Goal: Communication & Community: Answer question/provide support

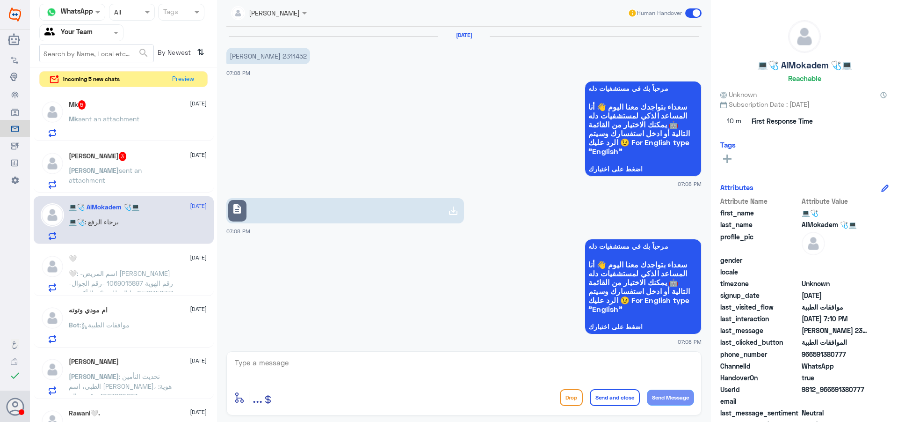
scroll to position [1121, 0]
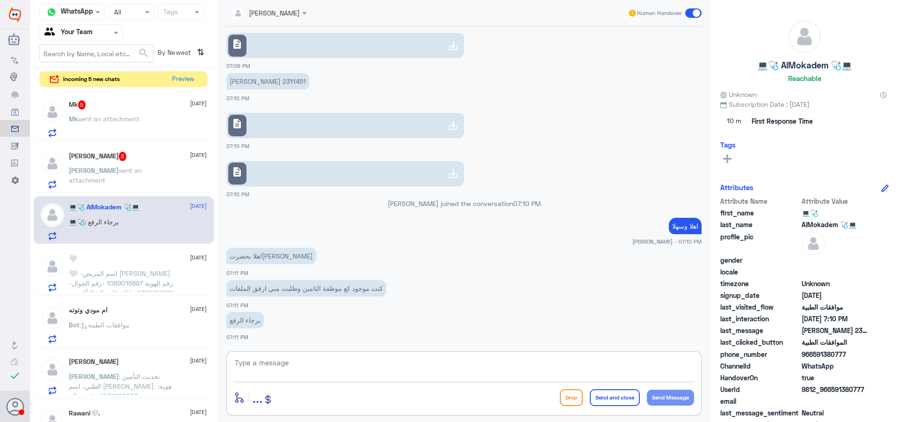
click at [325, 361] on textarea at bounding box center [464, 367] width 460 height 23
type textarea "j"
type textarea "تم الرفع عزيزي"
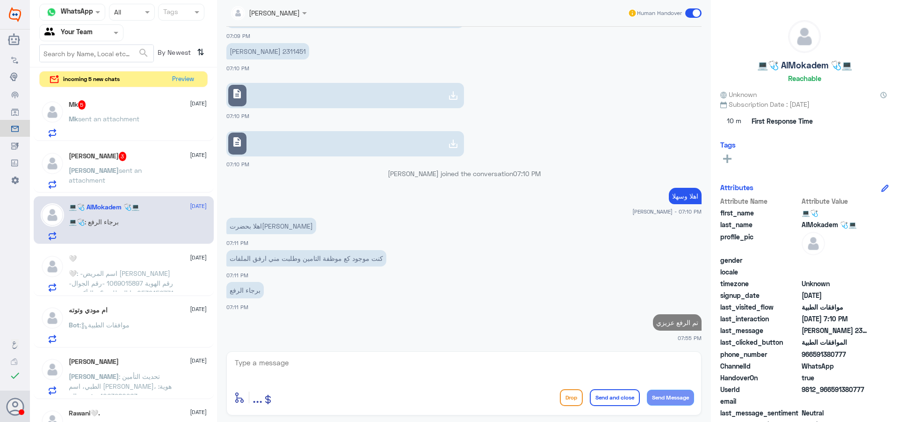
drag, startPoint x: 151, startPoint y: 135, endPoint x: 155, endPoint y: 146, distance: 11.4
click at [152, 140] on div "Mk 5 [DATE] Mk sent an attachment" at bounding box center [124, 117] width 180 height 48
drag, startPoint x: 157, startPoint y: 150, endPoint x: 155, endPoint y: 158, distance: 8.6
click at [155, 153] on div "[PERSON_NAME] 3 [DATE] [PERSON_NAME] sent an attachment" at bounding box center [124, 169] width 180 height 48
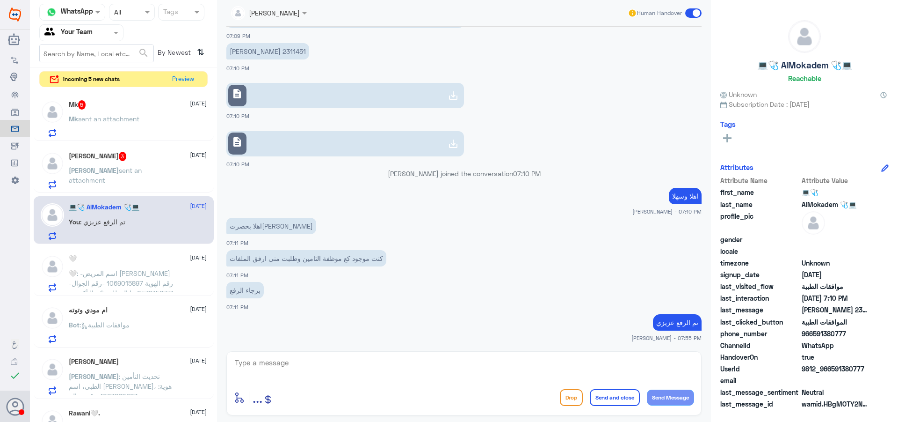
click at [159, 193] on div "Mk 5 [DATE] Mk sent an attachment [PERSON_NAME] 3 [DATE] [PERSON_NAME] sent an …" at bounding box center [123, 256] width 187 height 335
click at [158, 179] on p "[PERSON_NAME] sent an attachment" at bounding box center [121, 176] width 105 height 23
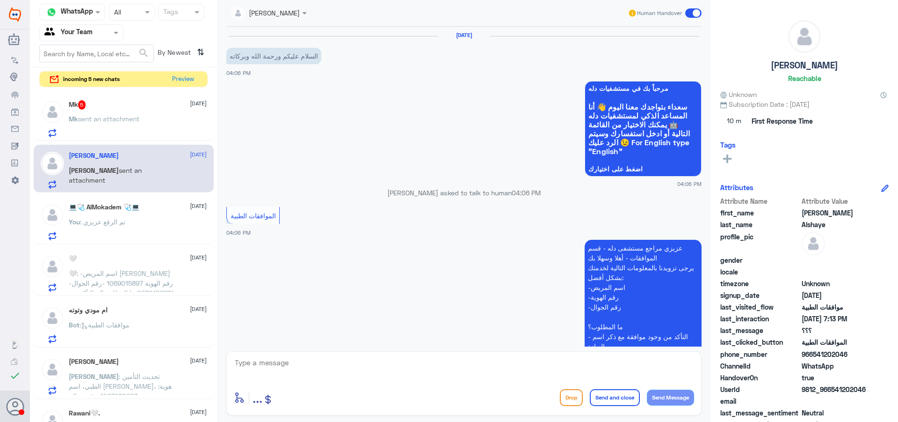
scroll to position [909, 0]
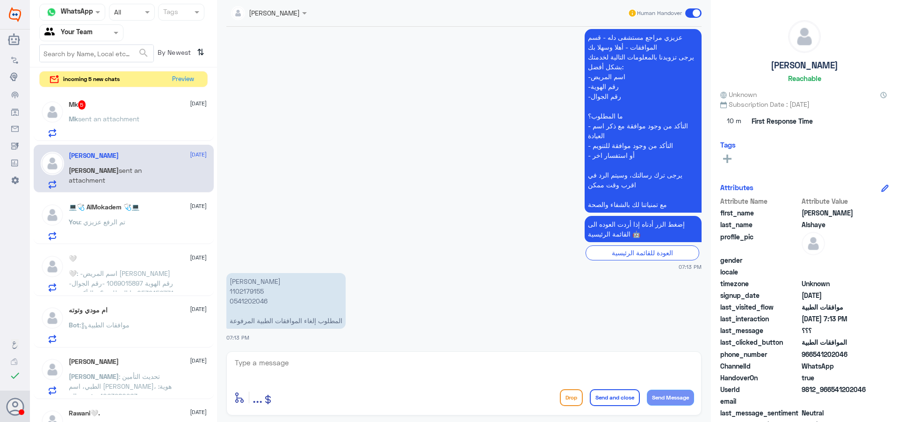
click at [151, 234] on div "You : تم الرفع عزيزي" at bounding box center [138, 229] width 138 height 21
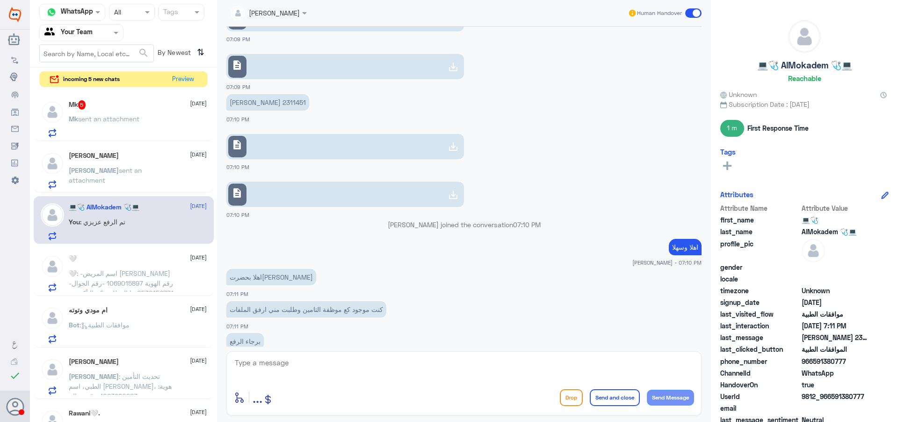
scroll to position [569, 0]
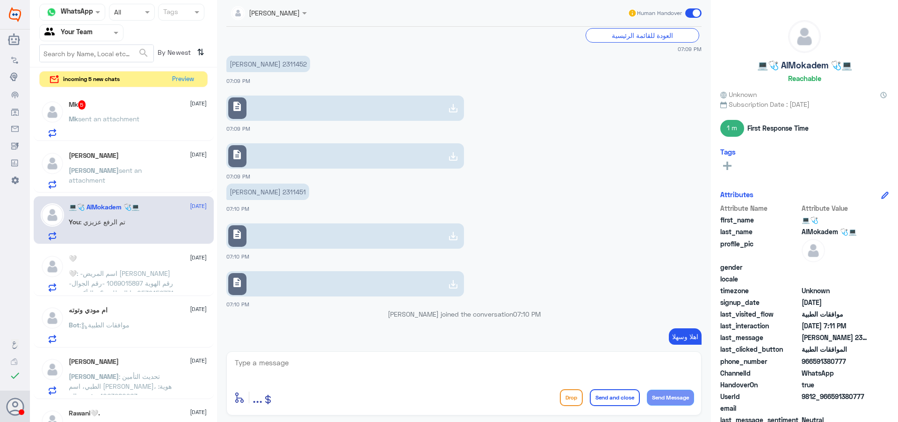
click at [240, 192] on p "[PERSON_NAME] 2311451" at bounding box center [267, 191] width 83 height 16
copy p "2311451"
click at [183, 79] on button "Preview" at bounding box center [183, 79] width 29 height 15
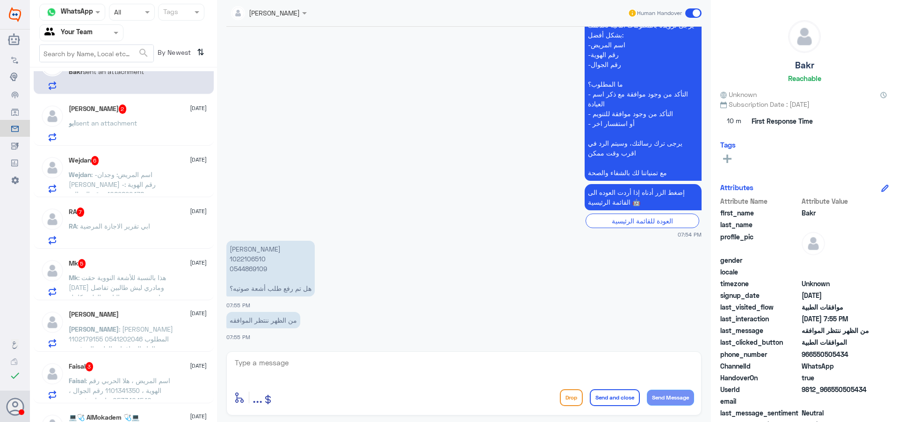
scroll to position [140, 0]
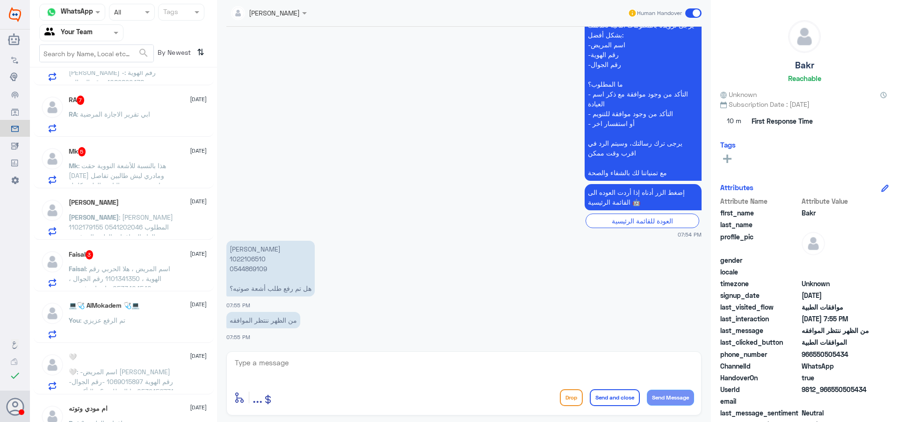
click at [150, 275] on span ": اسم المريض ، هلا الحربي رقم الهوية ، 1101341350 رقم الجوال ، 0533404540 حاب ا…" at bounding box center [120, 292] width 102 height 57
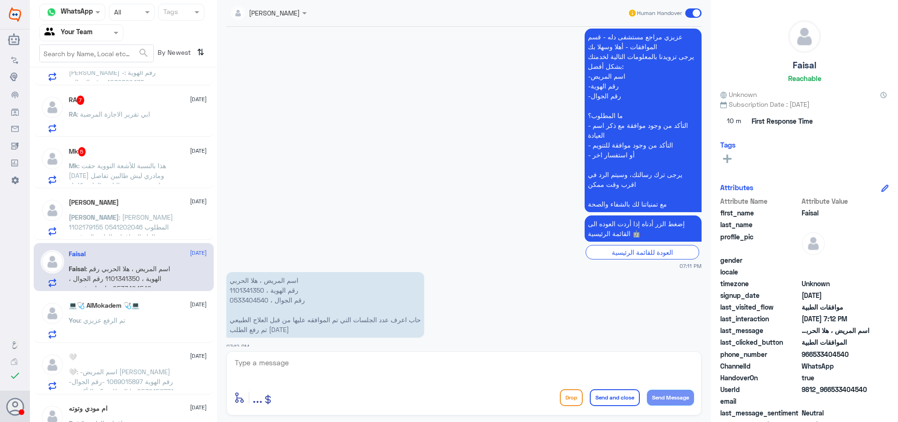
scroll to position [249, 0]
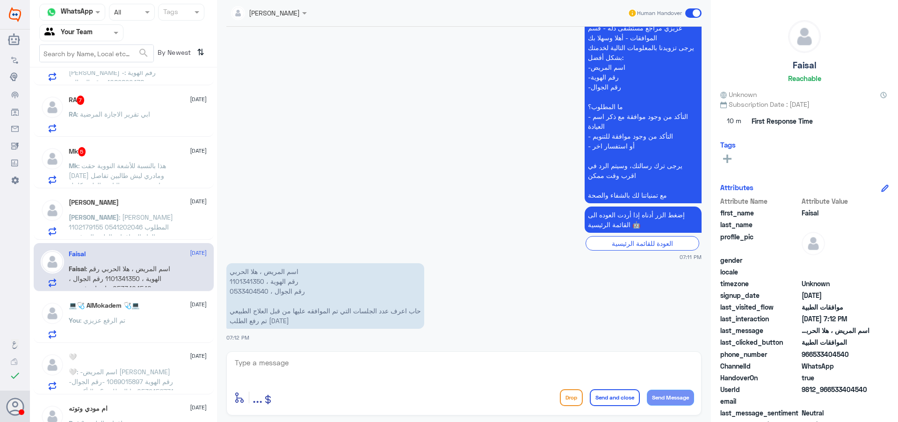
click at [245, 279] on p "اسم المريض ، هلا الحربي رقم الهوية ، 1101341350 رقم الجوال ، 0533404540 حاب اعر…" at bounding box center [325, 296] width 198 height 66
copy p "1101341350"
drag, startPoint x: 169, startPoint y: 205, endPoint x: 163, endPoint y: 219, distance: 14.3
click at [163, 219] on div "[PERSON_NAME] [DATE] [PERSON_NAME] : [PERSON_NAME] 1102179155 0541202046 المطلو…" at bounding box center [124, 215] width 180 height 48
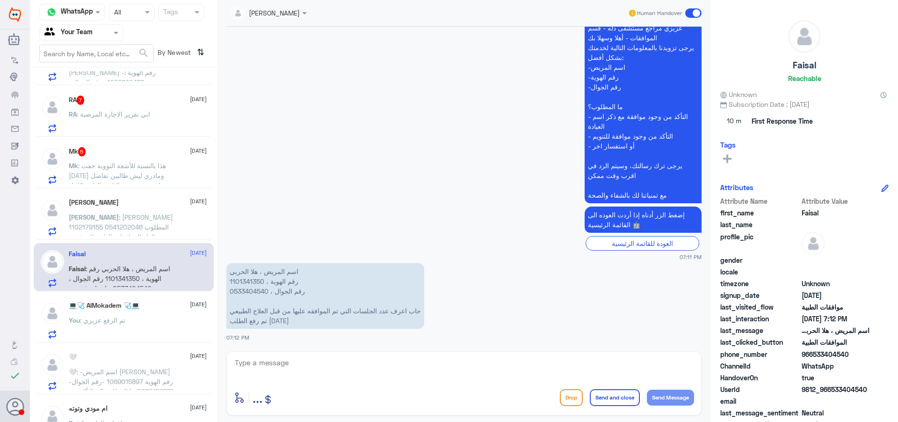
click at [156, 227] on span ": [PERSON_NAME] 1102179155 0541202046 المطلوب إلغاء الموافقات الطبية المرفوعة" at bounding box center [121, 227] width 104 height 28
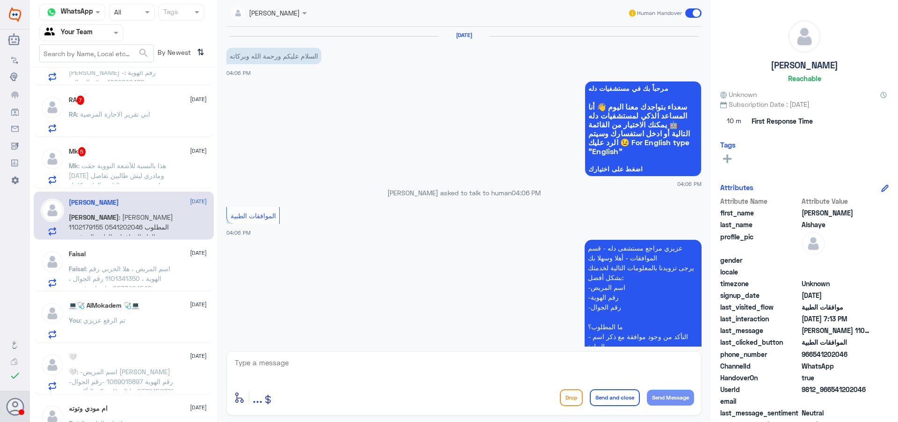
scroll to position [909, 0]
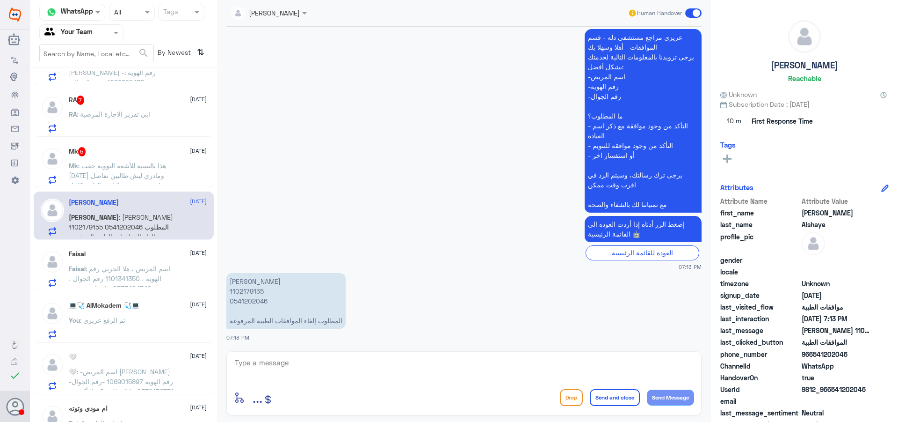
drag, startPoint x: 264, startPoint y: 359, endPoint x: 430, endPoint y: 420, distance: 176.9
click at [265, 361] on textarea at bounding box center [464, 367] width 460 height 23
type textarea "h"
type textarea "اهلا وسهلا"
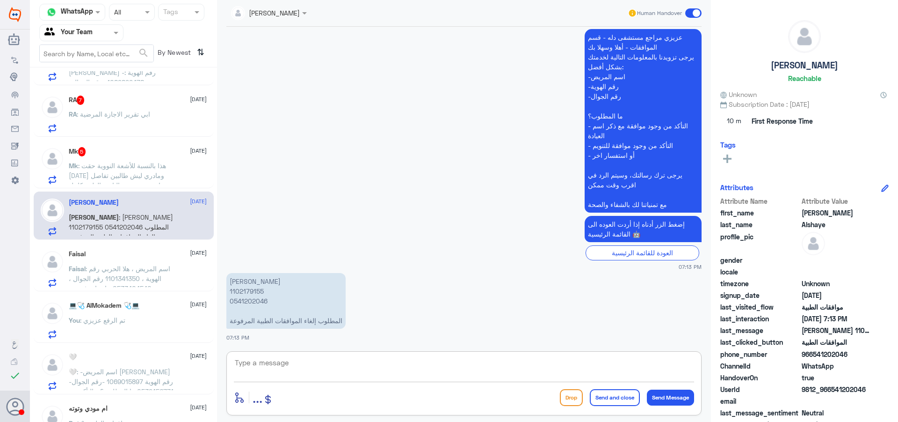
scroll to position [939, 0]
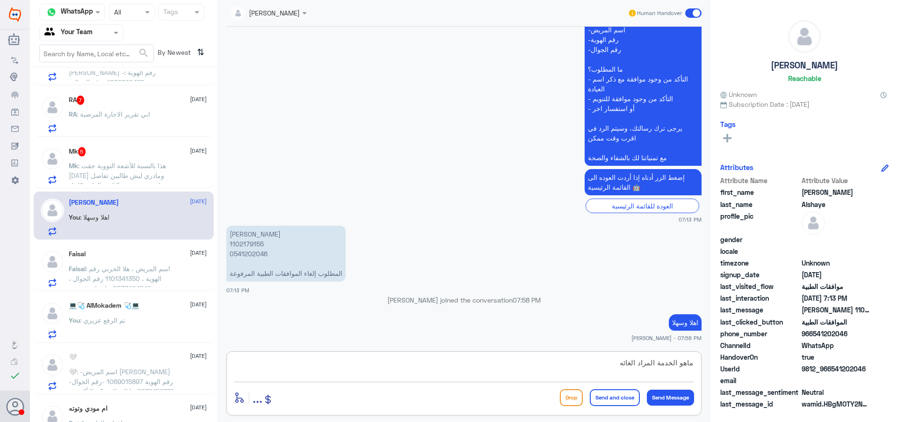
type textarea "ماهو الخدمة المراد الغائها"
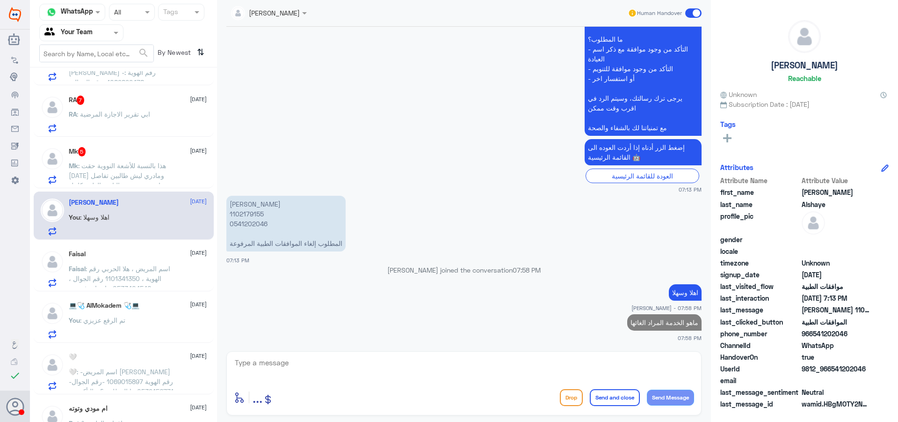
click at [135, 108] on div "RA 7 [DATE] RA : ابي تقرير الاجازة المرضية" at bounding box center [138, 113] width 138 height 37
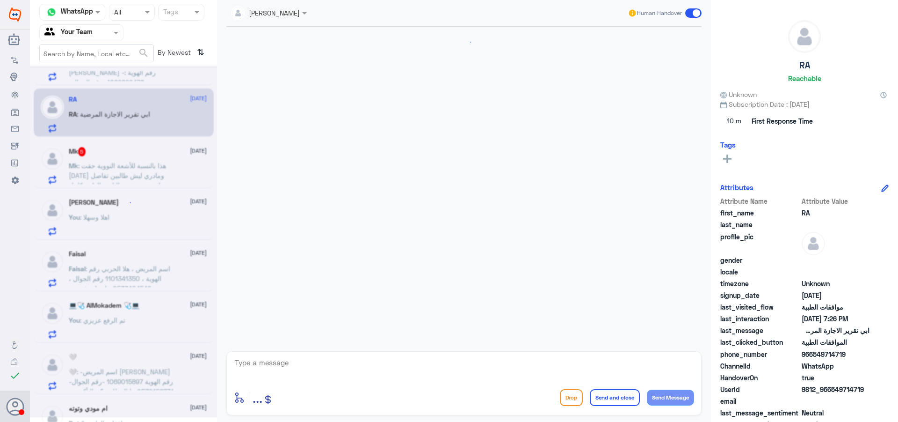
click at [297, 11] on div at bounding box center [268, 12] width 85 height 11
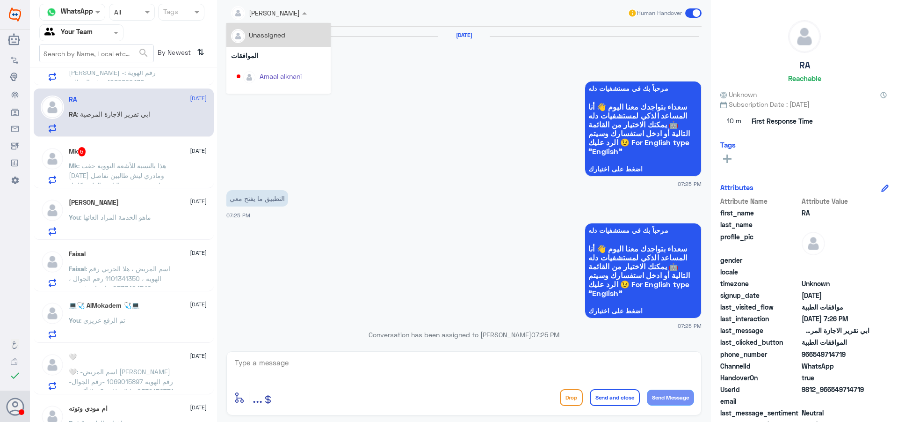
scroll to position [537, 0]
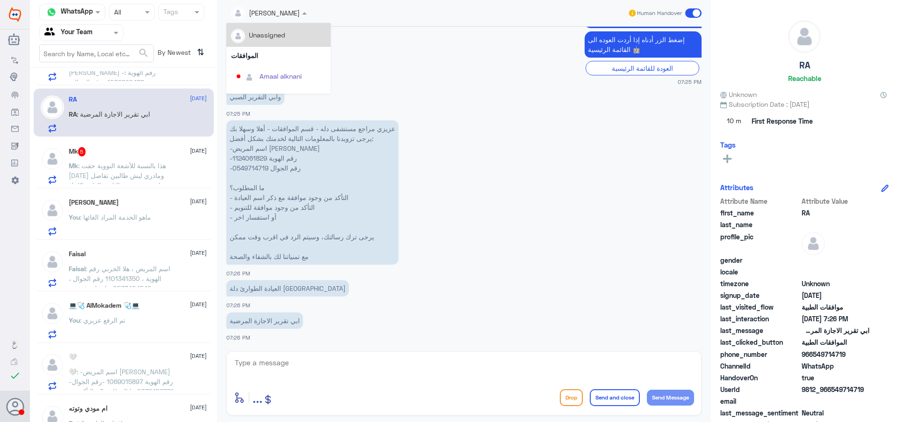
click at [296, 37] on div "Unassigned" at bounding box center [278, 35] width 95 height 16
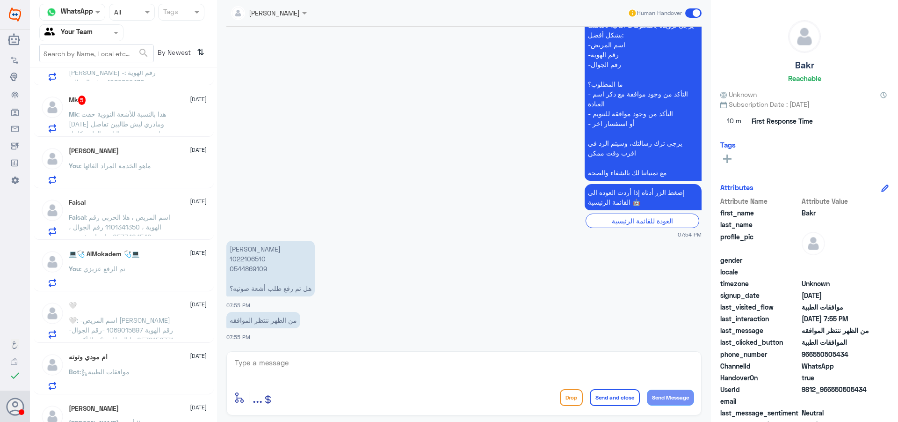
scroll to position [0, 0]
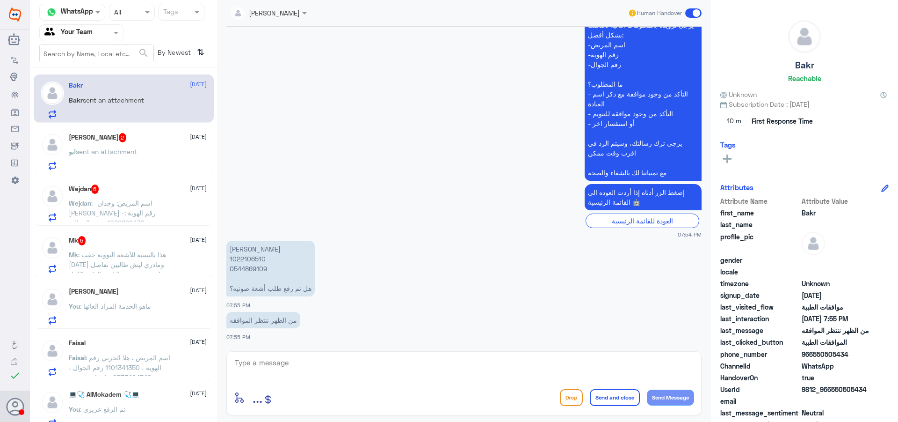
click at [119, 263] on span ": هذا بالنسبة للأشعة النووية حقت [DATE] ومادري ليش طالبين تفاصل زيادة وهم عندهم…" at bounding box center [117, 268] width 97 height 37
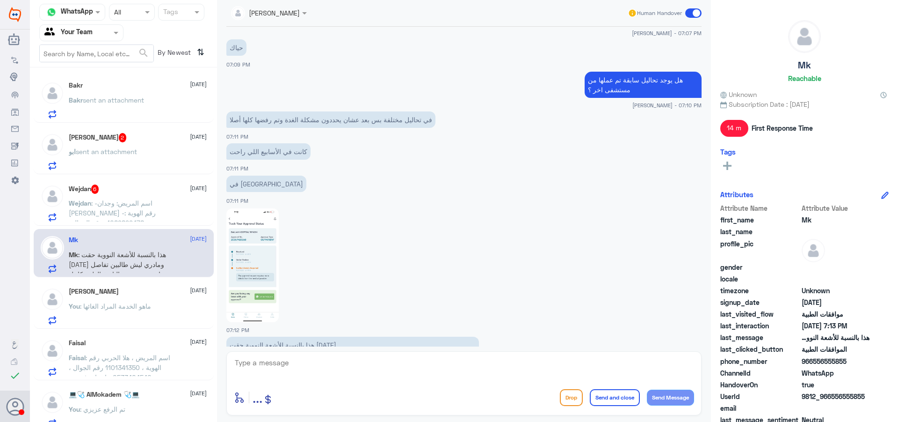
scroll to position [609, 0]
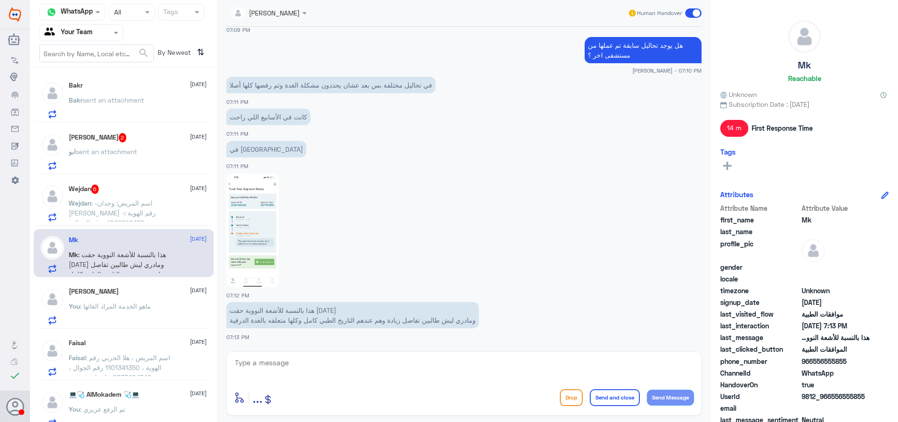
click at [373, 362] on textarea at bounding box center [464, 367] width 460 height 23
click at [367, 353] on div "enter flow name ... Drop Send and close Send Message" at bounding box center [463, 383] width 475 height 64
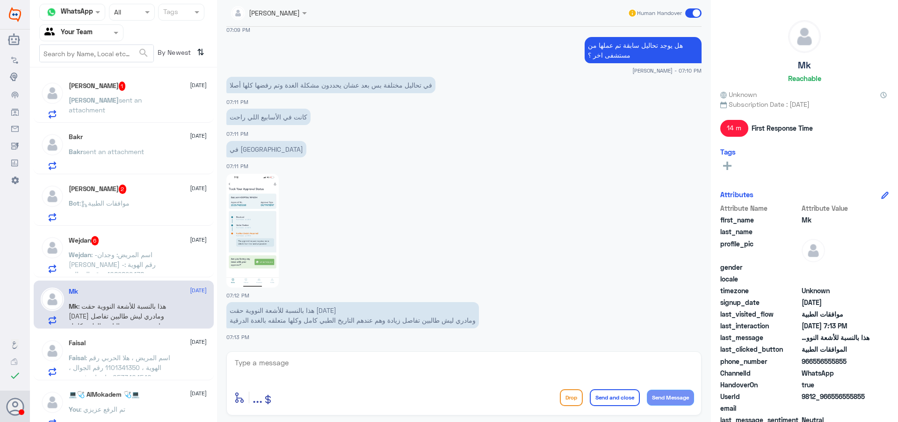
click at [408, 367] on textarea at bounding box center [464, 367] width 460 height 23
type textarea "ي"
type textarea "[PERSON_NAME]"
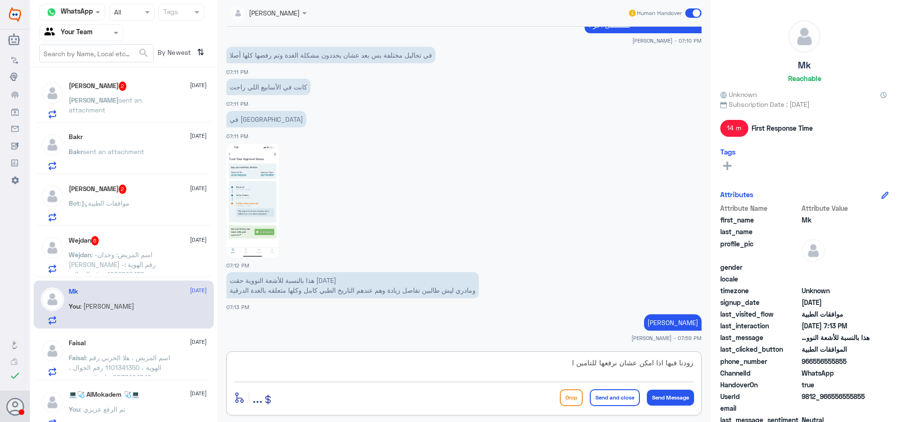
type textarea "زودنا فيها اذا امكن عشان نرفعها للتامين"
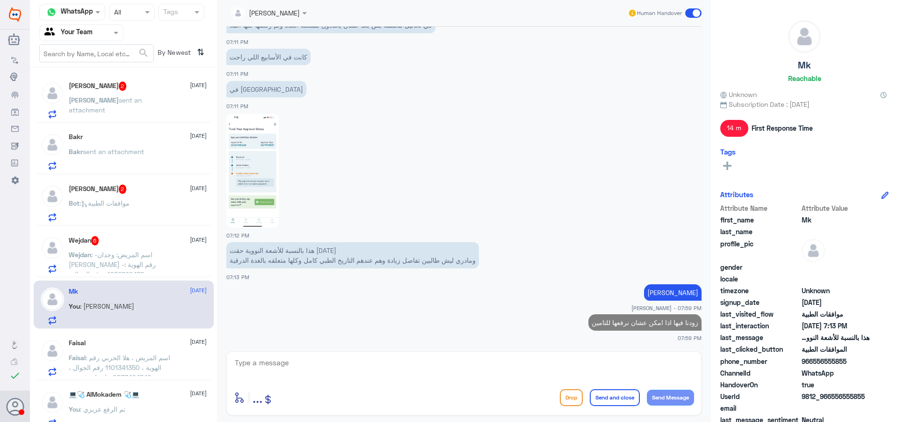
click at [147, 258] on span ": -اسم المريض: وجدان [PERSON_NAME] -رقم الهوية : 1089899478 -رقم الجوال : 05394…" at bounding box center [119, 283] width 100 height 67
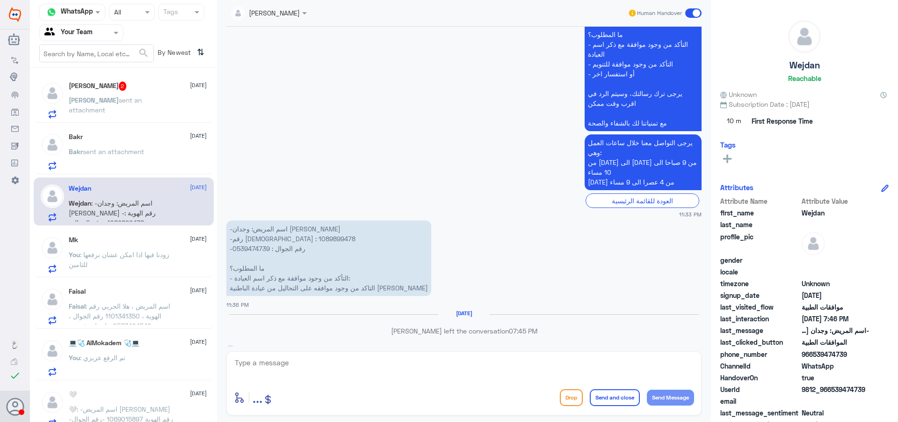
scroll to position [712, 0]
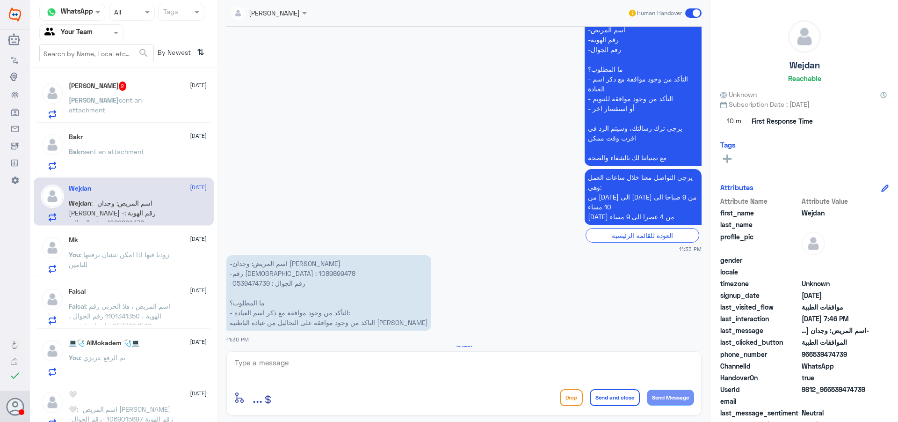
click at [120, 156] on p "Bakr sent an attachment" at bounding box center [106, 157] width 75 height 23
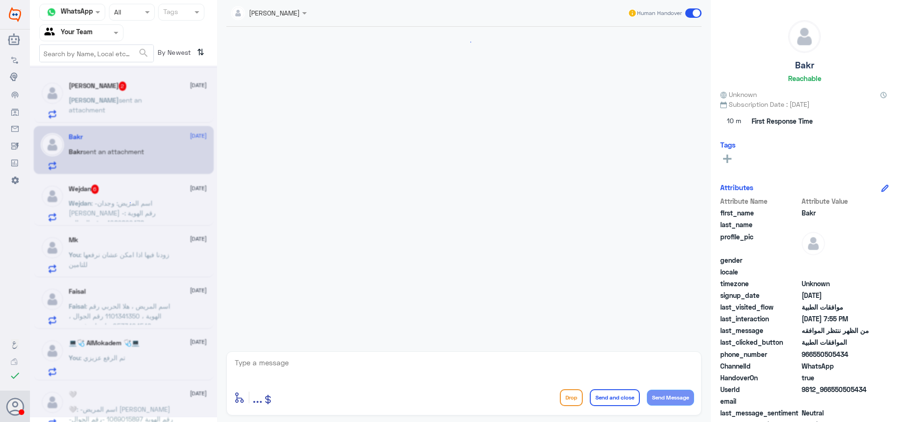
scroll to position [930, 0]
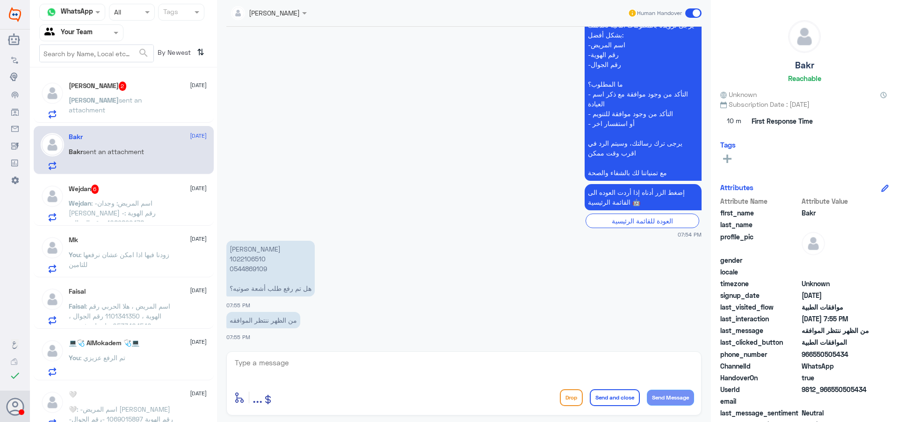
click at [167, 91] on div "[PERSON_NAME] 2 [DATE] [PERSON_NAME] sent an attachment" at bounding box center [138, 99] width 138 height 37
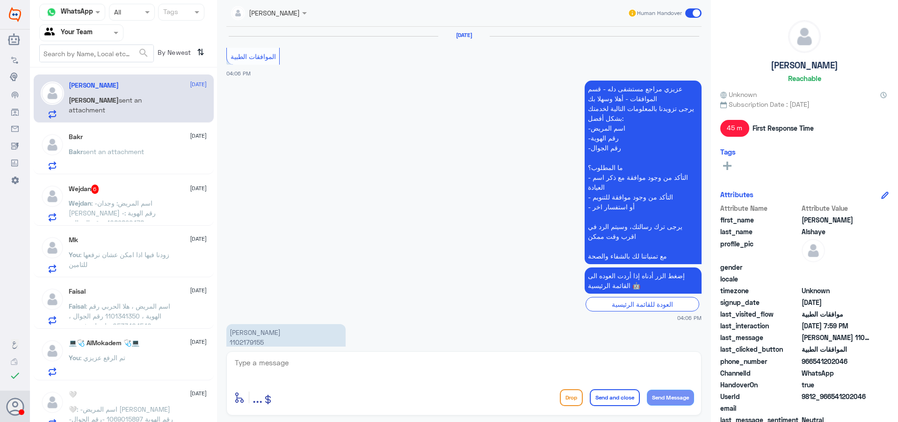
scroll to position [891, 0]
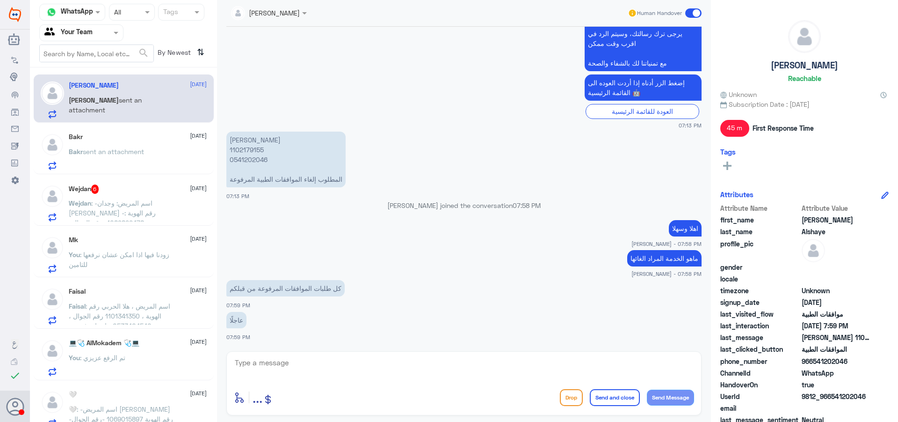
click at [246, 149] on p "[PERSON_NAME] 1102179155 0541202046 المطلوب إلغاء الموافقات الطبية المرفوعة" at bounding box center [285, 159] width 119 height 56
click at [253, 153] on p "[PERSON_NAME] 1102179155 0541202046 المطلوب إلغاء الموافقات الطبية المرفوعة" at bounding box center [285, 159] width 119 height 56
click at [253, 151] on p "[PERSON_NAME] 1102179155 0541202046 المطلوب إلغاء الموافقات الطبية المرفوعة" at bounding box center [285, 159] width 119 height 56
copy p "1102179155"
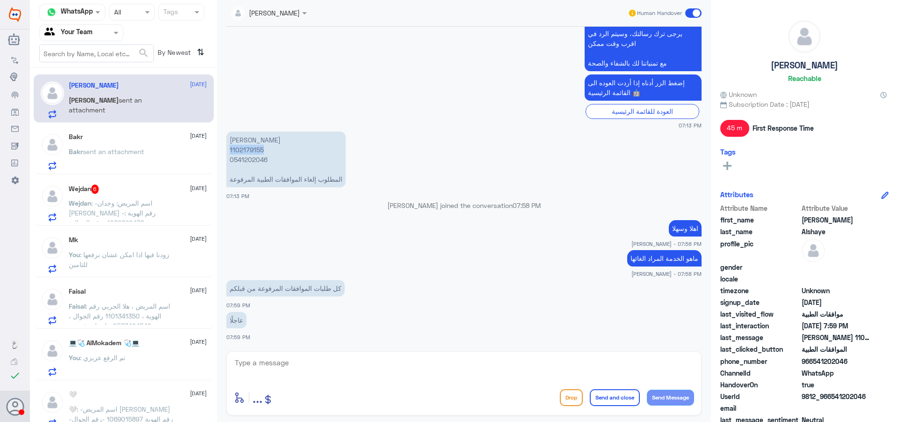
click at [337, 379] on div at bounding box center [464, 368] width 460 height 25
type textarea "تم الالغاء"
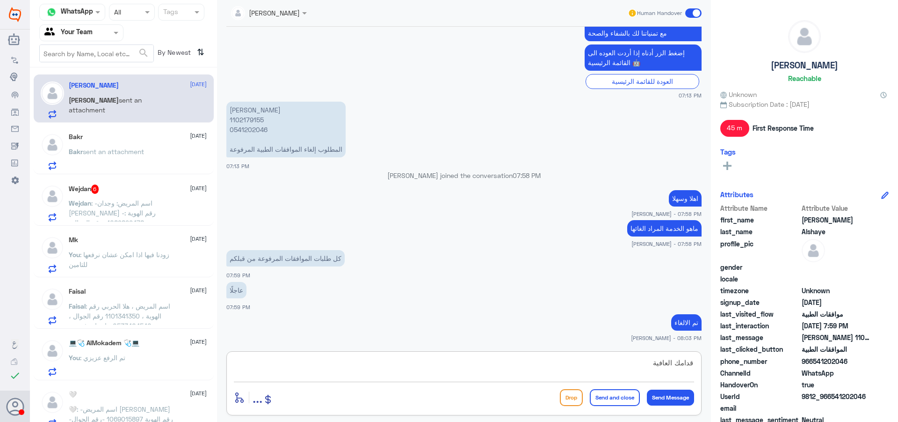
type textarea "قدامك العافية"
click at [623, 401] on button "Send and close" at bounding box center [615, 397] width 50 height 17
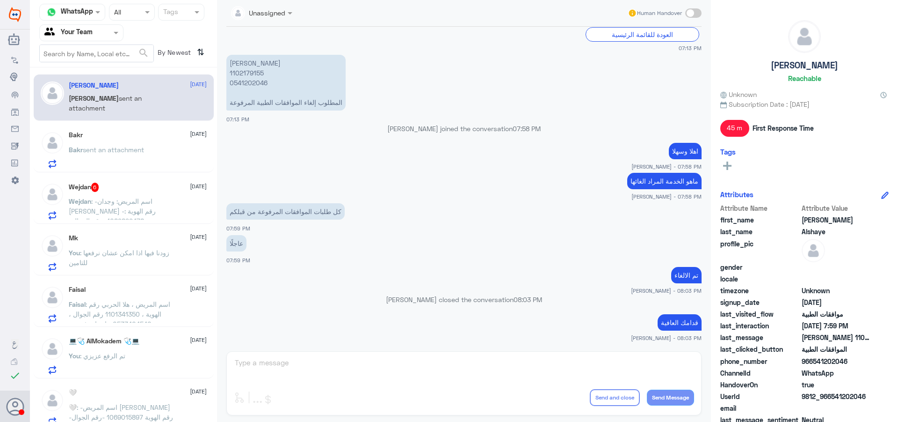
drag, startPoint x: 121, startPoint y: 227, endPoint x: 116, endPoint y: 218, distance: 11.3
click at [121, 226] on div "[PERSON_NAME] [DATE] [PERSON_NAME] sent an attachment Bakr [DATE] Bakr sent an …" at bounding box center [123, 248] width 187 height 354
click at [113, 205] on span ": -اسم المريض: وجدان [PERSON_NAME] -رقم الهوية : 1089899478 -رقم الجوال : 05394…" at bounding box center [119, 230] width 100 height 67
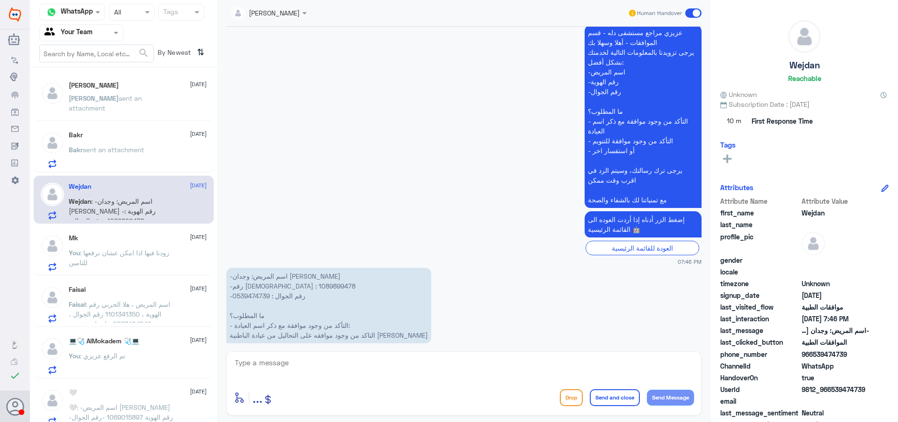
scroll to position [1273, 0]
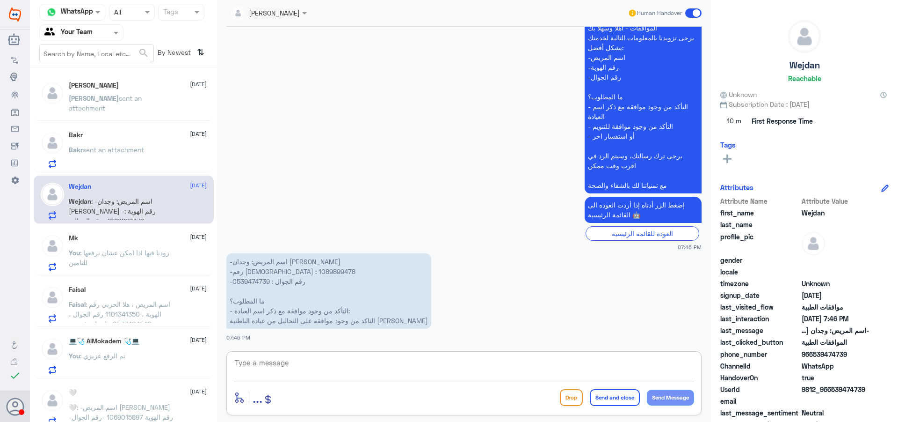
drag, startPoint x: 386, startPoint y: 376, endPoint x: 376, endPoint y: 358, distance: 20.7
click at [386, 372] on textarea at bounding box center [464, 367] width 460 height 23
drag, startPoint x: 376, startPoint y: 356, endPoint x: 542, endPoint y: 419, distance: 177.3
click at [383, 364] on textarea at bounding box center [464, 367] width 460 height 23
type textarea "اهلا وسهلا"
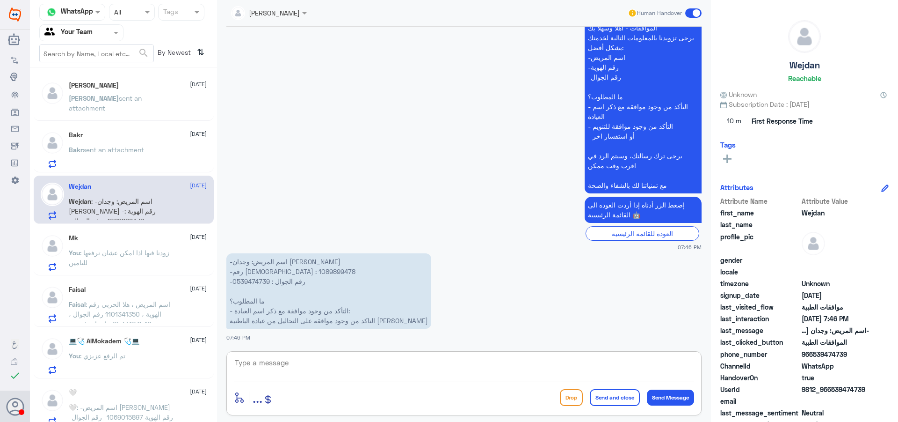
scroll to position [1304, 0]
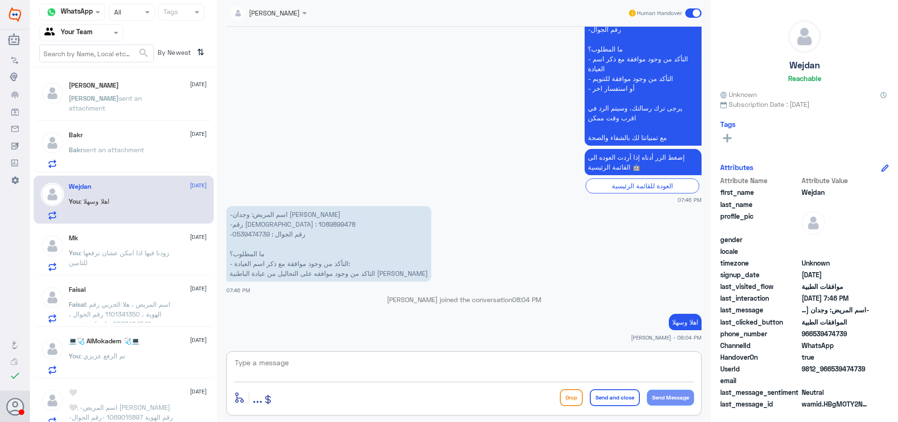
click at [255, 233] on p "-اسم المريض: وجدان [PERSON_NAME] -رقم الهوية : 1089899478 -رقم الجوال : 0539474…" at bounding box center [328, 243] width 205 height 75
click at [258, 226] on p "-اسم المريض: وجدان [PERSON_NAME] -رقم الهوية : 1089899478 -رقم الجوال : 0539474…" at bounding box center [328, 243] width 205 height 75
copy p "1089899478"
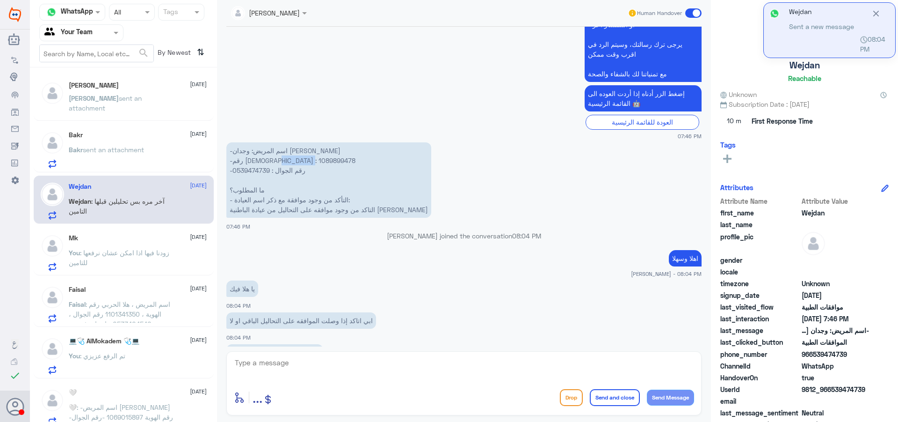
scroll to position [1399, 0]
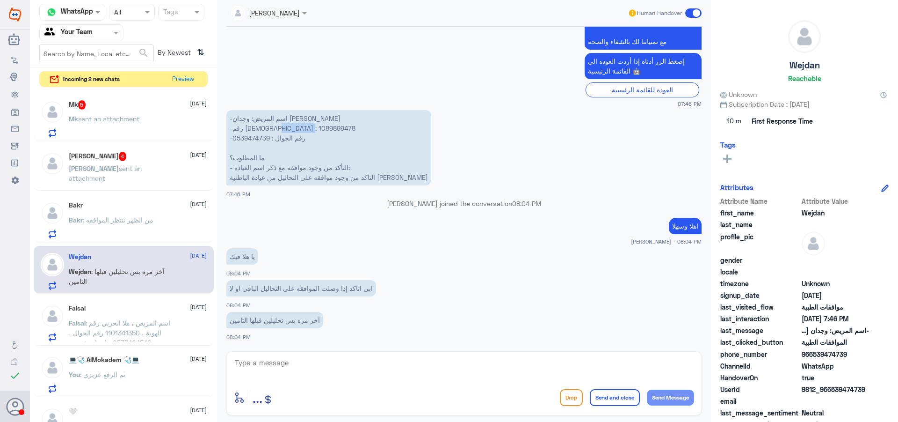
copy p "1089899478"
drag, startPoint x: 334, startPoint y: 354, endPoint x: 326, endPoint y: 357, distance: 8.4
click at [331, 358] on div "enter flow name ... Drop Send and close Send Message" at bounding box center [463, 383] width 475 height 64
click at [326, 361] on textarea at bounding box center [464, 367] width 460 height 23
type textarea "تم متابعة طلبك"
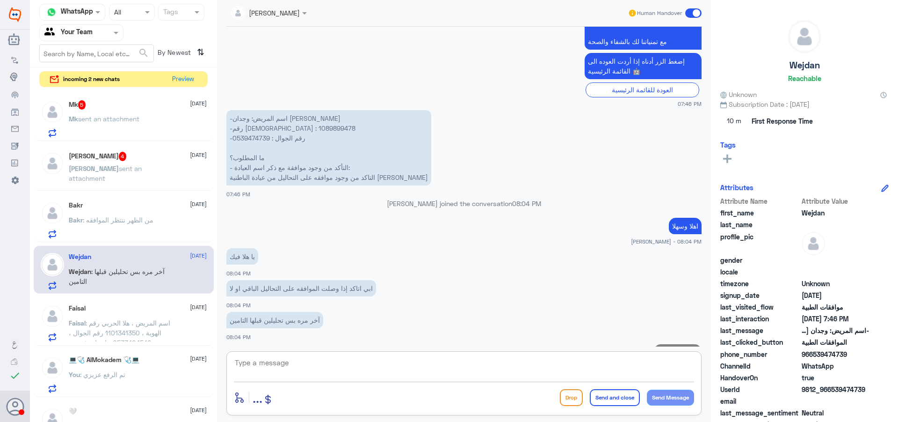
scroll to position [1429, 0]
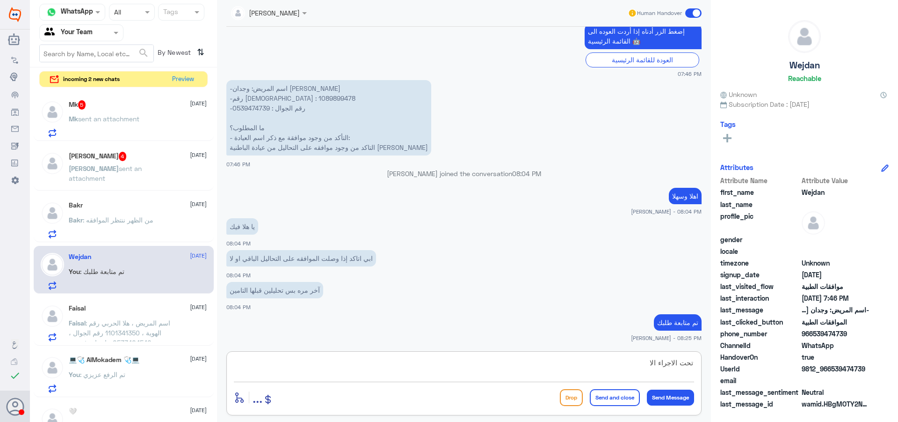
type textarea "تحت الاجراء الام"
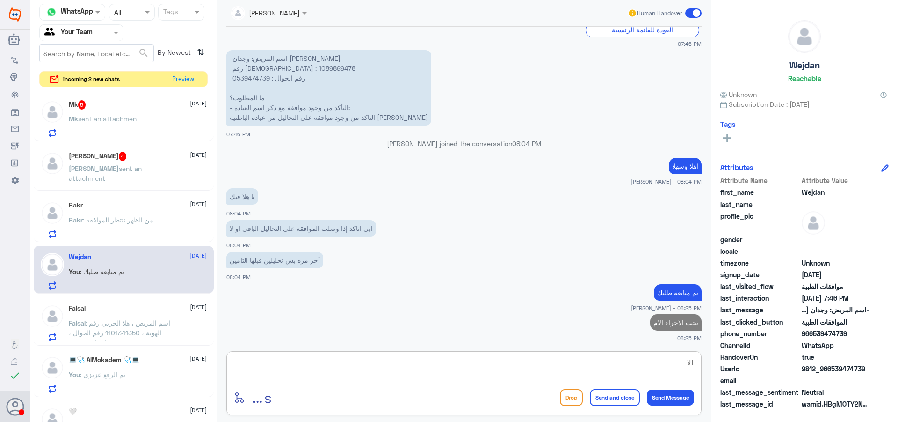
type textarea "الان"
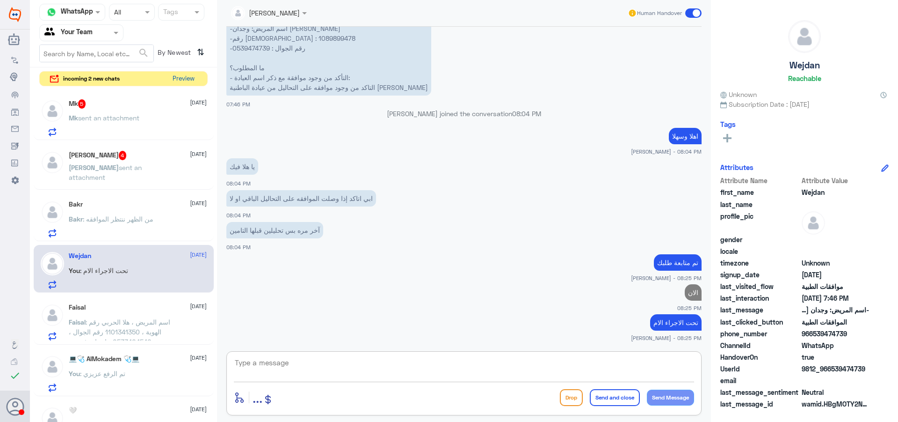
click at [171, 74] on button "Preview" at bounding box center [183, 79] width 29 height 15
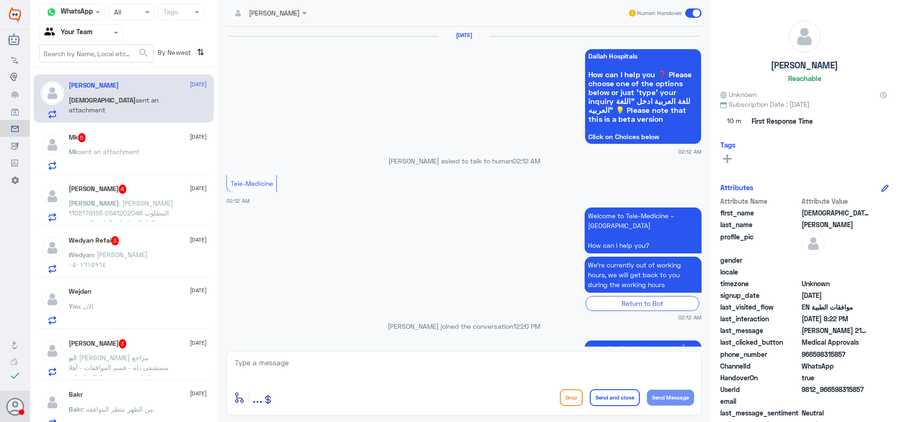
scroll to position [826, 0]
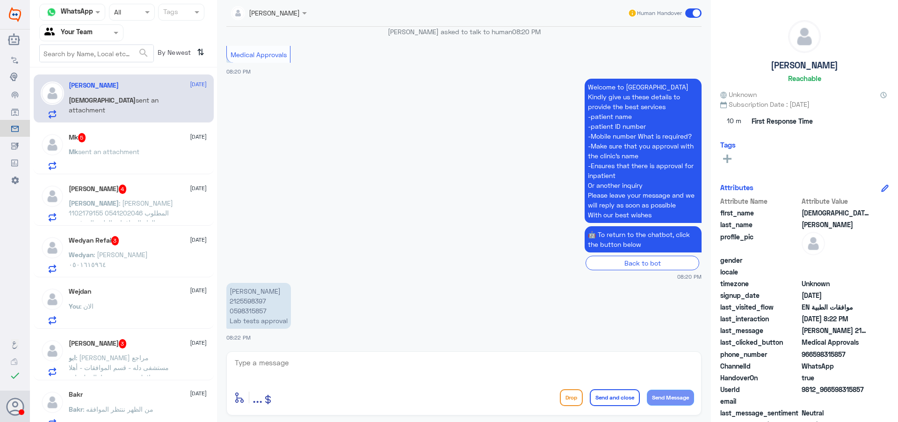
click at [151, 373] on span ": [PERSON_NAME] مراجع مستشفى دله - قسم الموافقات - أهلا وسهلا بك يرجى تزويدنا ب…" at bounding box center [121, 416] width 104 height 126
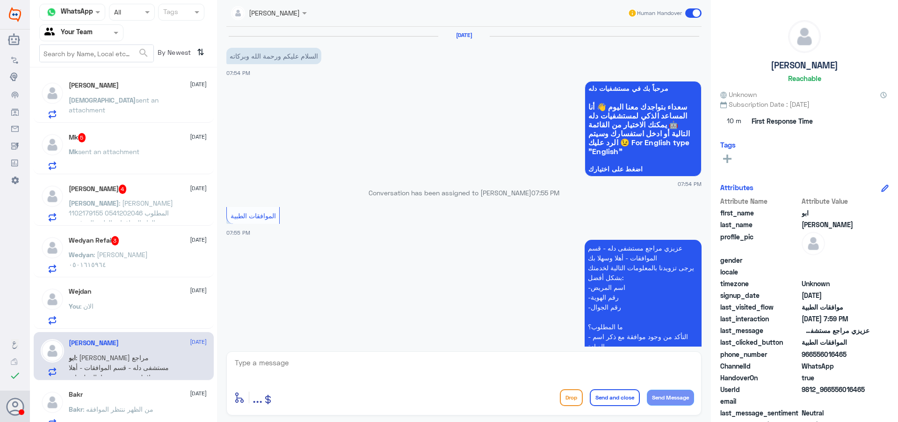
scroll to position [308, 0]
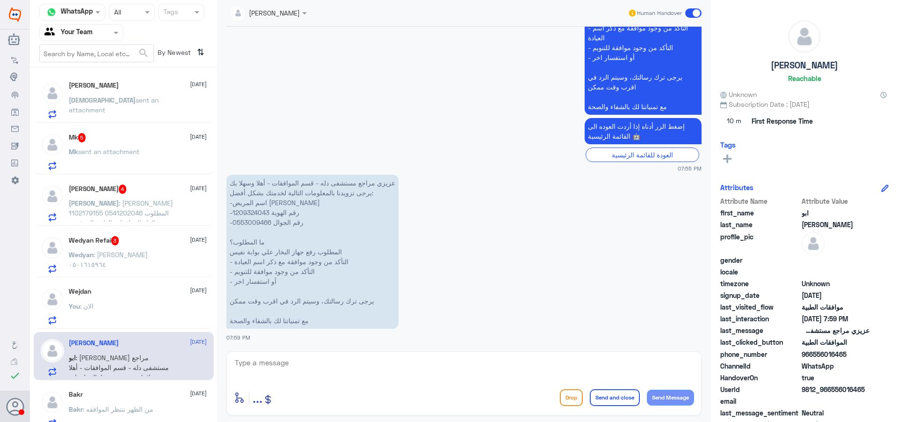
click at [371, 355] on div "enter flow name ... Drop Send and close Send Message" at bounding box center [463, 383] width 475 height 64
drag, startPoint x: 372, startPoint y: 358, endPoint x: 372, endPoint y: 367, distance: 8.4
click at [372, 364] on textarea at bounding box center [464, 367] width 460 height 23
click at [371, 368] on textarea at bounding box center [464, 367] width 460 height 23
type textarea "اهلا وسهلا"
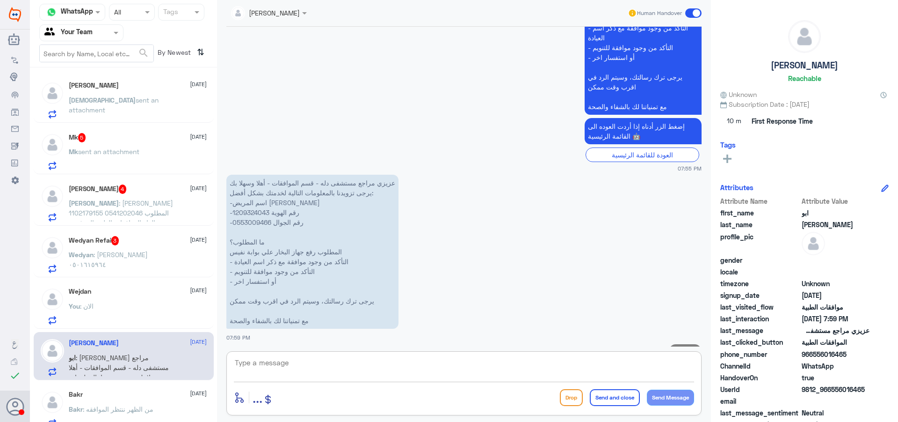
scroll to position [339, 0]
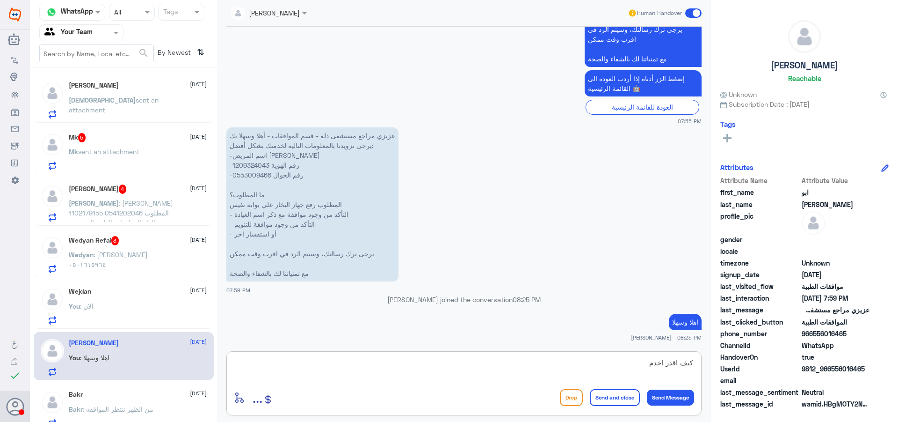
type textarea "كيف اقدر اخدمك"
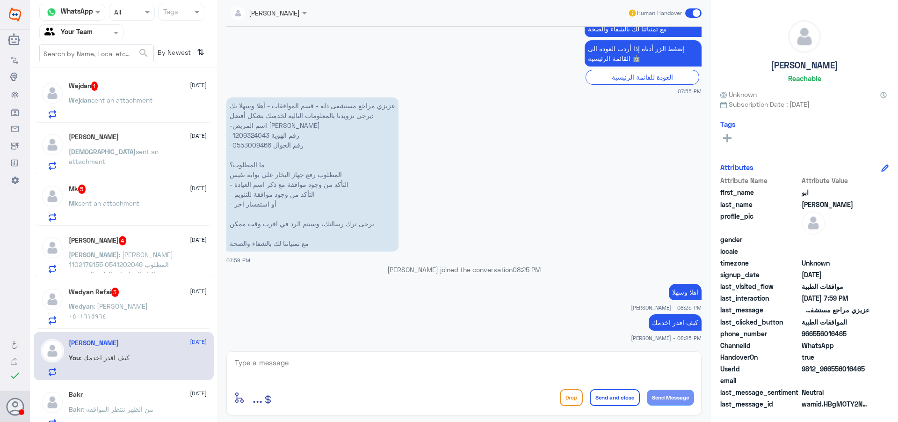
click at [135, 313] on p "Wedyan : [PERSON_NAME] ٠٥٠١٦١٥٩٦٤" at bounding box center [121, 312] width 105 height 23
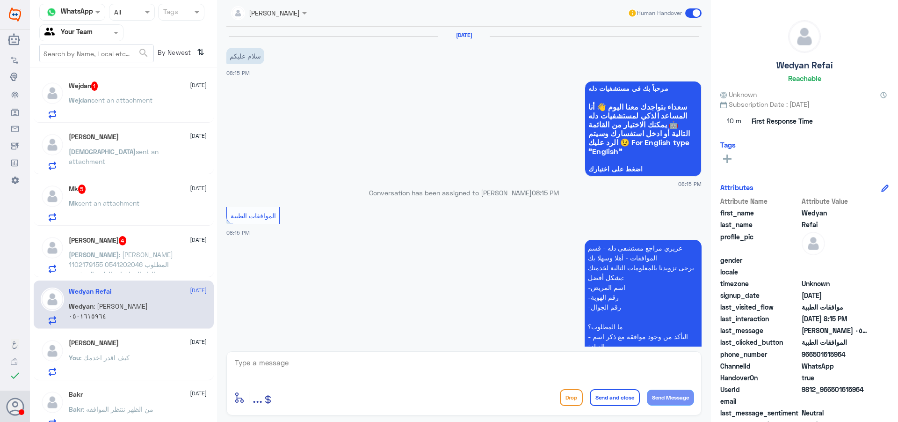
click at [156, 252] on span ": [PERSON_NAME] 1102179155 0541202046 المطلوب إلغاء الموافقات الطبية المرفوعة" at bounding box center [121, 264] width 104 height 28
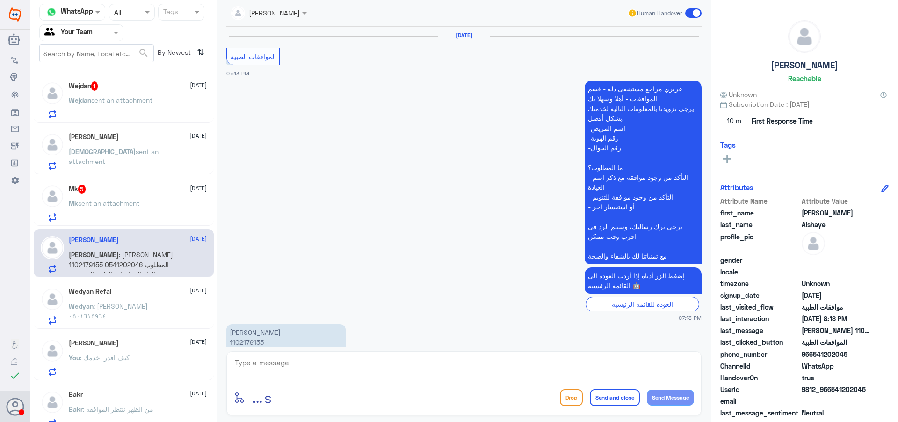
scroll to position [918, 0]
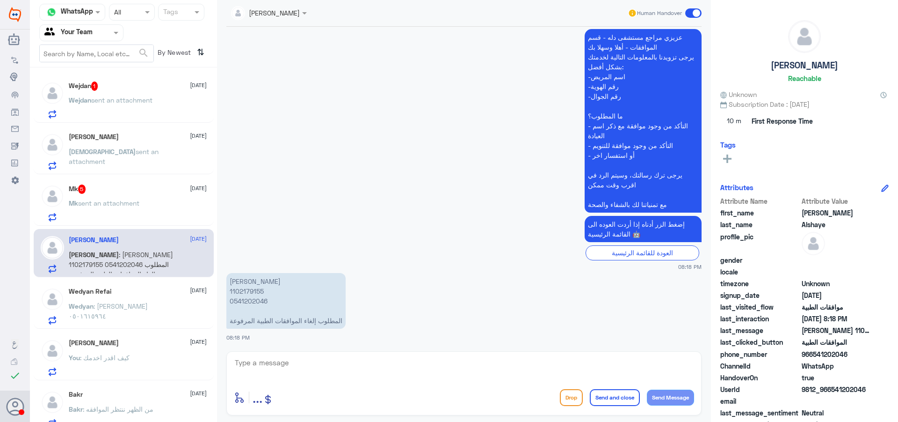
click at [136, 90] on div "Wejdan 1 [DATE]" at bounding box center [138, 85] width 138 height 9
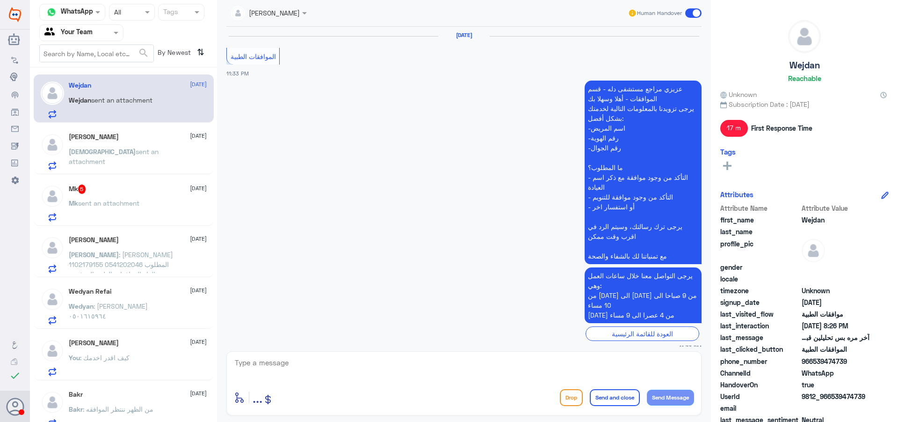
scroll to position [925, 0]
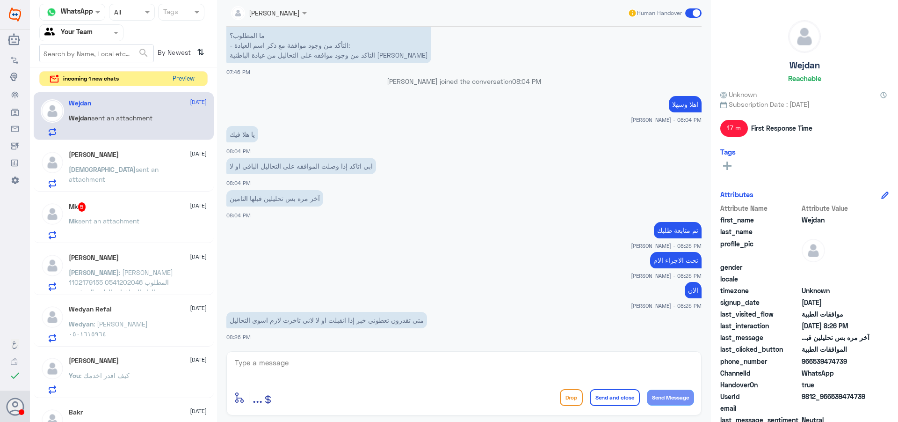
click at [189, 74] on button "Preview" at bounding box center [183, 79] width 29 height 15
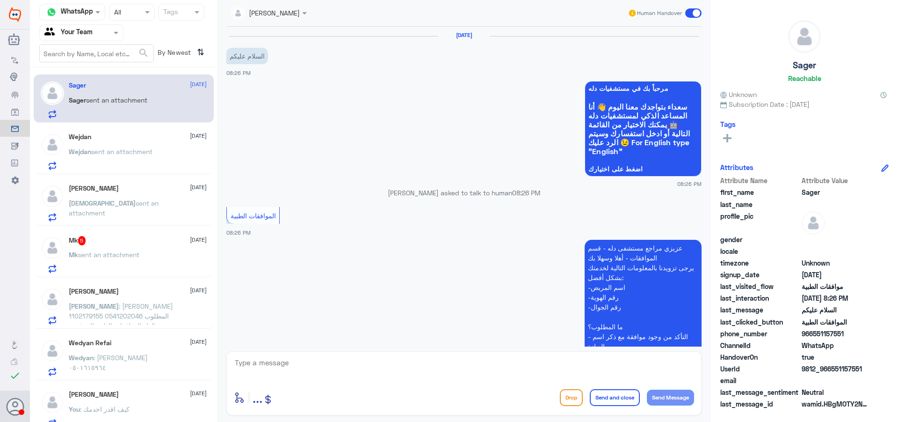
click at [119, 255] on span "sent an attachment" at bounding box center [108, 254] width 61 height 8
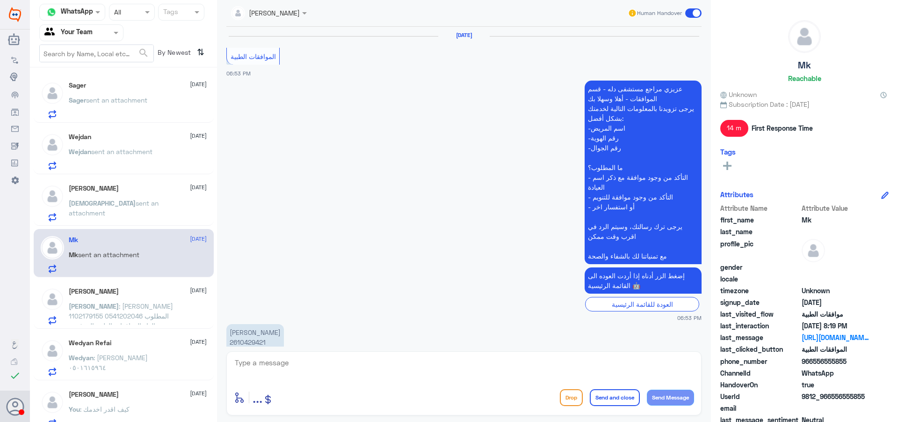
scroll to position [962, 0]
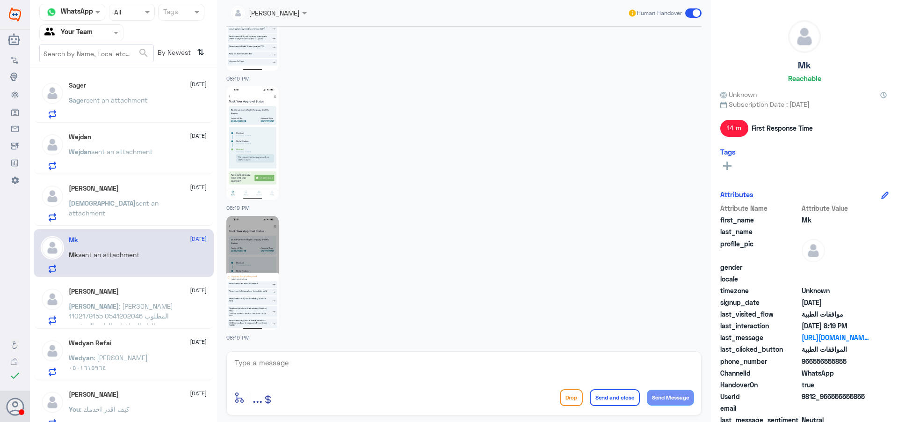
click at [116, 355] on span ": [PERSON_NAME] ٠٥٠١٦١٥٩٦٤" at bounding box center [108, 362] width 79 height 18
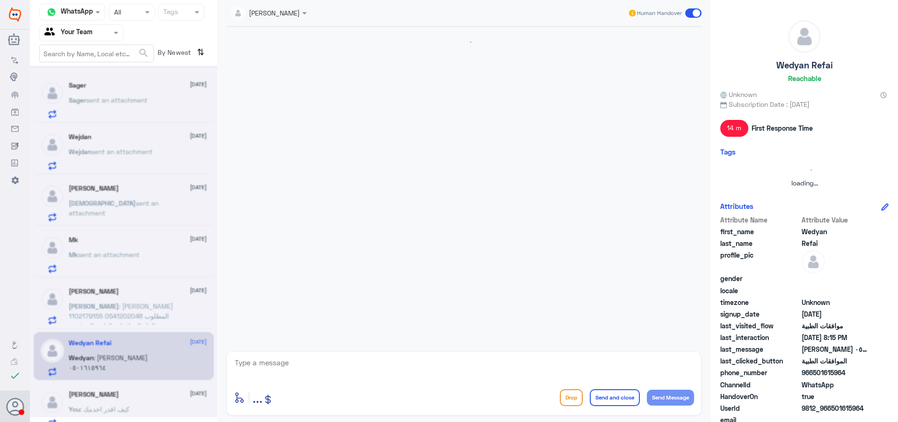
click at [265, 366] on textarea at bounding box center [464, 367] width 460 height 23
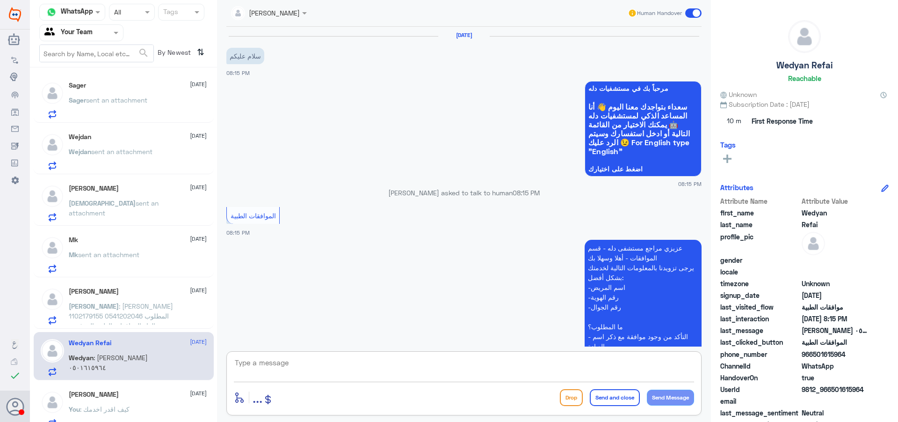
scroll to position [181, 0]
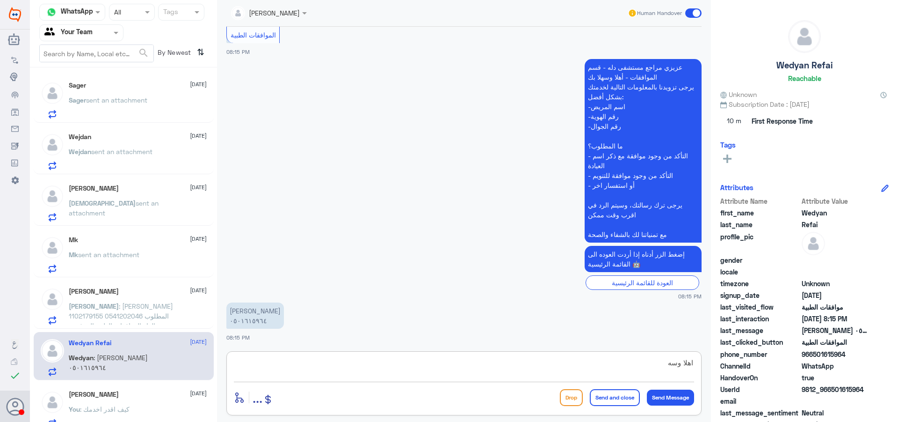
type textarea "اهلا وسهلا"
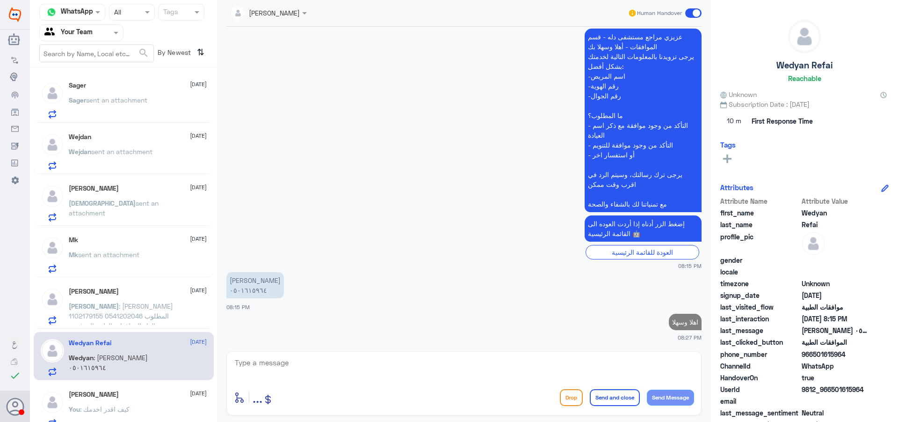
click at [114, 404] on p "You : كيف اقدر اخدمك" at bounding box center [99, 415] width 61 height 23
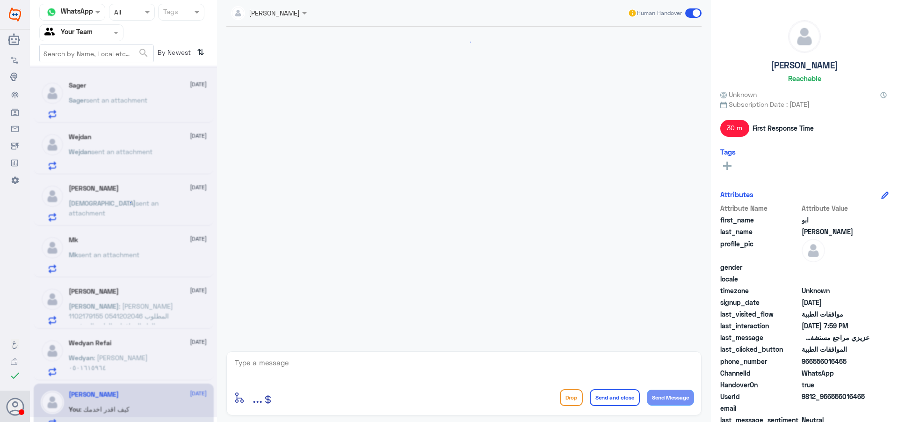
scroll to position [386, 0]
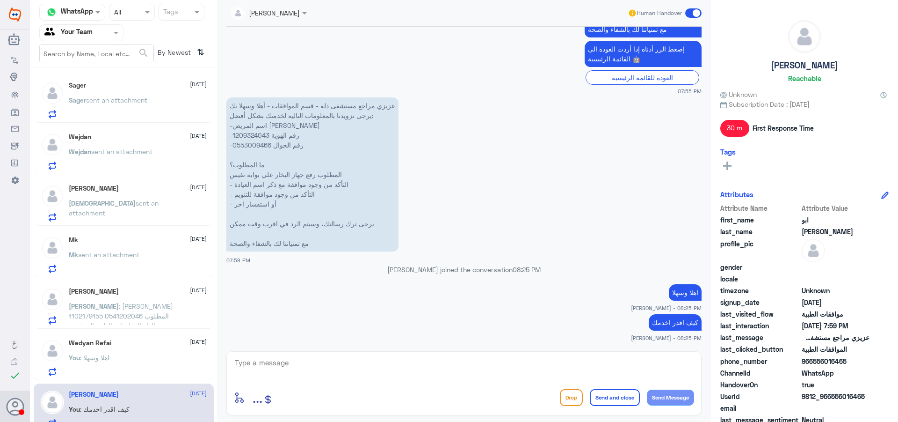
click at [662, 324] on p "كيف اقدر اخدمك" at bounding box center [675, 322] width 53 height 16
copy div "كيف اقدر اخدمك"
click at [152, 350] on div "Wedyan Refai [DATE] You : اهلا وسهلا" at bounding box center [138, 357] width 138 height 37
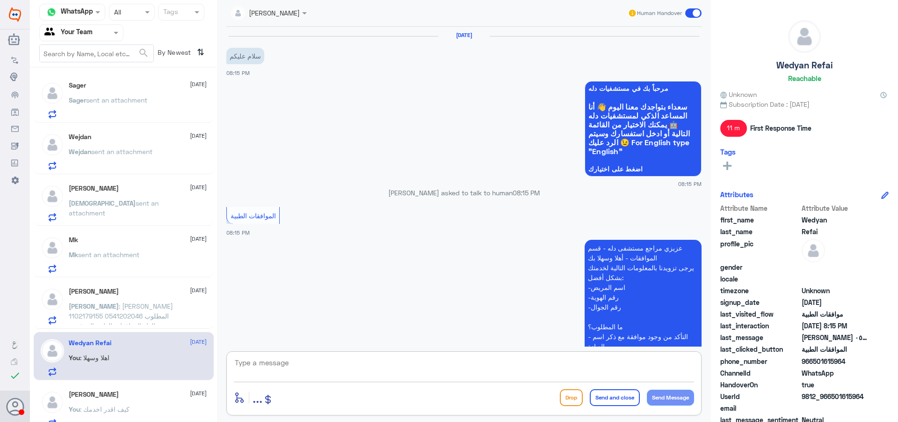
scroll to position [228, 0]
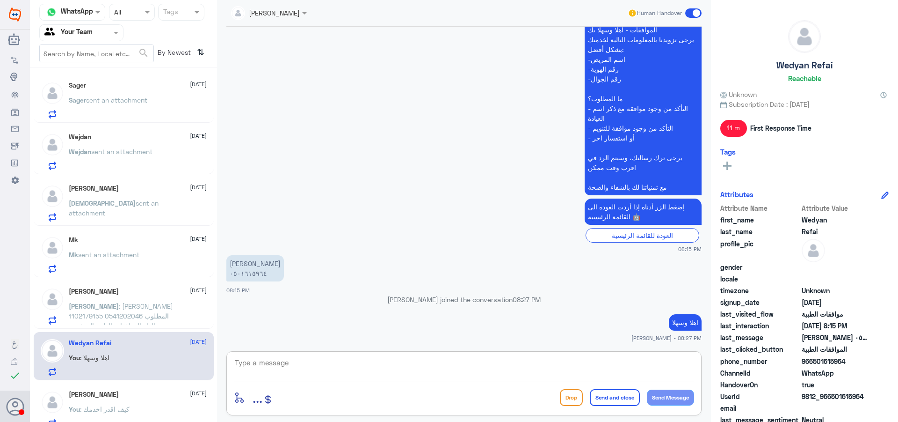
click at [300, 370] on textarea at bounding box center [464, 367] width 460 height 23
paste textarea "كيف اقدر اخدمك"
type textarea "كيف اقدر اخدمك"
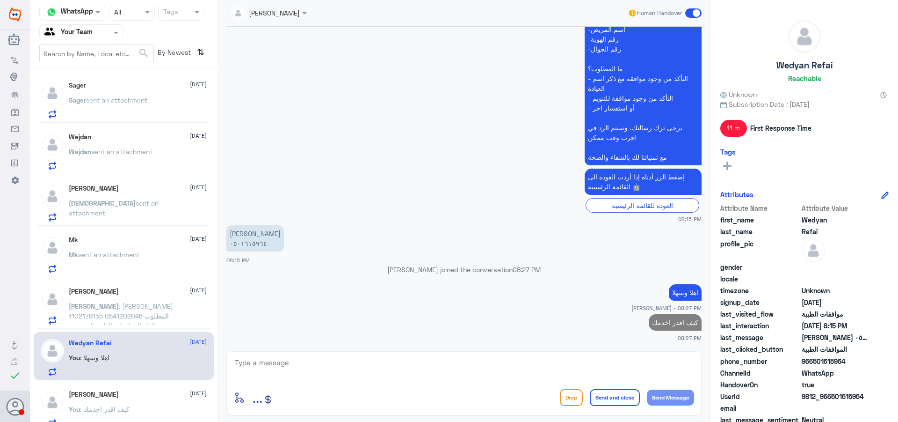
click at [674, 294] on p "اهلا وسهلا" at bounding box center [685, 292] width 33 height 16
copy div "اهلا وسهلا"
click at [132, 297] on div "[PERSON_NAME] [DATE] [PERSON_NAME] : [PERSON_NAME] 1102179155 0541202046 المطلو…" at bounding box center [138, 305] width 138 height 37
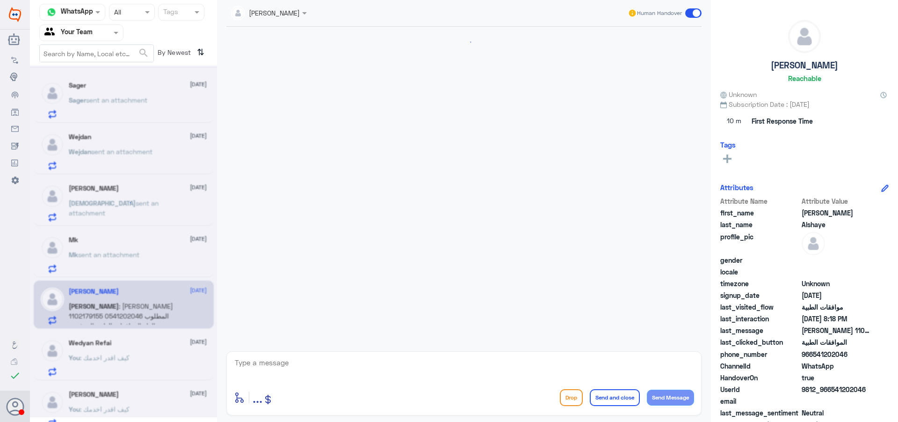
drag, startPoint x: 308, startPoint y: 350, endPoint x: 304, endPoint y: 362, distance: 12.9
click at [304, 360] on div "[PERSON_NAME] Human Handover enter flow name ... Drop Send and close Send Messa…" at bounding box center [464, 212] width 494 height 424
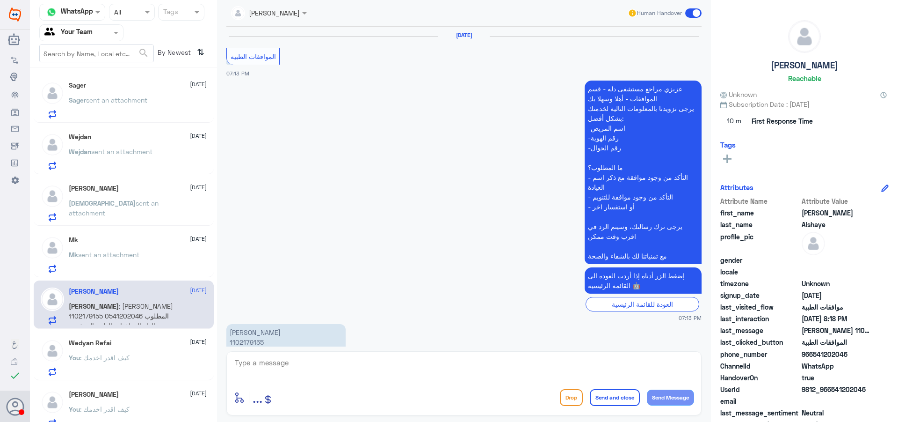
scroll to position [918, 0]
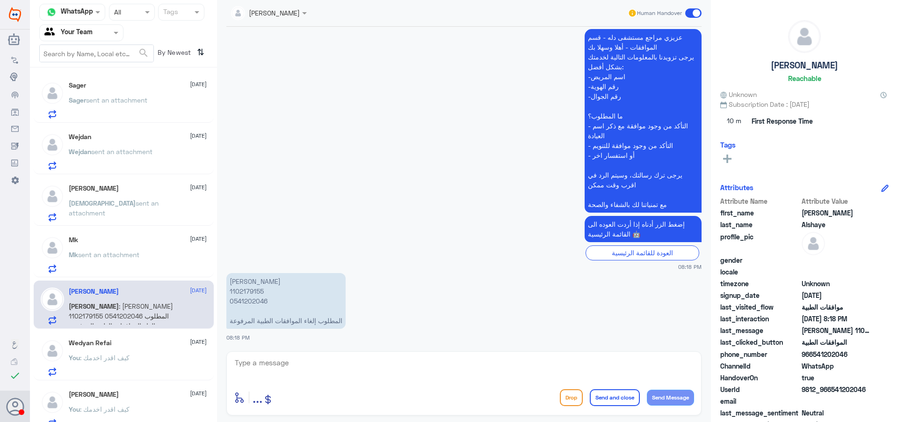
click at [304, 363] on textarea at bounding box center [464, 367] width 460 height 23
paste textarea "اهلا وسهلا"
type textarea "اهلا وسهلا"
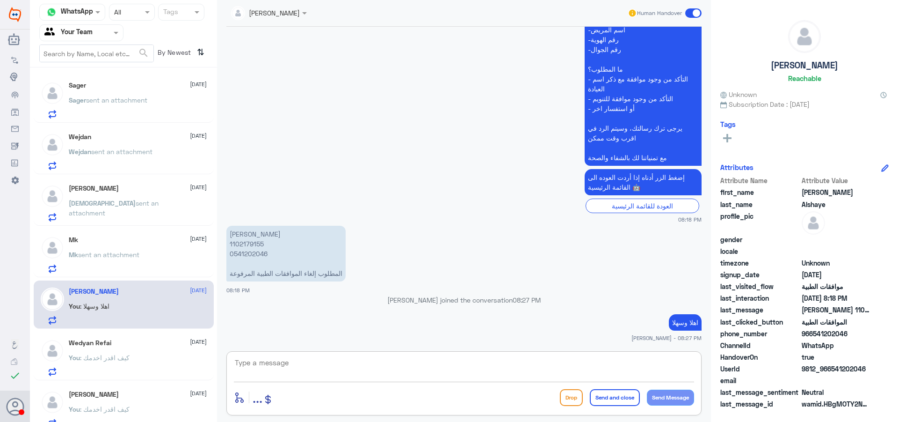
click at [281, 11] on input "text" at bounding box center [257, 12] width 53 height 11
click at [282, 30] on div "Unassigned" at bounding box center [267, 35] width 36 height 10
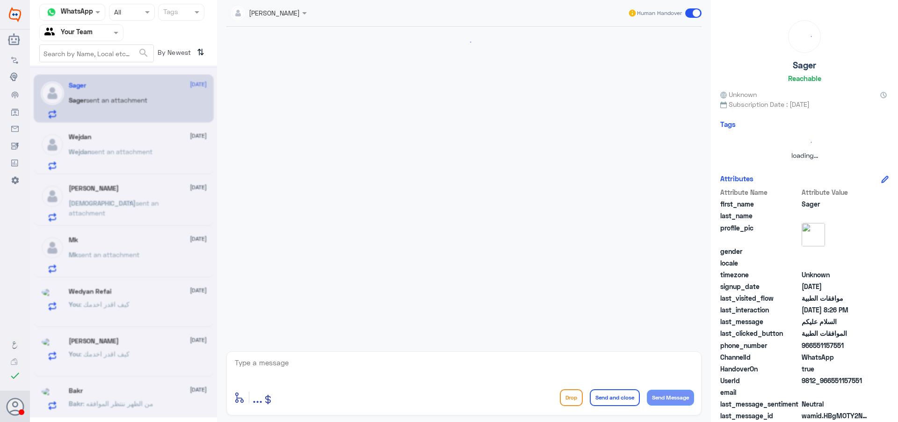
scroll to position [0, 0]
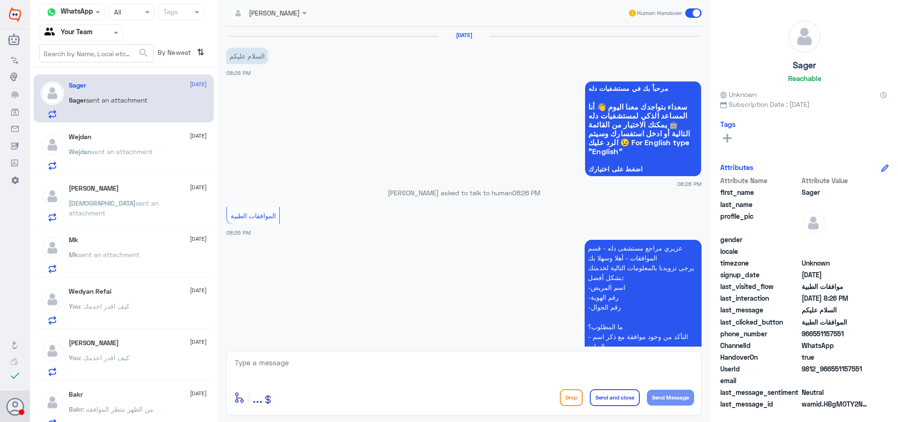
click at [129, 253] on div "Sager [DATE] Sager sent an attachment Wejdan [DATE] Wejdan sent an attachment […" at bounding box center [123, 248] width 187 height 354
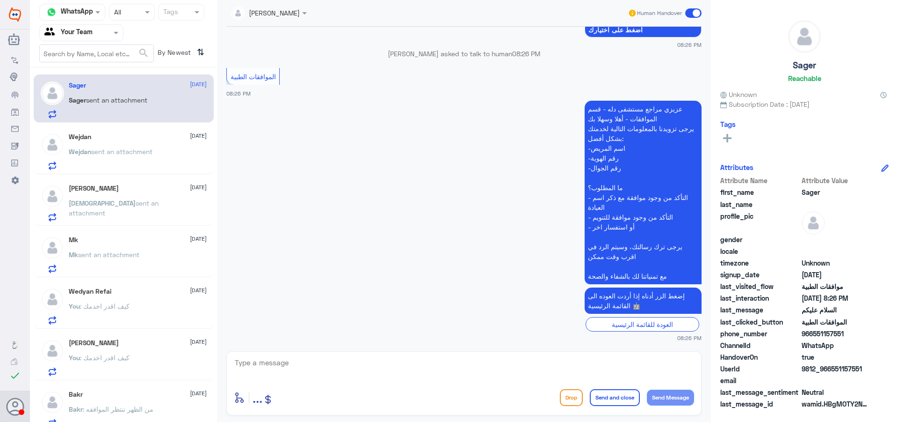
click at [177, 253] on div "Mk sent an attachment" at bounding box center [138, 262] width 138 height 21
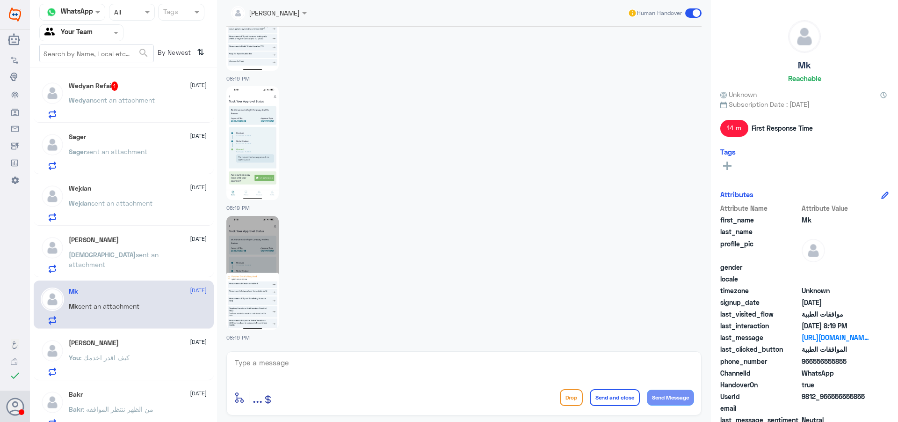
click at [247, 279] on img at bounding box center [252, 273] width 52 height 114
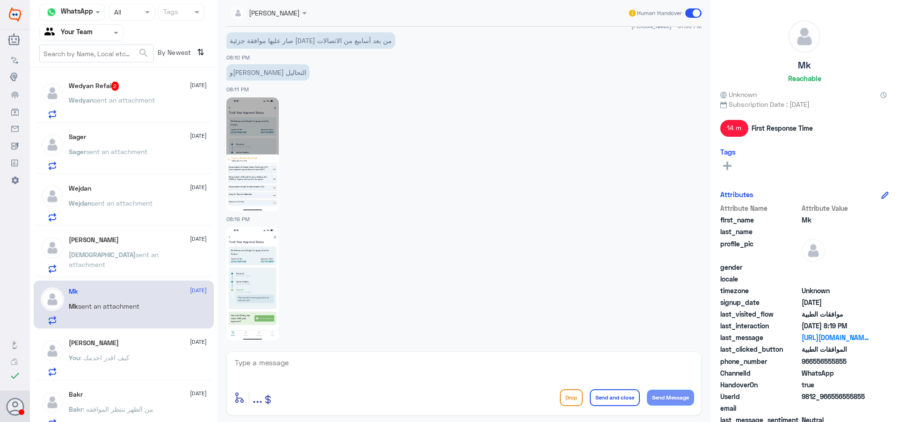
click at [253, 174] on img at bounding box center [252, 154] width 52 height 114
click at [78, 248] on div "[PERSON_NAME] [DATE] [PERSON_NAME] sent an attachment" at bounding box center [138, 254] width 138 height 37
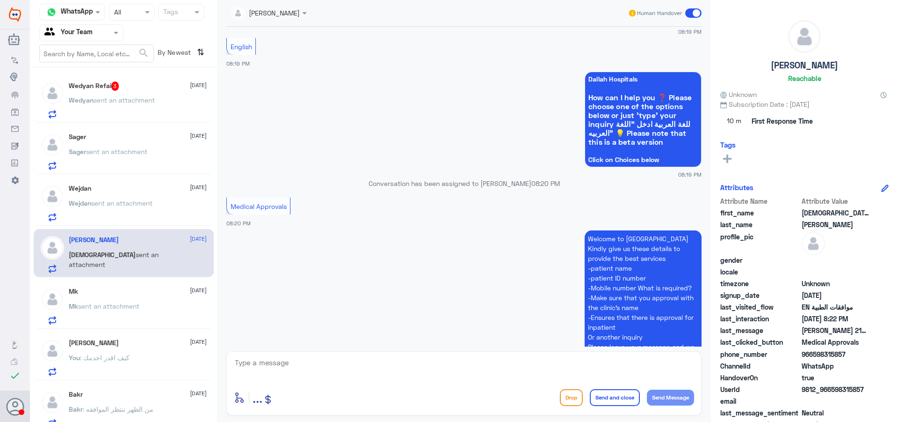
scroll to position [545, 0]
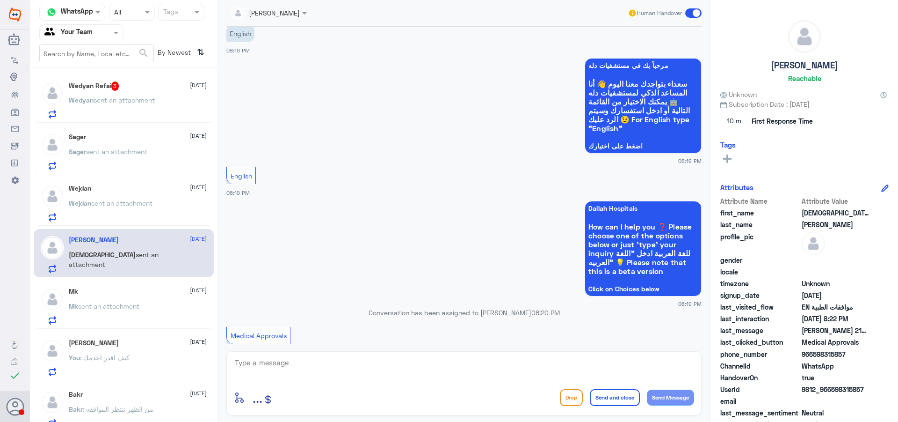
click at [327, 376] on textarea at bounding box center [464, 367] width 460 height 23
type textarea "hi"
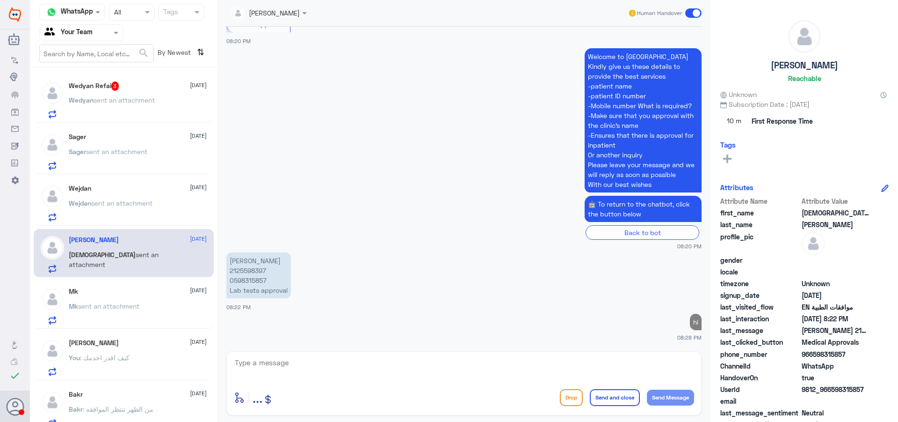
click at [251, 271] on p "[PERSON_NAME] 2125598397 0598315857 Lab tests approval" at bounding box center [258, 275] width 65 height 46
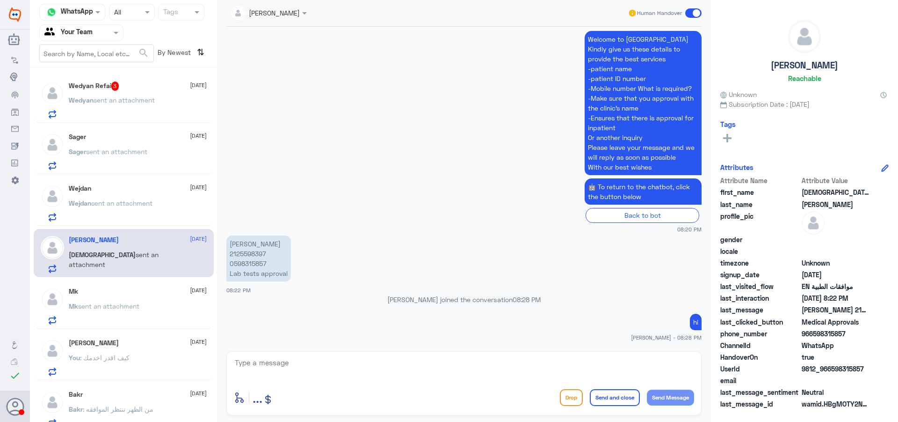
copy p "2125598397"
click at [238, 254] on p "[PERSON_NAME] 2125598397 0598315857 Lab tests approval" at bounding box center [258, 258] width 65 height 46
copy p "2125598397"
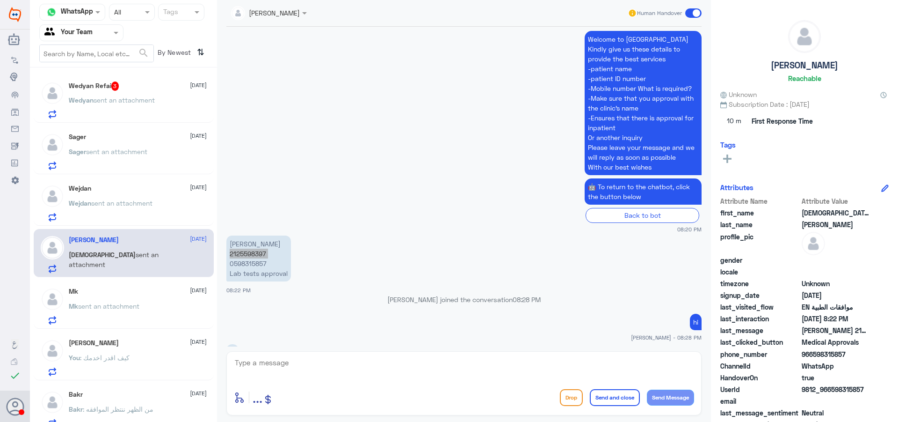
scroll to position [888, 0]
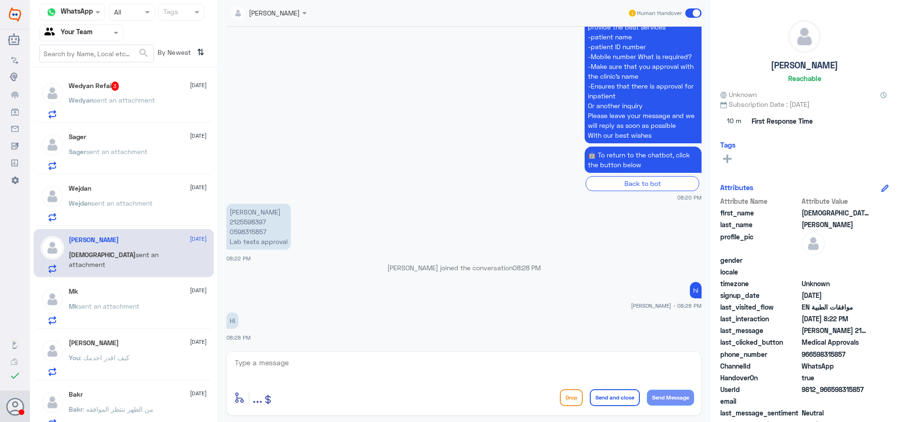
click at [102, 219] on p "[PERSON_NAME] sent an attachment" at bounding box center [111, 209] width 84 height 23
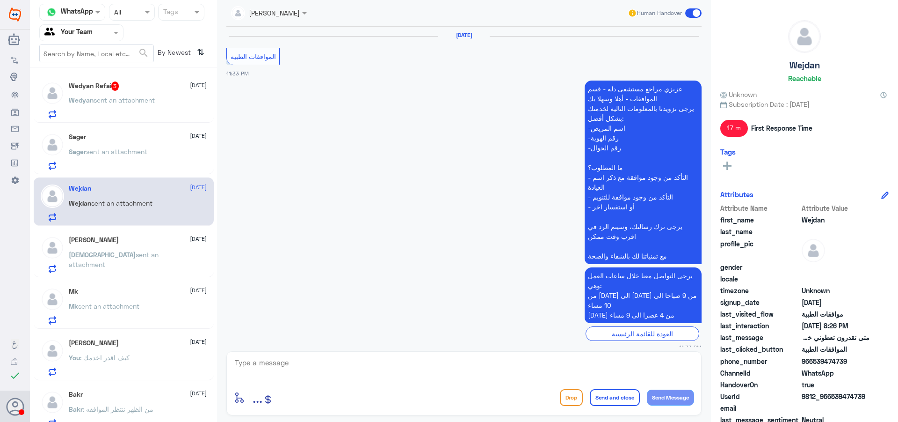
scroll to position [925, 0]
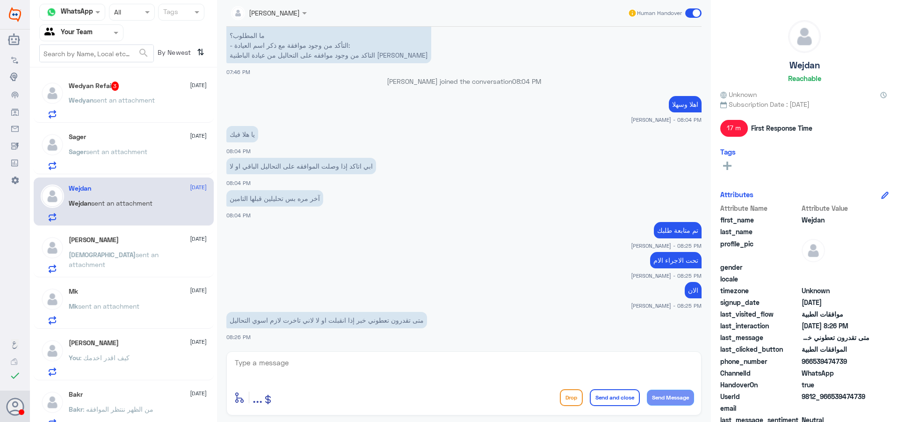
click at [142, 158] on p "Sager sent an attachment" at bounding box center [108, 157] width 79 height 23
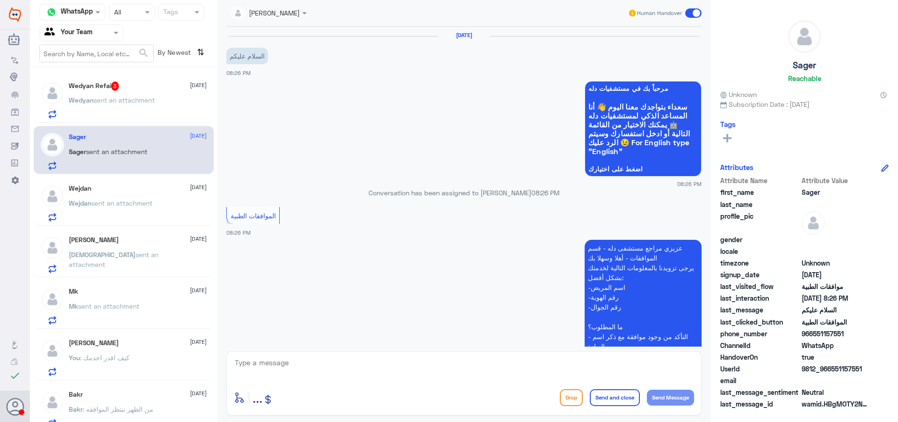
click at [325, 366] on textarea at bounding box center [464, 367] width 460 height 23
type textarea "وعليكم السلام"
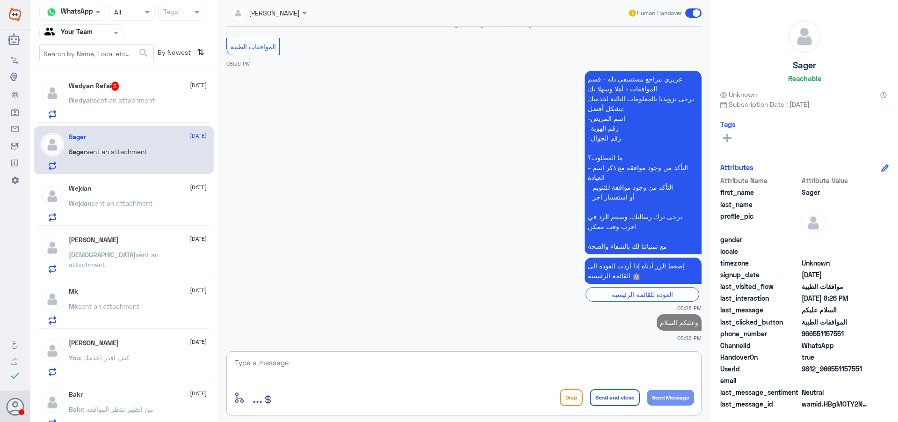
click at [139, 89] on div "Wedyan Refai 3 [DATE]" at bounding box center [138, 85] width 138 height 9
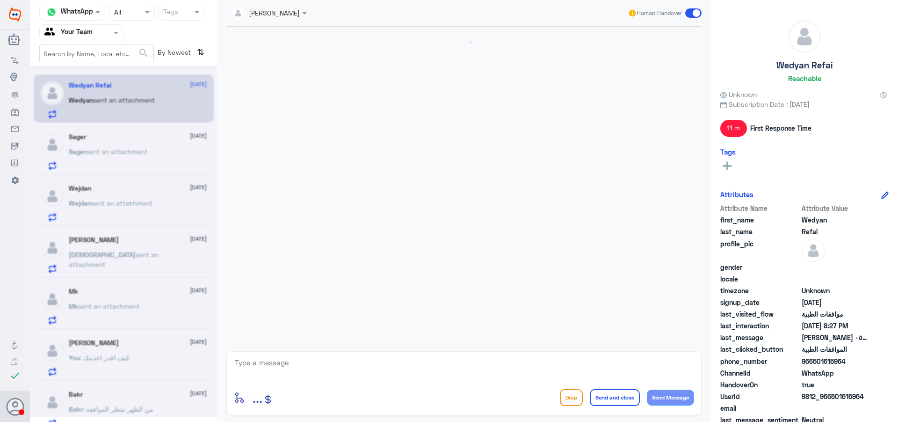
scroll to position [354, 0]
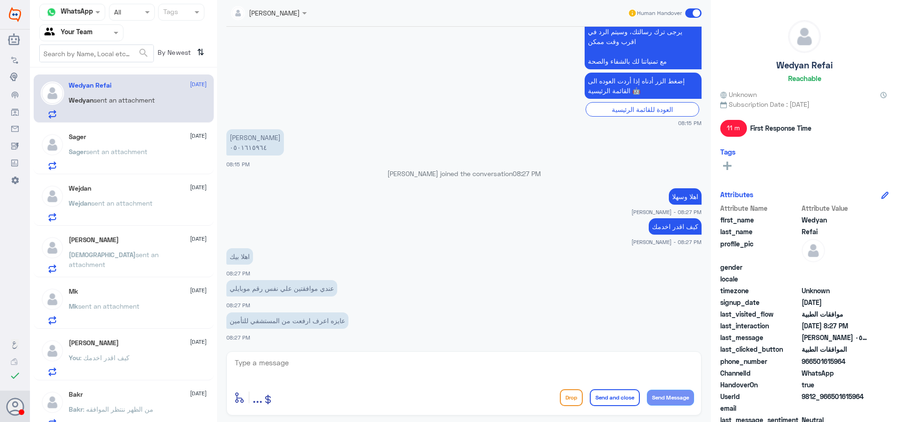
click at [312, 373] on textarea at bounding box center [464, 367] width 460 height 23
click at [264, 357] on textarea "0501615964" at bounding box center [464, 367] width 460 height 23
type textarea "0501615964"
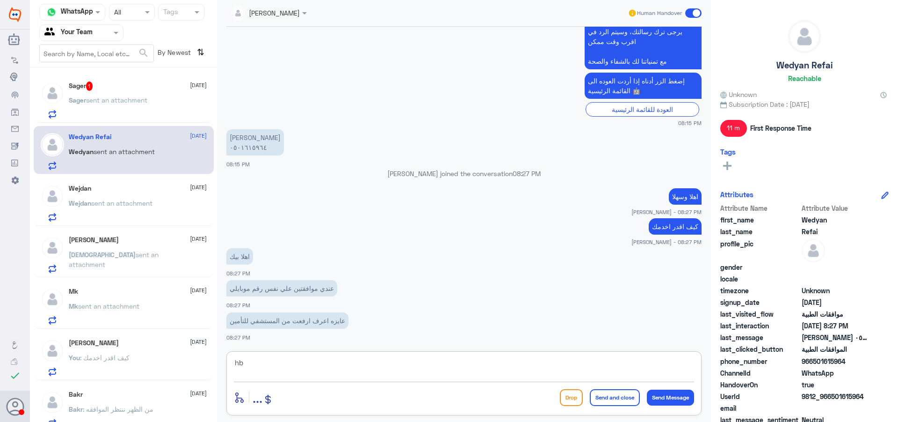
type textarea "h"
type textarea "الاجراء عملية ؟"
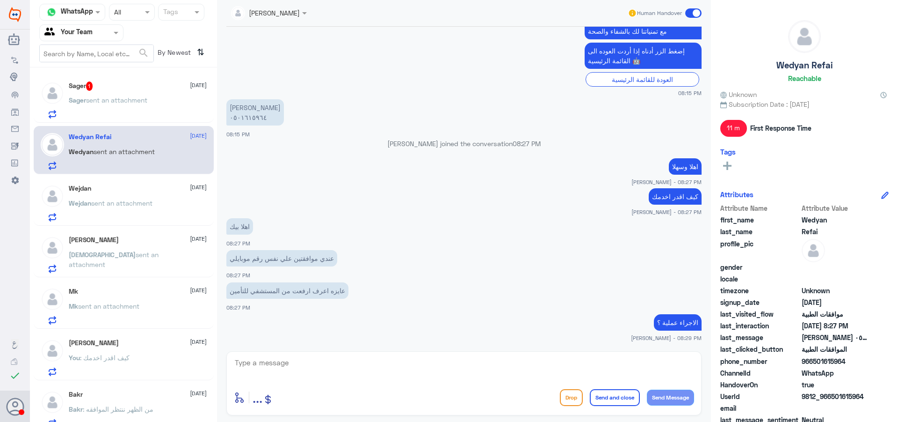
drag, startPoint x: 146, startPoint y: 80, endPoint x: 153, endPoint y: 87, distance: 9.9
click at [146, 80] on div "Sager 1 [DATE] Sager sent an attachment" at bounding box center [124, 98] width 180 height 48
click at [152, 106] on div "Sager sent an attachment" at bounding box center [138, 107] width 138 height 21
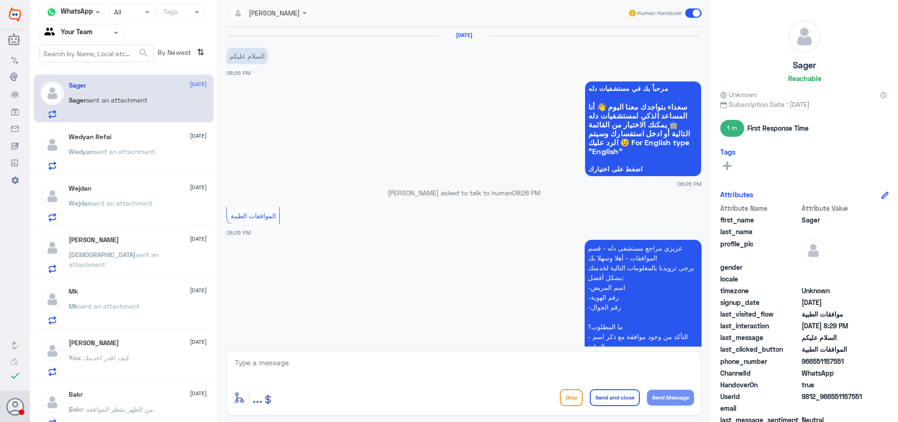
scroll to position [267, 0]
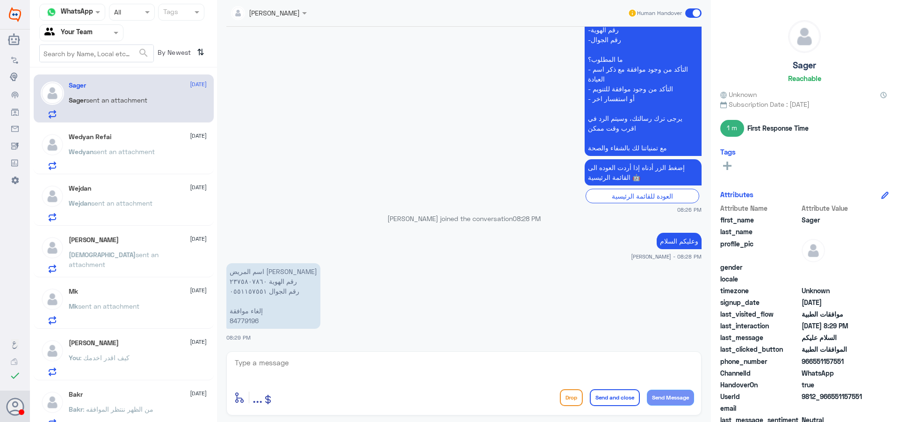
click at [237, 321] on p "اسم المريض [PERSON_NAME] رقم الهوية ٢٣٧٥٨٠٧٨٦٠ رقم الجوال ٠٥٥١١٥٧٥٥١ إلغاء مواف…" at bounding box center [273, 296] width 94 height 66
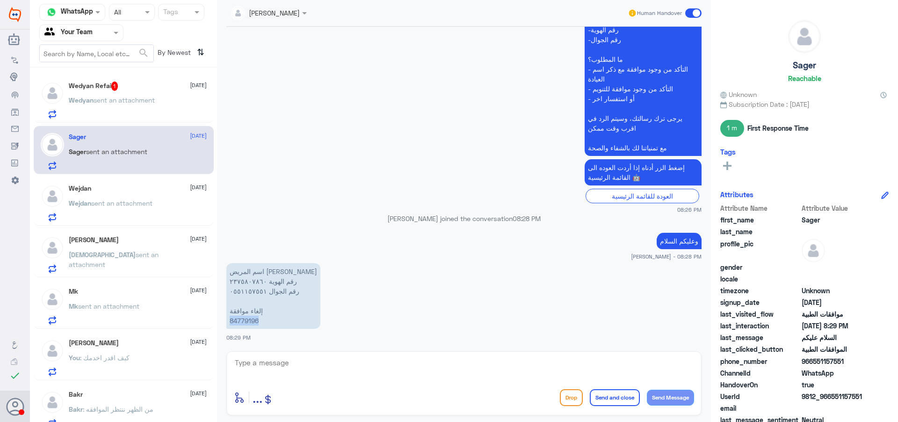
copy p "84779196"
click at [294, 364] on textarea at bounding box center [464, 367] width 460 height 23
click at [355, 370] on textarea at bounding box center [464, 367] width 460 height 23
type textarea "سبب الالغاء"
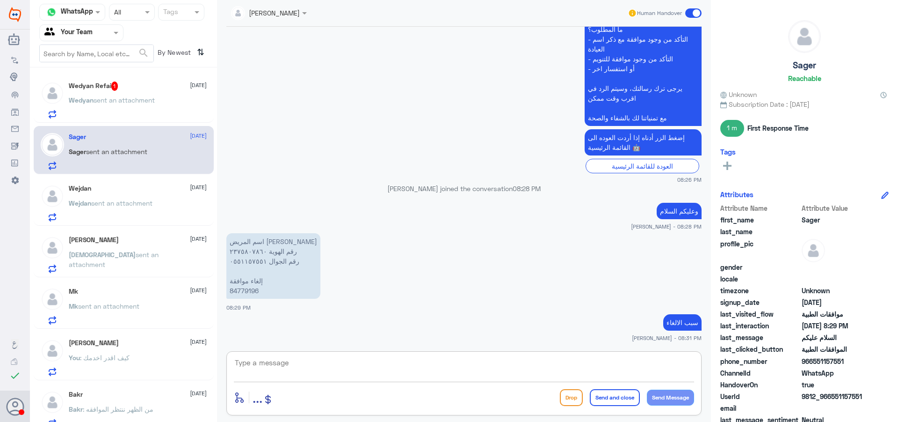
click at [124, 98] on span "sent an attachment" at bounding box center [124, 100] width 61 height 8
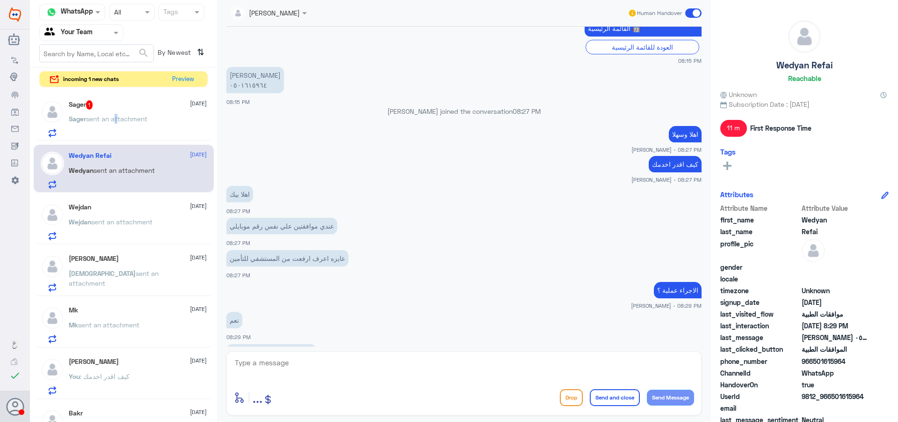
scroll to position [477, 0]
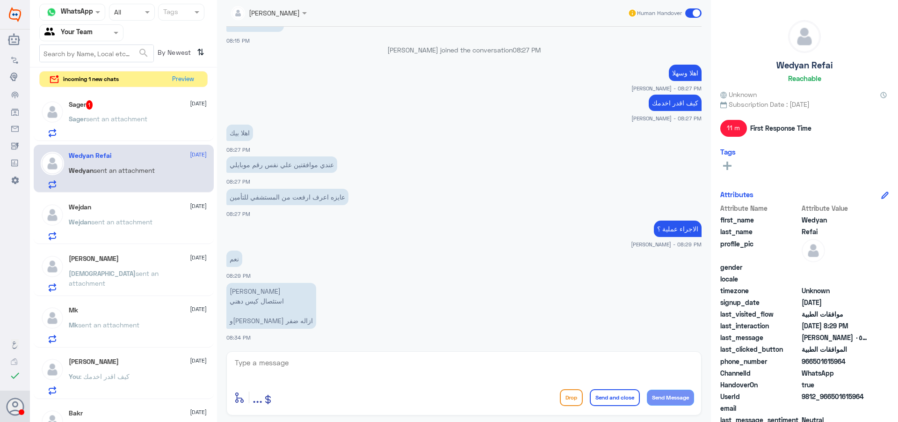
click at [131, 114] on p "Sager sent an attachment" at bounding box center [108, 125] width 79 height 23
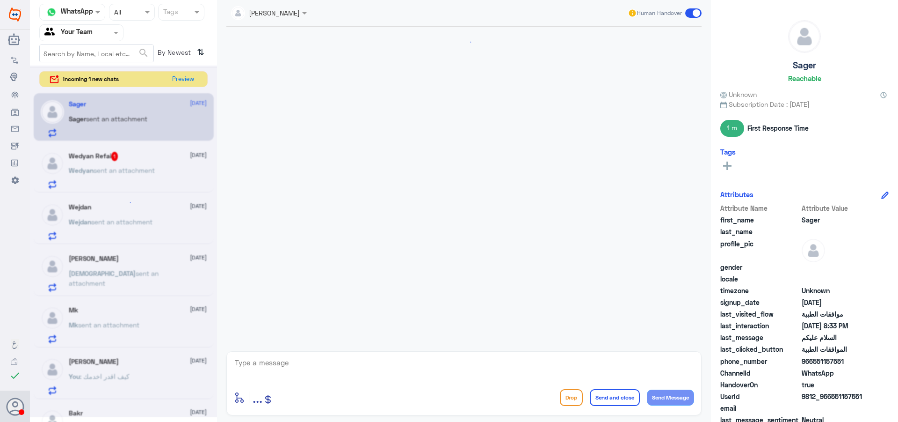
click at [188, 77] on div at bounding box center [123, 241] width 187 height 351
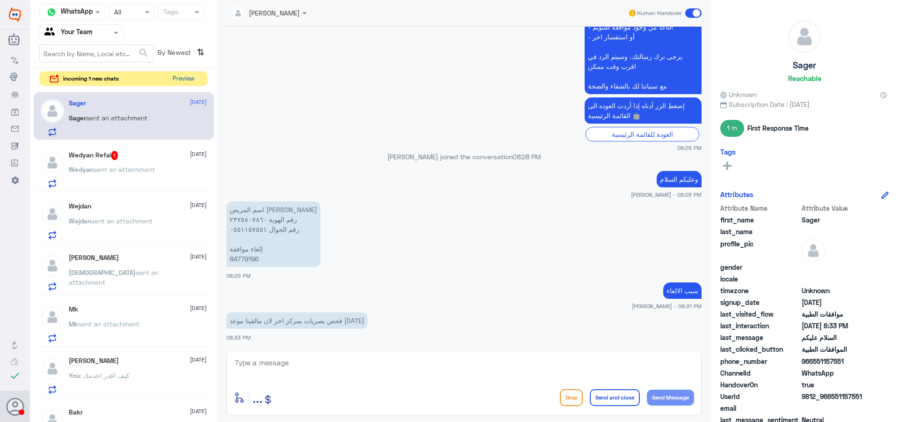
click at [190, 77] on button "Preview" at bounding box center [183, 79] width 29 height 15
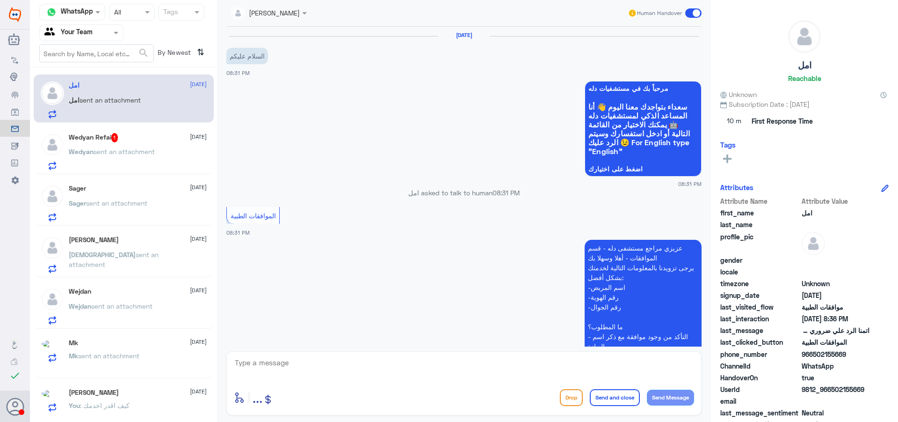
scroll to position [242, 0]
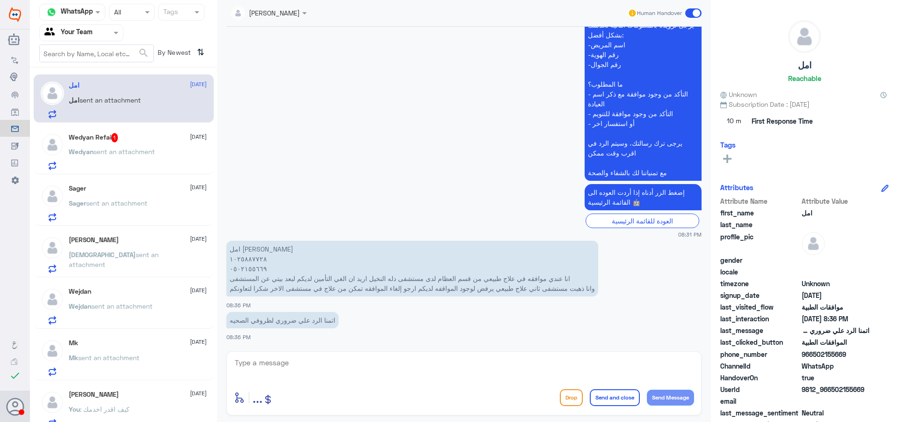
click at [145, 157] on p "Wedyan sent an attachment" at bounding box center [112, 157] width 86 height 23
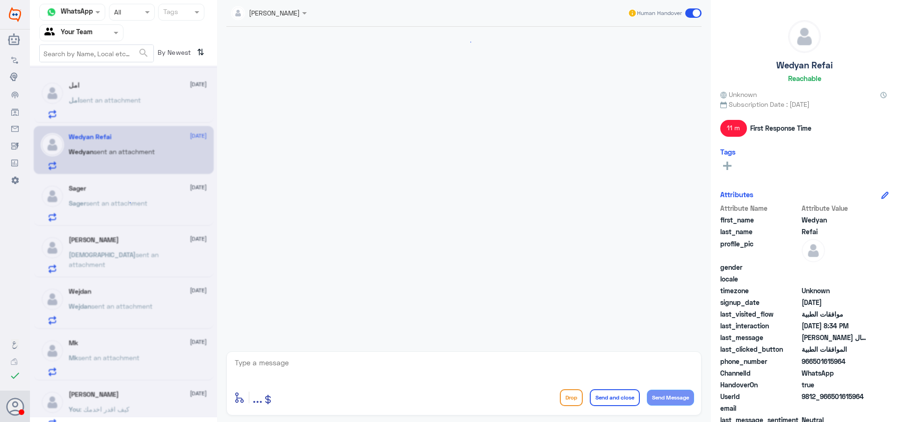
scroll to position [477, 0]
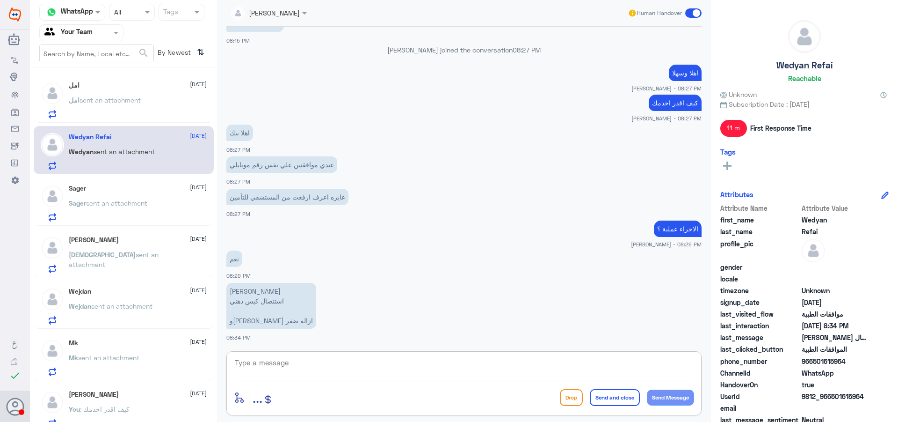
click at [335, 364] on textarea at bounding box center [464, 367] width 460 height 23
type textarea "["
type textarea "جاري مراجعة طلبك مع قسم التنويم"
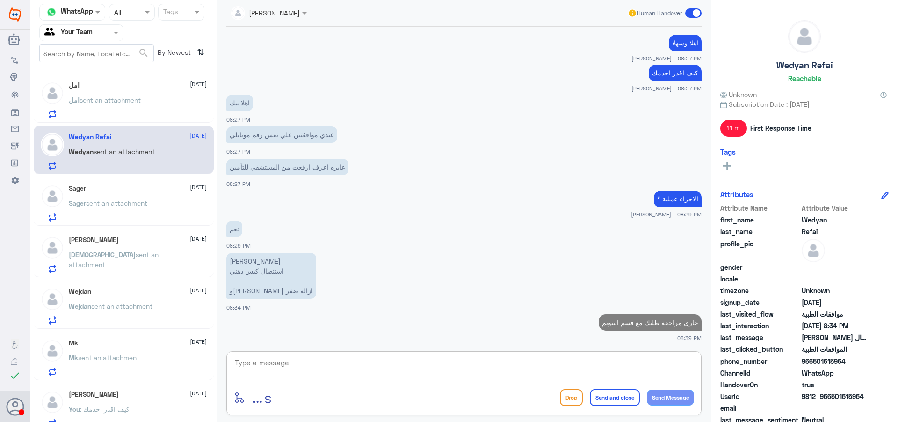
click at [118, 119] on div "امل [DATE] امل sent an attachment" at bounding box center [124, 98] width 180 height 48
click at [121, 100] on span "sent an attachment" at bounding box center [110, 100] width 61 height 8
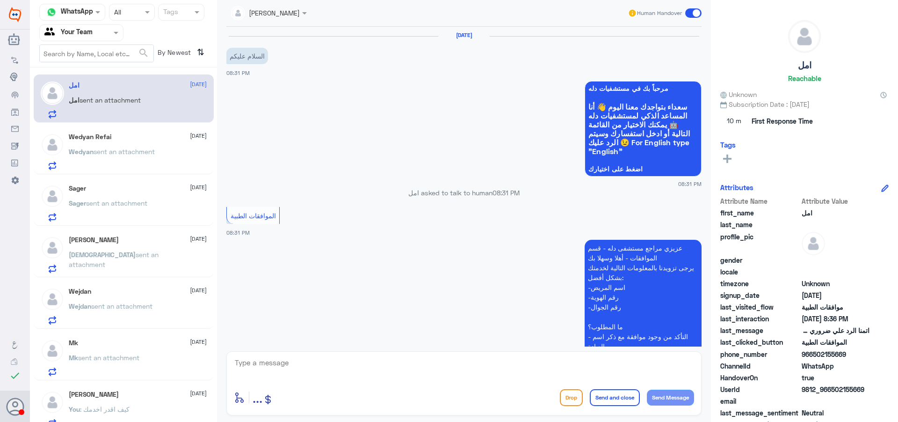
scroll to position [242, 0]
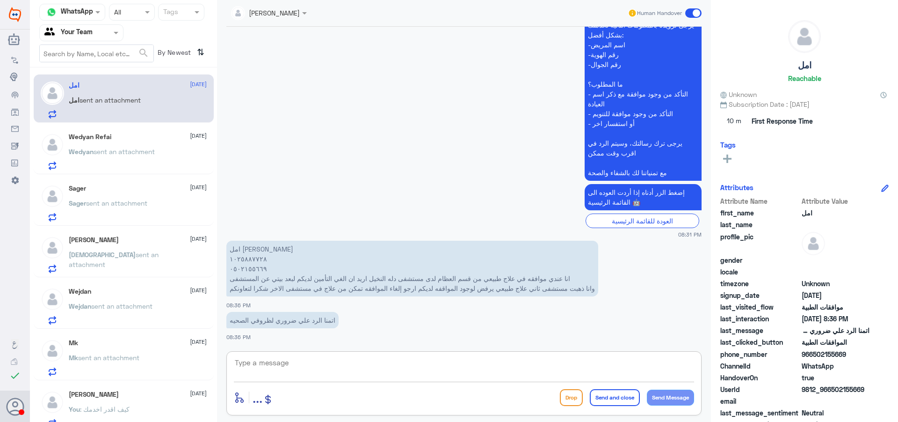
click at [433, 367] on textarea at bounding box center [464, 367] width 460 height 23
type textarea "اهلا وسهلا"
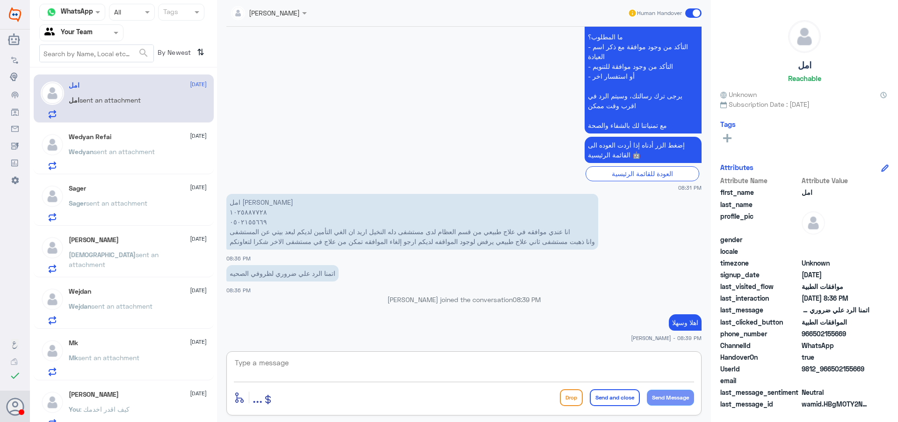
click at [303, 371] on textarea at bounding box center [464, 367] width 460 height 23
click at [246, 362] on textarea "1025887728" at bounding box center [464, 367] width 460 height 23
type textarea "1025887728"
type textarea "L"
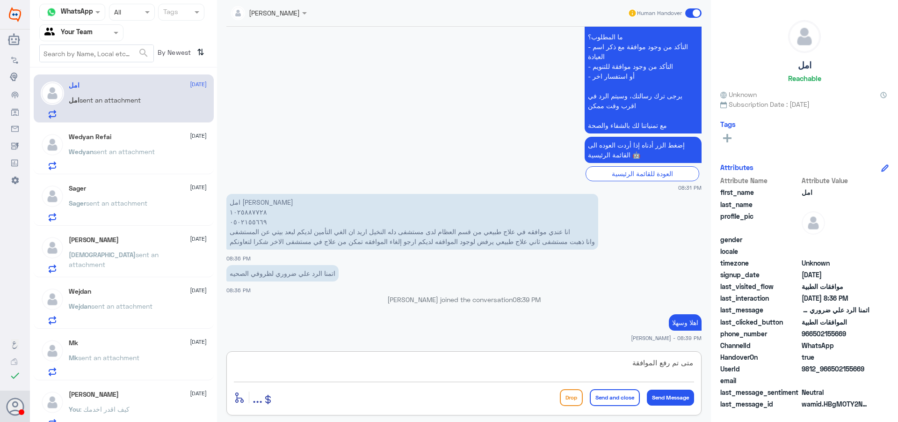
type textarea "متى تم رفع الموافقة ؟"
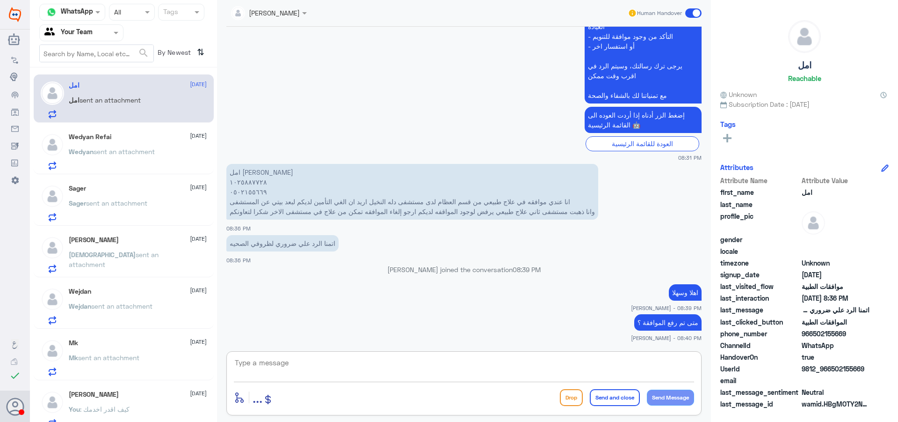
click at [423, 372] on textarea at bounding box center [464, 367] width 460 height 23
type textarea "ت"
type textarea "الزيارة في اي فرع"
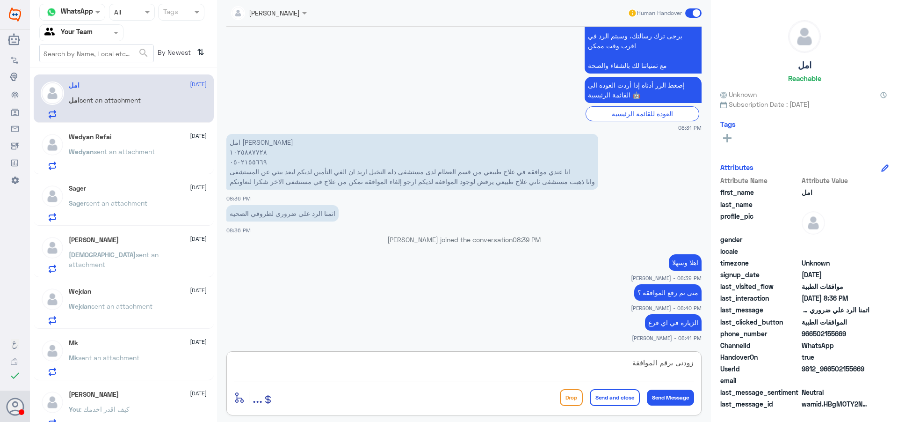
type textarea "زودني برقم الموافقة"
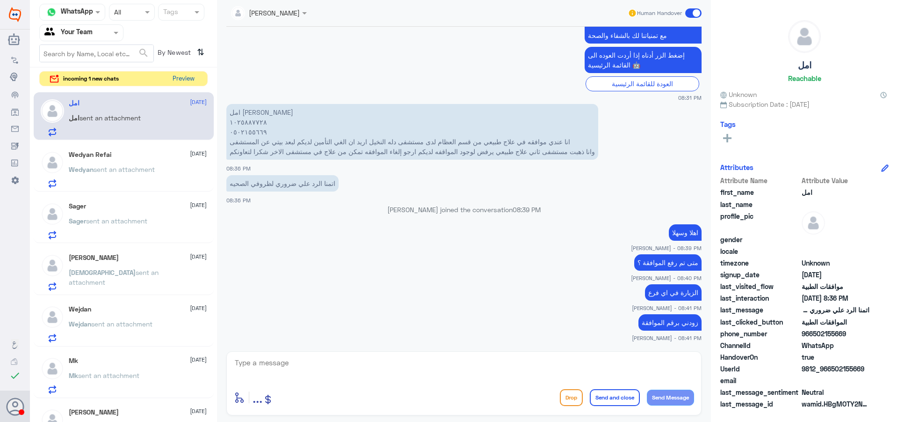
click at [189, 81] on button "Preview" at bounding box center [183, 79] width 29 height 15
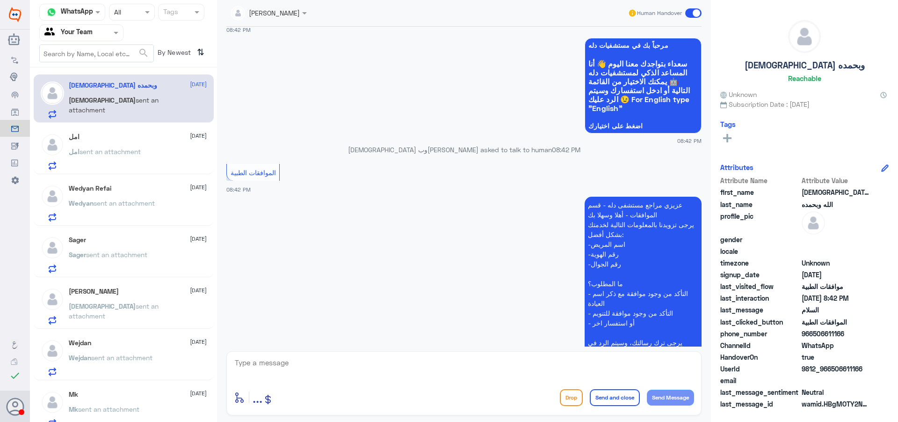
scroll to position [835, 0]
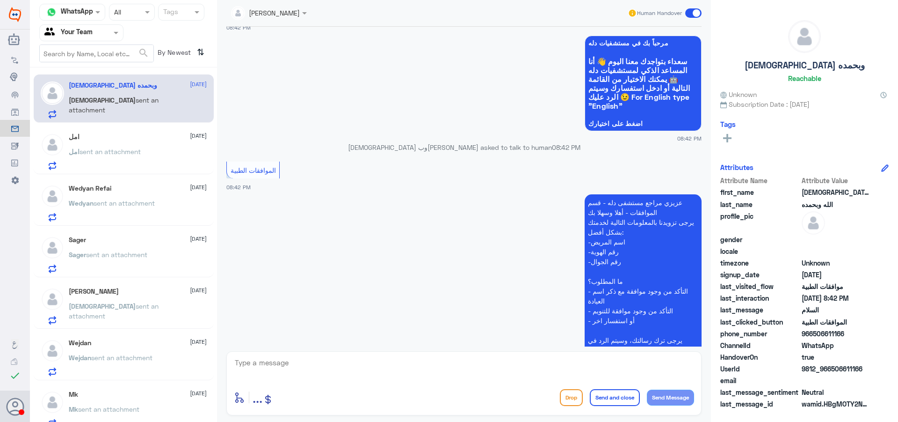
click at [125, 157] on p "امل sent an attachment" at bounding box center [105, 157] width 72 height 23
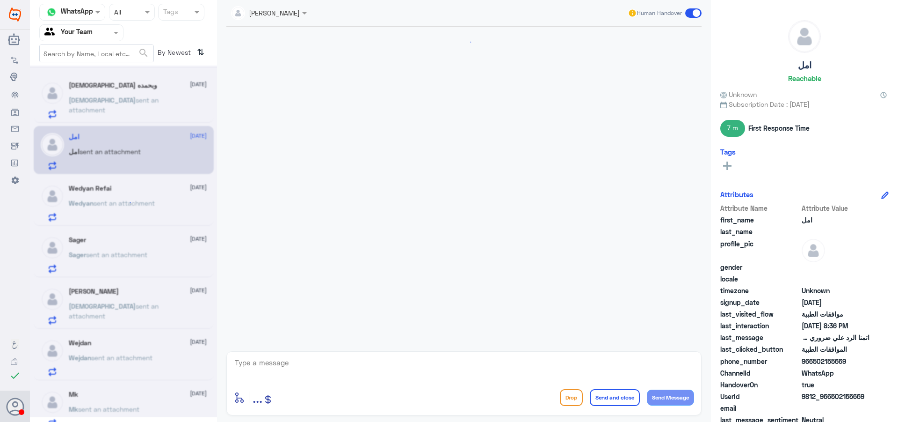
scroll to position [379, 0]
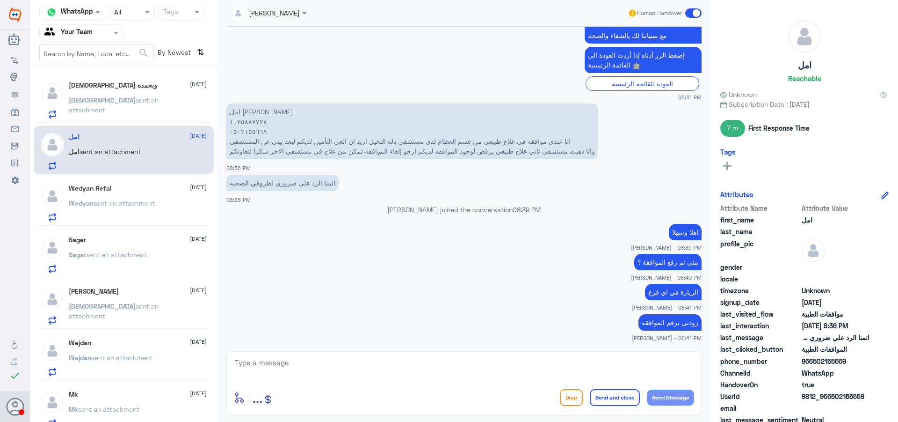
click at [106, 335] on div "Wejdan [DATE] [PERSON_NAME] sent an attachment" at bounding box center [124, 356] width 180 height 48
click at [117, 269] on p "Sager sent an attachment" at bounding box center [108, 260] width 79 height 23
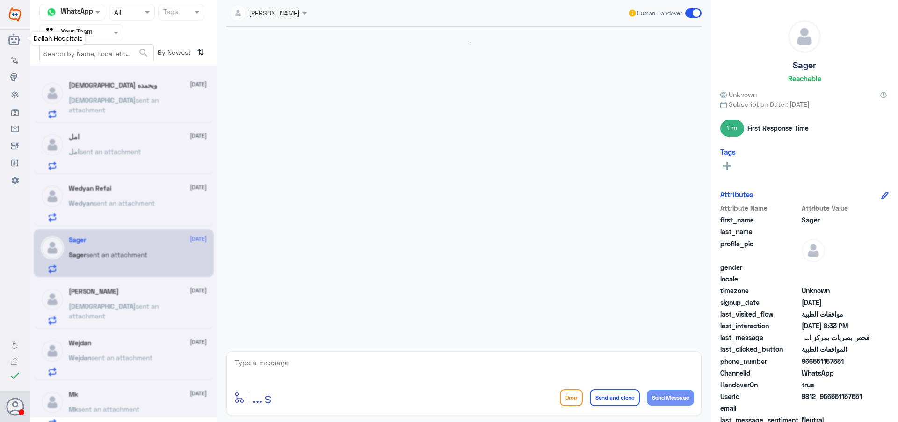
scroll to position [329, 0]
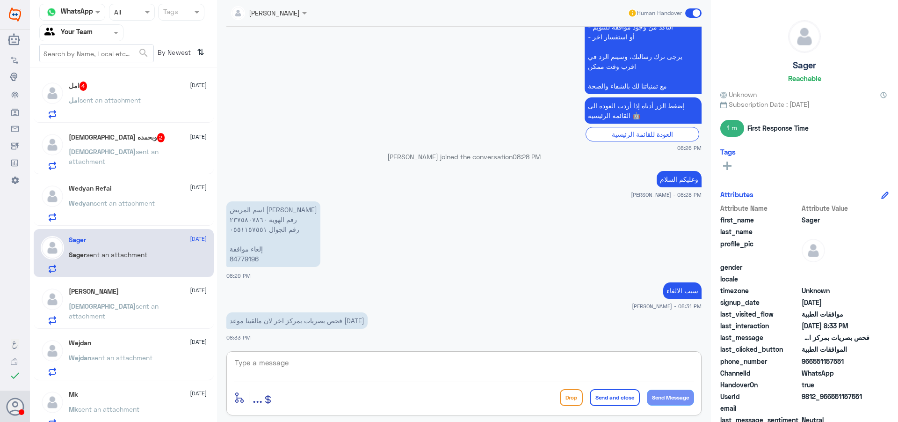
drag, startPoint x: 277, startPoint y: 371, endPoint x: 323, endPoint y: 379, distance: 47.0
click at [276, 371] on textarea at bounding box center [464, 367] width 460 height 23
type textarea "J"
type textarea "تم الالغاء"
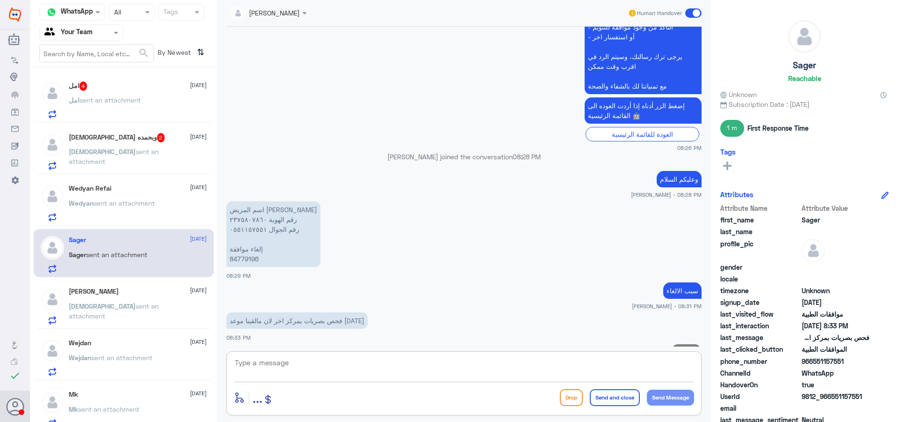
scroll to position [359, 0]
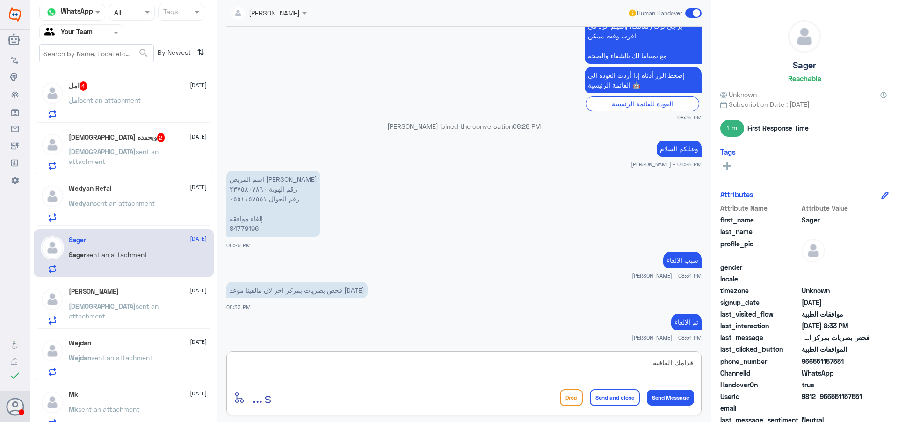
type textarea "قدامك العافية"
click at [603, 393] on button "Send and close" at bounding box center [615, 397] width 50 height 17
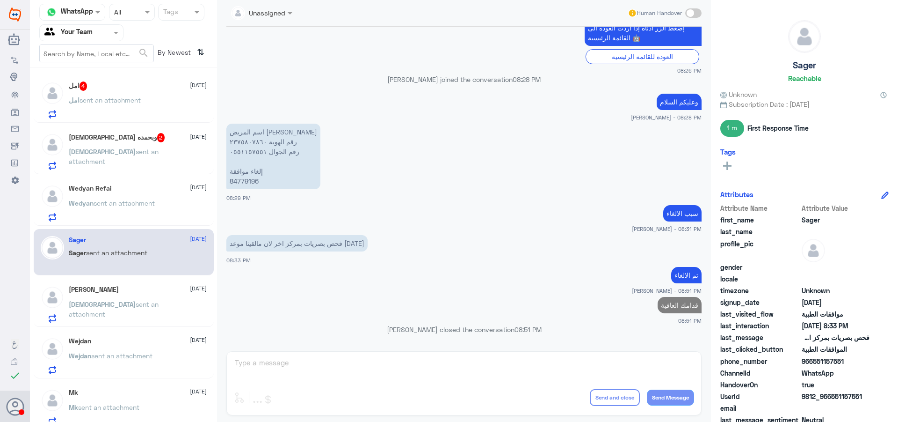
click at [150, 210] on p "Wedyan sent an attachment" at bounding box center [112, 209] width 86 height 23
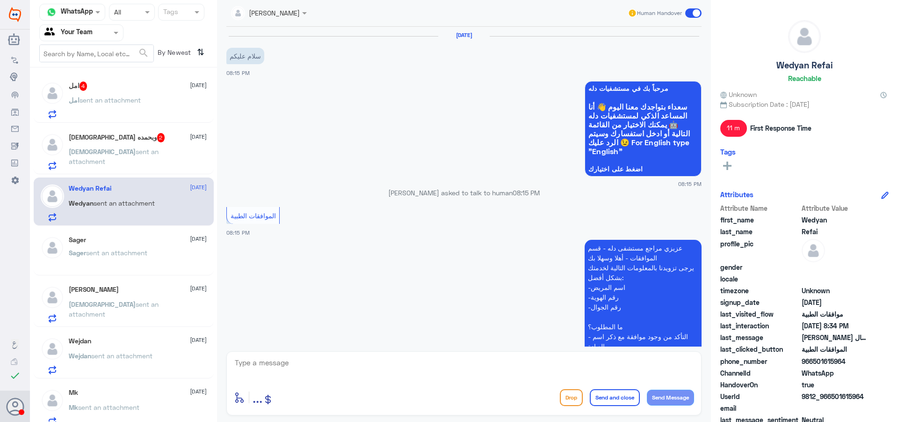
scroll to position [507, 0]
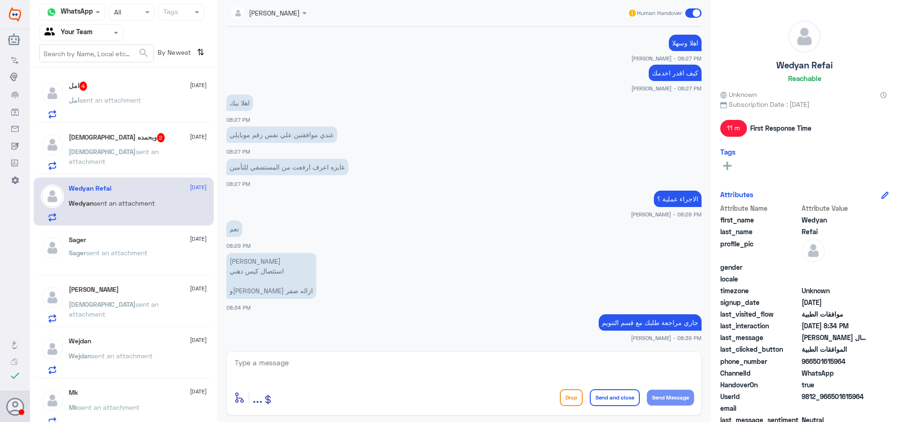
click at [148, 160] on p "[DEMOGRAPHIC_DATA] sent an attachment" at bounding box center [121, 157] width 105 height 23
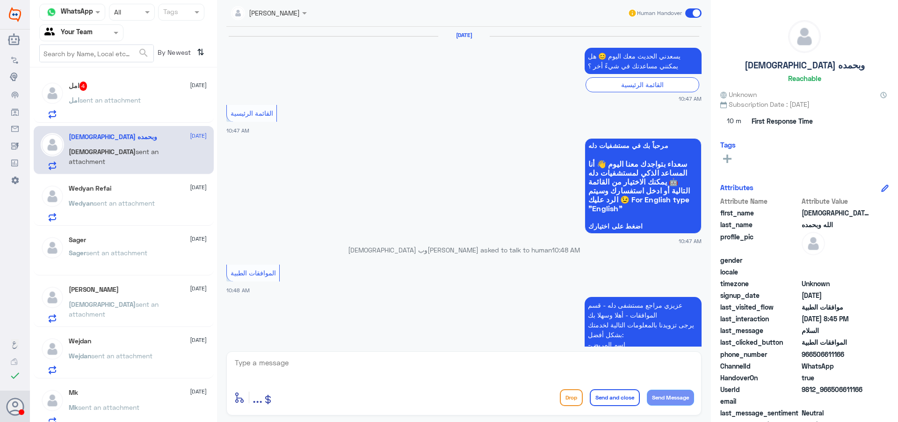
scroll to position [980, 0]
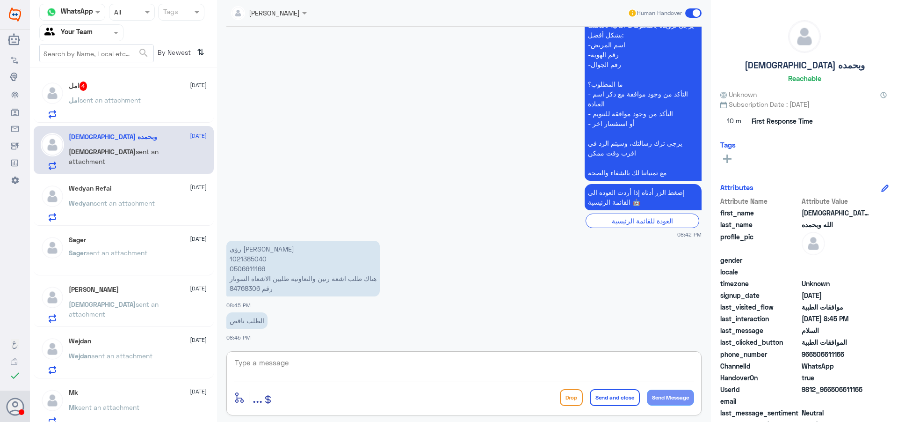
click at [350, 371] on textarea at bounding box center [464, 367] width 460 height 23
type textarea "اهلا وسهلا"
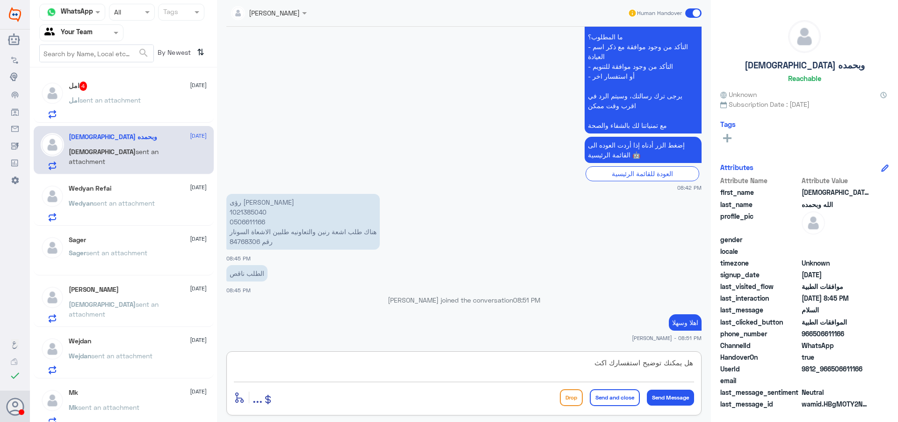
type textarea "هل يمكنك توضيح استفسارك اكثر"
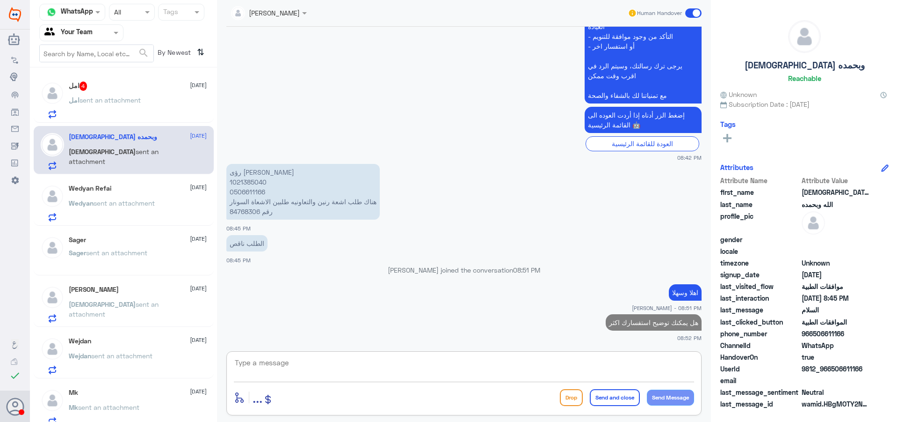
click at [153, 104] on div "امل sent an attachment" at bounding box center [138, 107] width 138 height 21
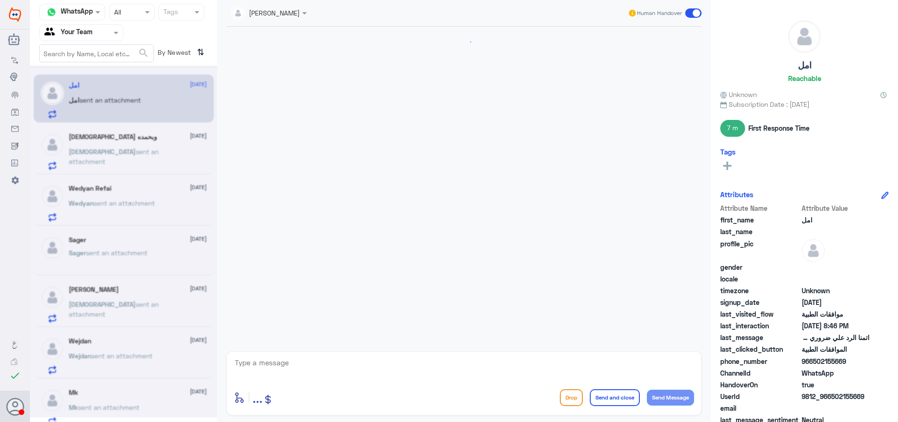
scroll to position [507, 0]
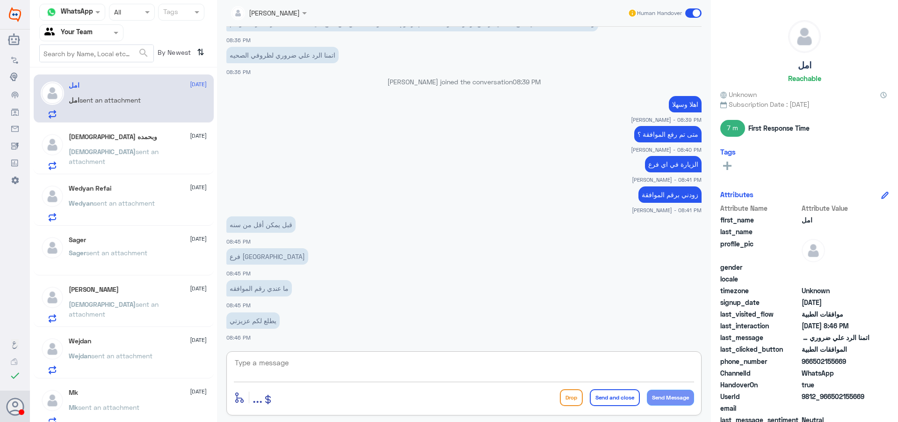
drag, startPoint x: 359, startPoint y: 359, endPoint x: 355, endPoint y: 366, distance: 8.0
click at [358, 360] on textarea at bounding box center [464, 367] width 460 height 23
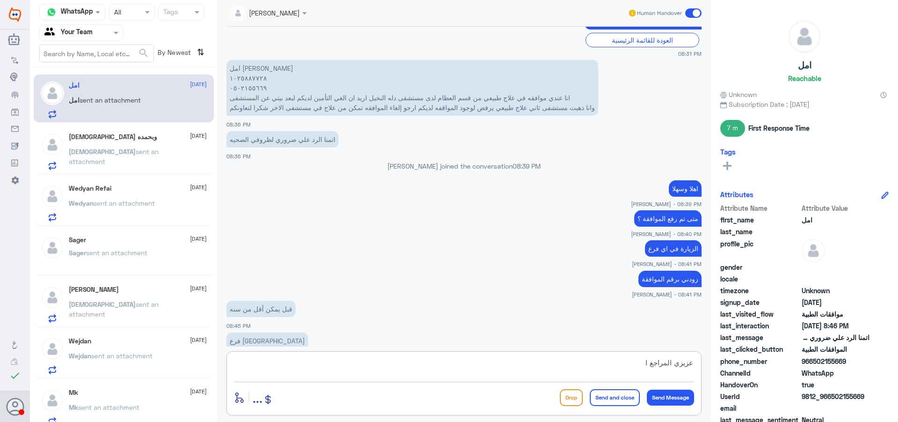
scroll to position [414, 0]
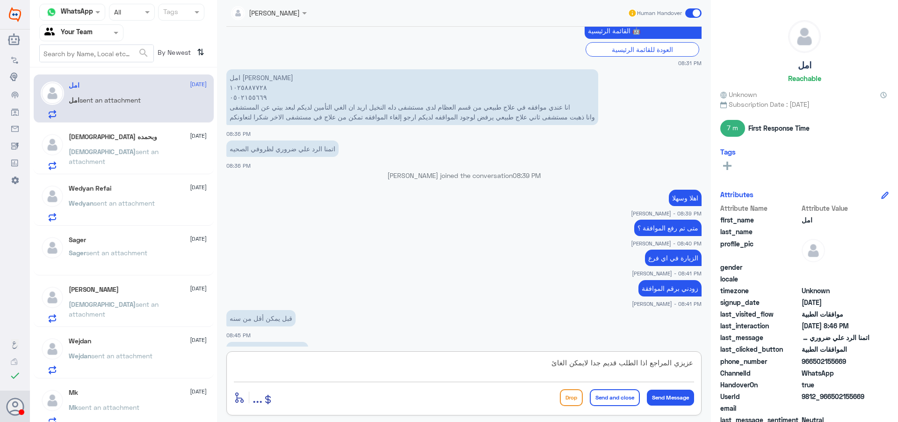
type textarea "عزيزي المراجع اذا الطلب قديم جدا لايمكن الغائه"
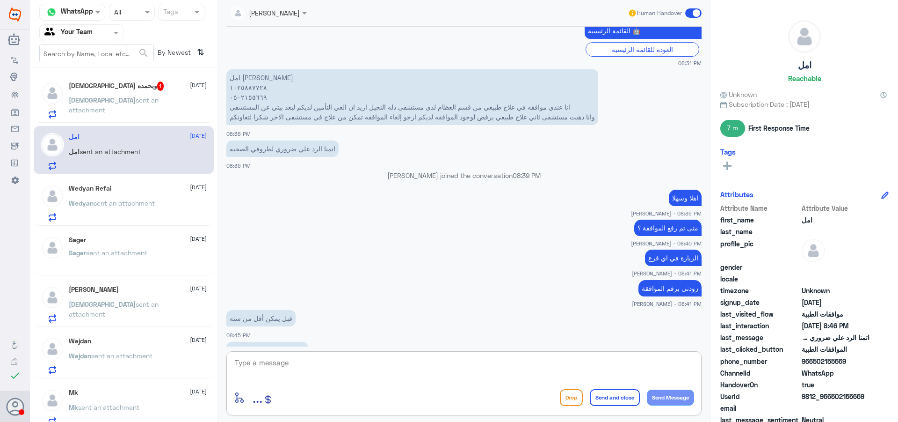
scroll to position [547, 0]
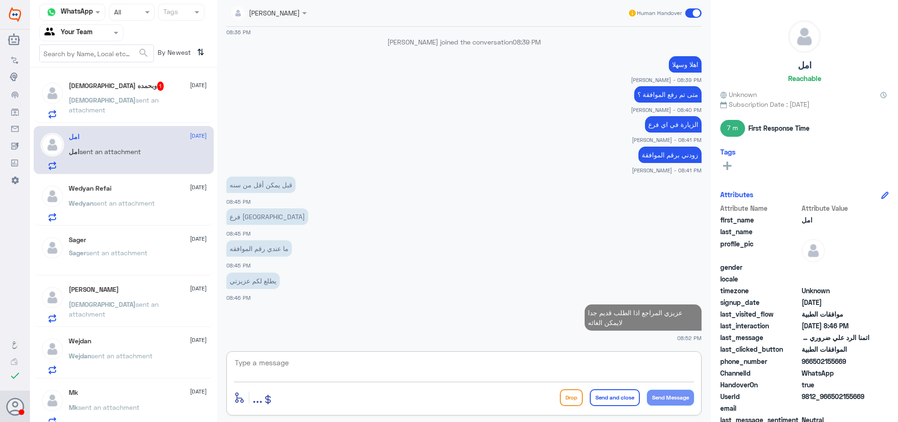
click at [126, 108] on p "[DEMOGRAPHIC_DATA] sent an attachment" at bounding box center [121, 106] width 105 height 23
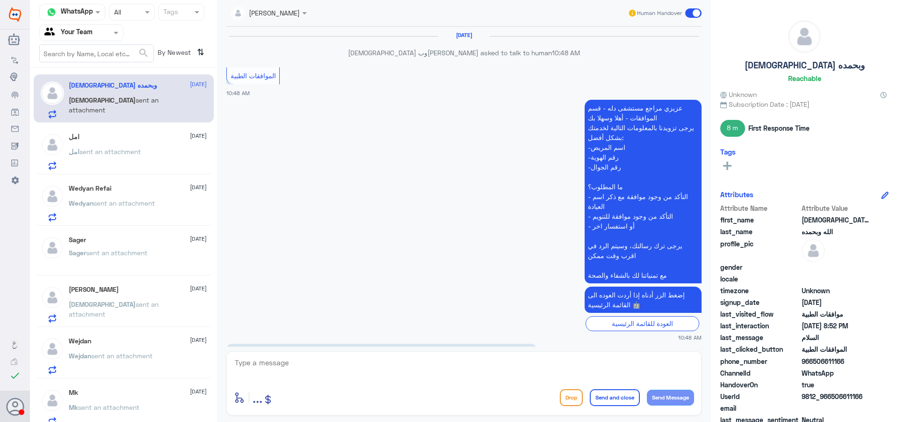
scroll to position [901, 0]
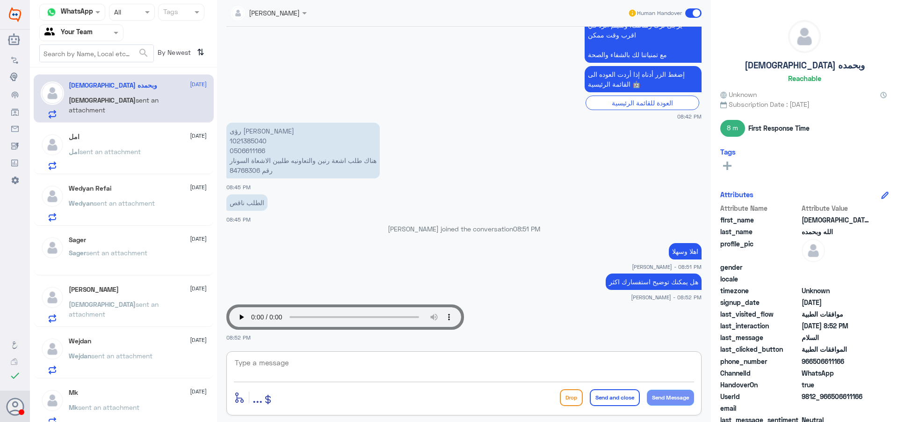
click at [340, 377] on textarea at bounding box center [464, 367] width 460 height 23
type textarea "يرجى الكتابة من فضلك"
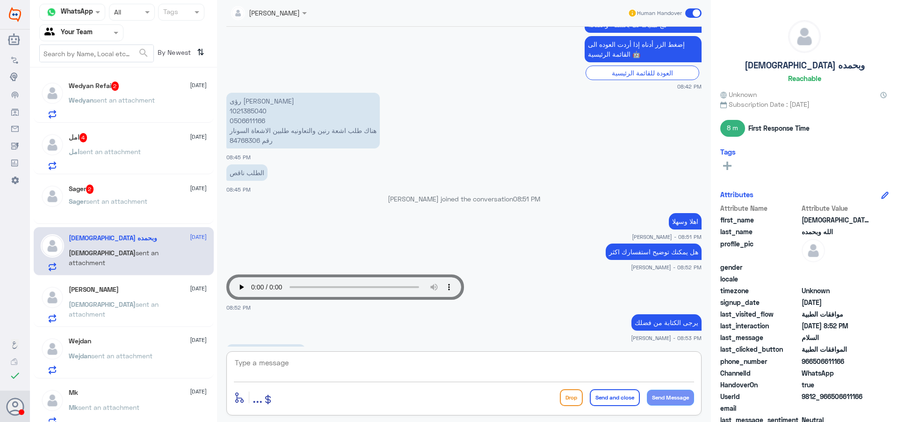
scroll to position [963, 0]
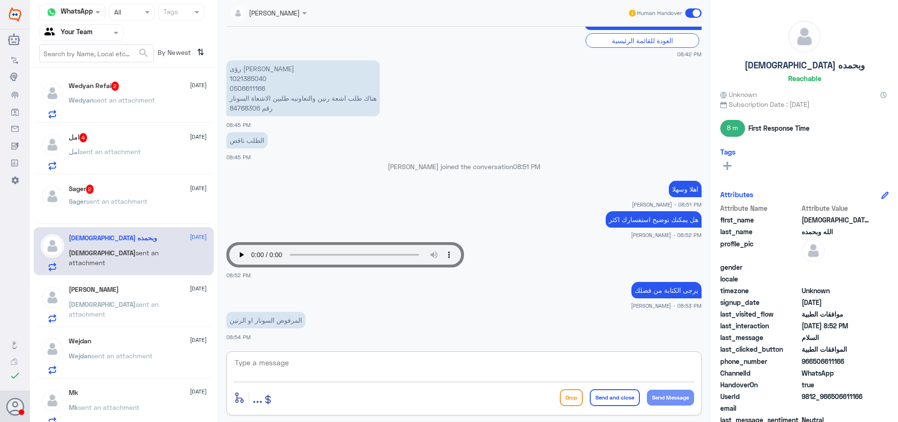
click at [240, 80] on p "رؤى [PERSON_NAME] 1021385040 0506611166 هناك طلب اشعة رنين والتعاونيه طلبين الا…" at bounding box center [302, 88] width 153 height 56
click at [423, 375] on textarea at bounding box center [464, 367] width 460 height 23
type textarea "تم المتابعة تحت الاجراء"
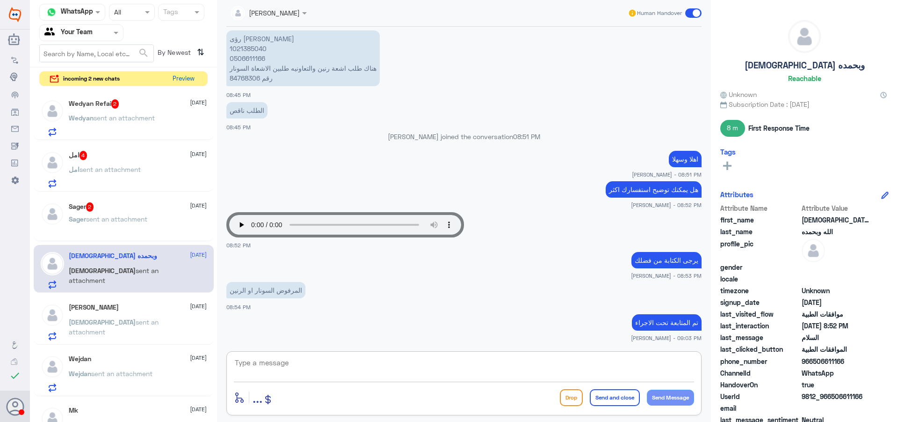
click at [188, 76] on button "Preview" at bounding box center [183, 79] width 29 height 15
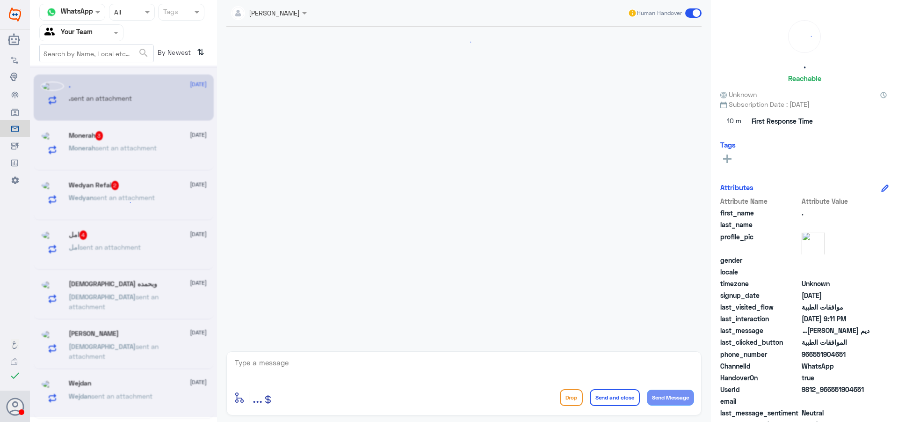
scroll to position [289, 0]
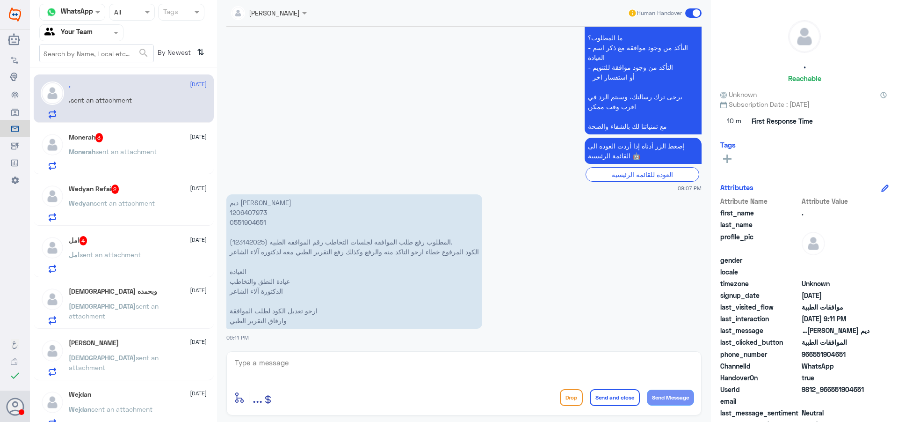
click at [127, 250] on span "sent an attachment" at bounding box center [110, 254] width 61 height 8
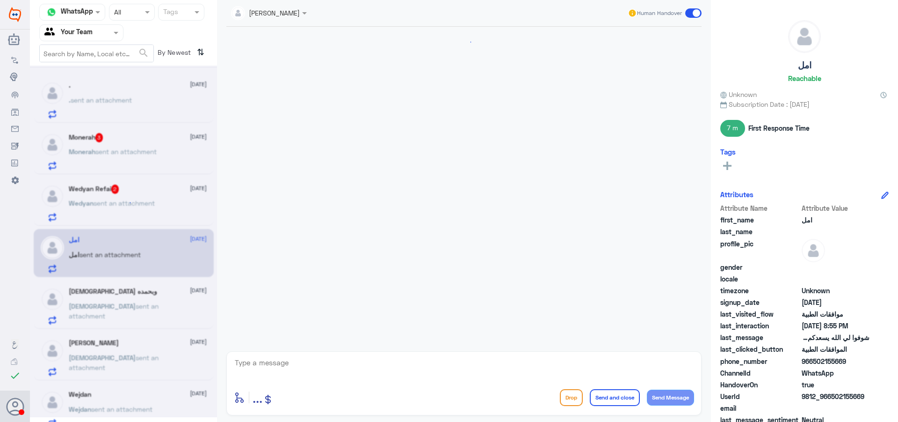
scroll to position [535, 0]
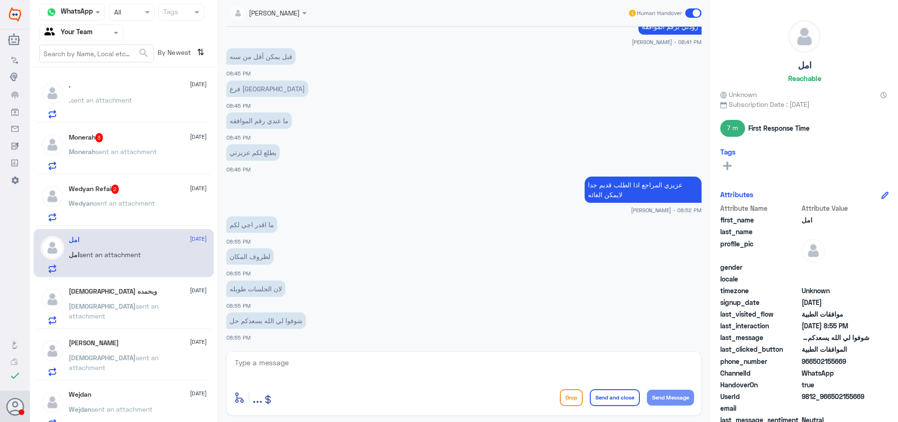
click at [253, 10] on input "text" at bounding box center [257, 12] width 53 height 11
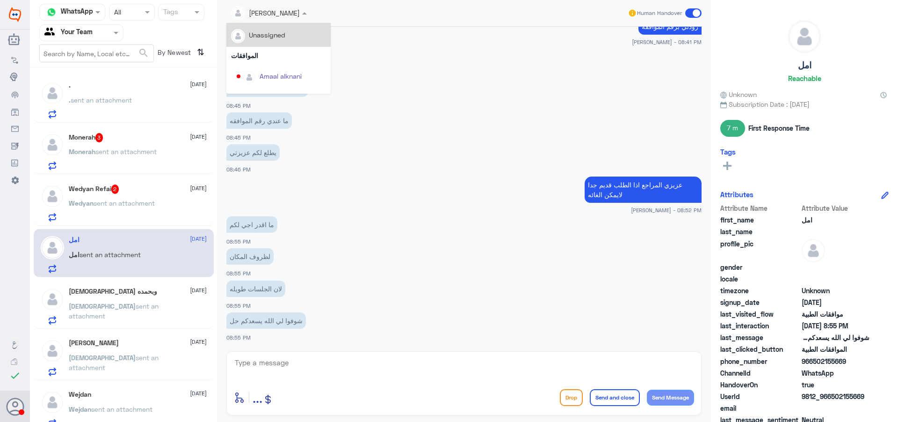
click at [270, 35] on div "Unassigned" at bounding box center [267, 35] width 36 height 10
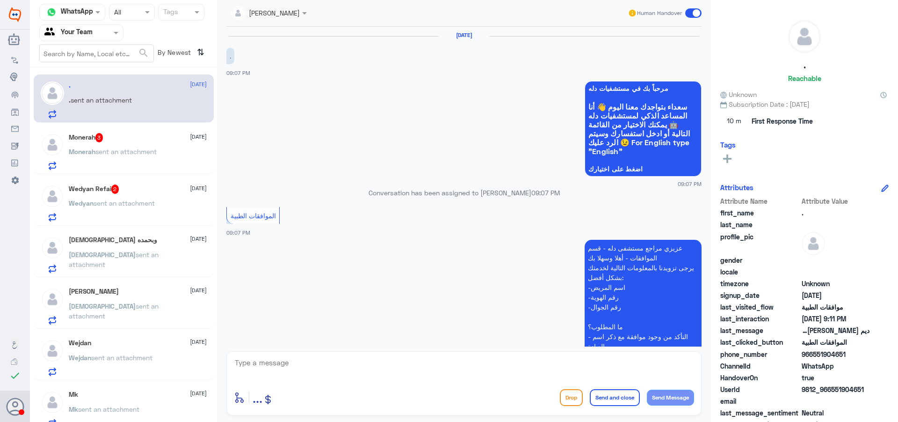
scroll to position [289, 0]
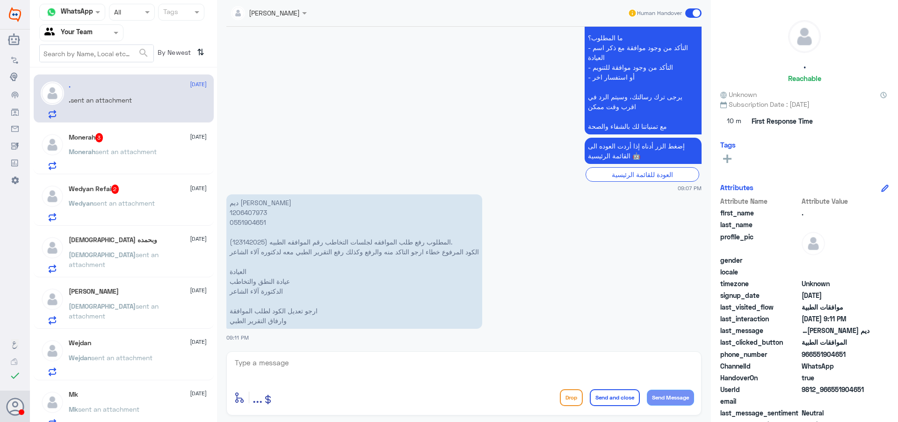
click at [125, 193] on div "Wedyan Refai 2 [DATE]" at bounding box center [138, 188] width 138 height 9
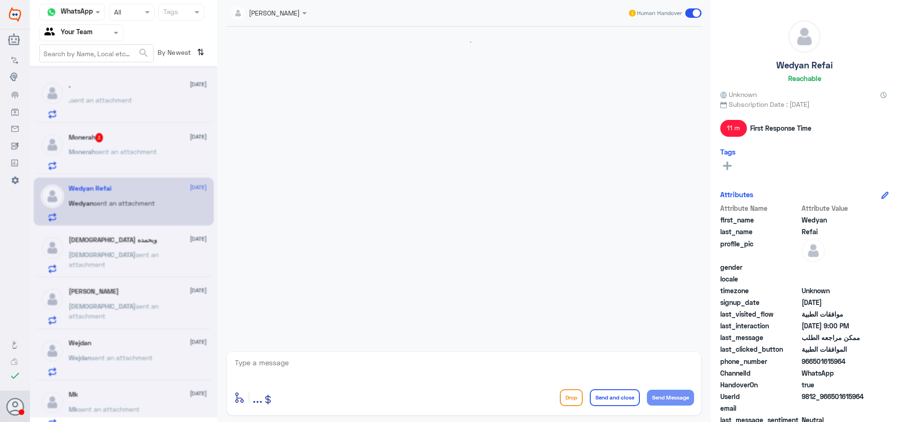
scroll to position [571, 0]
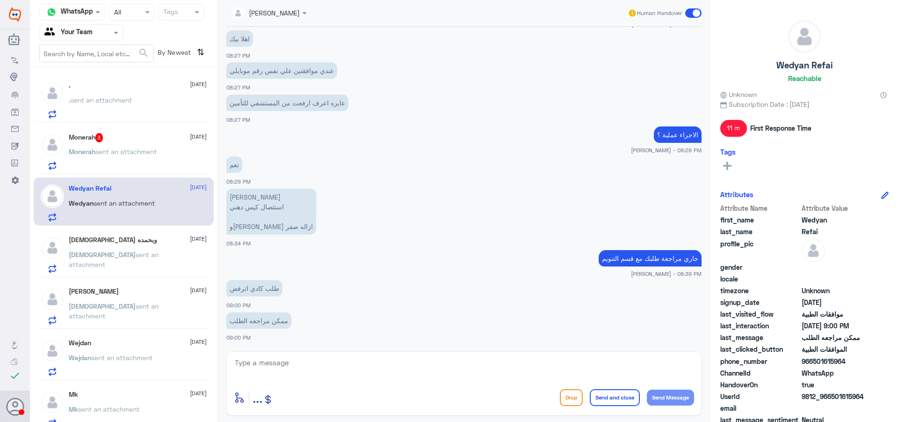
click at [110, 29] on div at bounding box center [81, 32] width 83 height 11
drag, startPoint x: 158, startPoint y: 330, endPoint x: 154, endPoint y: 316, distance: 14.2
click at [158, 321] on div ". [DATE] . sent an attachment Monerah 3 [DATE] Monerah sent an attachment Wedya…" at bounding box center [123, 248] width 187 height 354
click at [126, 284] on div "[PERSON_NAME] [DATE] [PERSON_NAME] sent an attachment" at bounding box center [124, 304] width 180 height 48
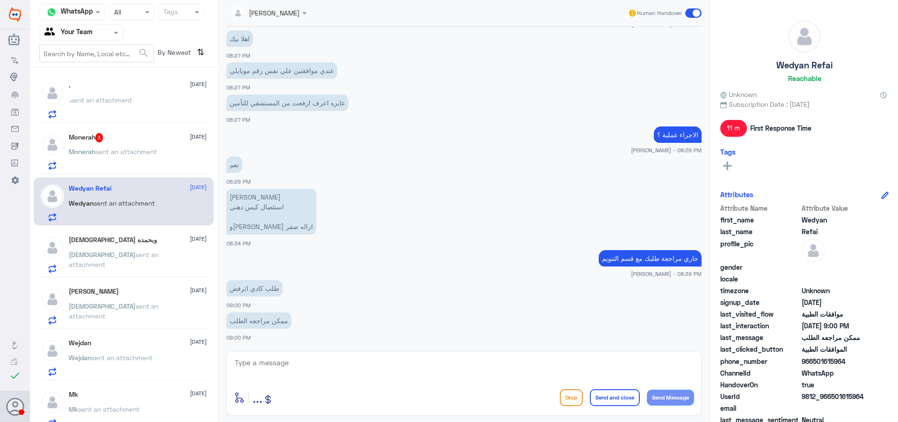
drag, startPoint x: 78, startPoint y: 340, endPoint x: 88, endPoint y: 310, distance: 31.2
click at [80, 336] on div "Wejdan [DATE] [PERSON_NAME] sent an attachment" at bounding box center [124, 356] width 180 height 48
click at [115, 138] on div "Monerah 3 [DATE]" at bounding box center [138, 137] width 138 height 9
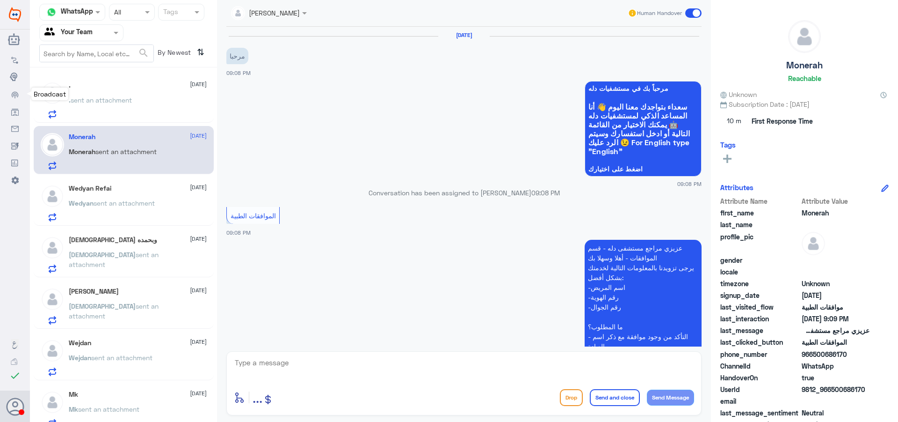
scroll to position [299, 0]
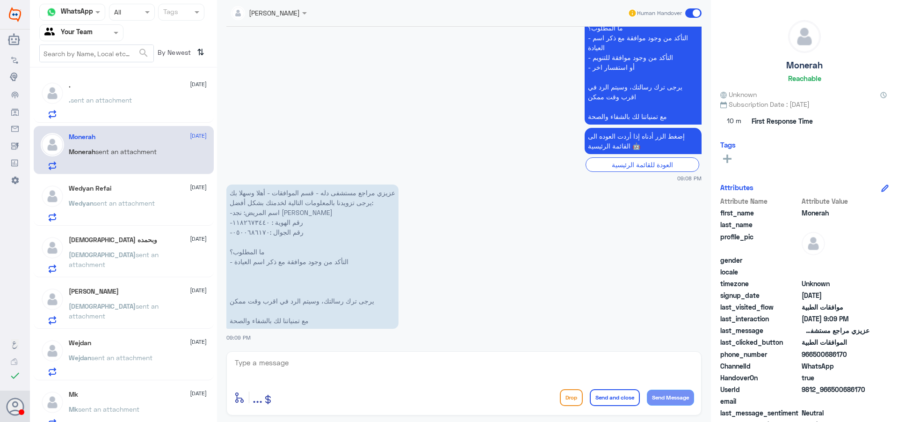
click at [295, 367] on textarea at bounding box center [464, 367] width 460 height 23
type textarea "اهلا وسهلا"
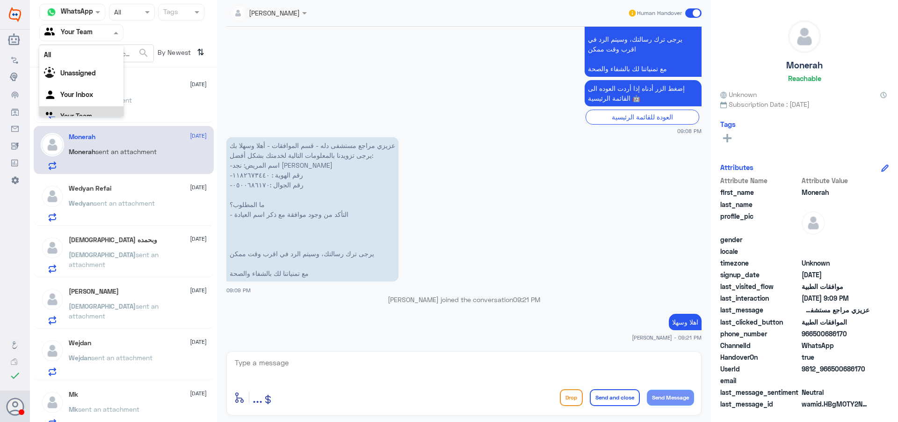
click at [86, 36] on input "text" at bounding box center [69, 32] width 51 height 11
click at [85, 56] on div "Unassigned" at bounding box center [81, 62] width 84 height 22
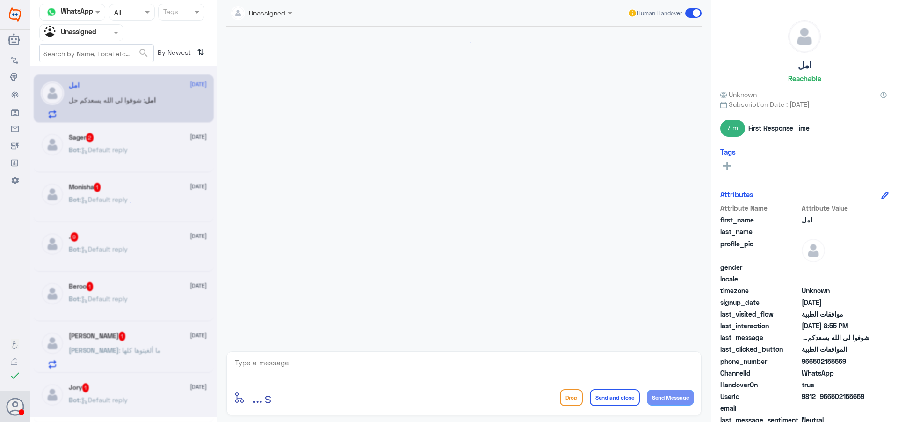
scroll to position [535, 0]
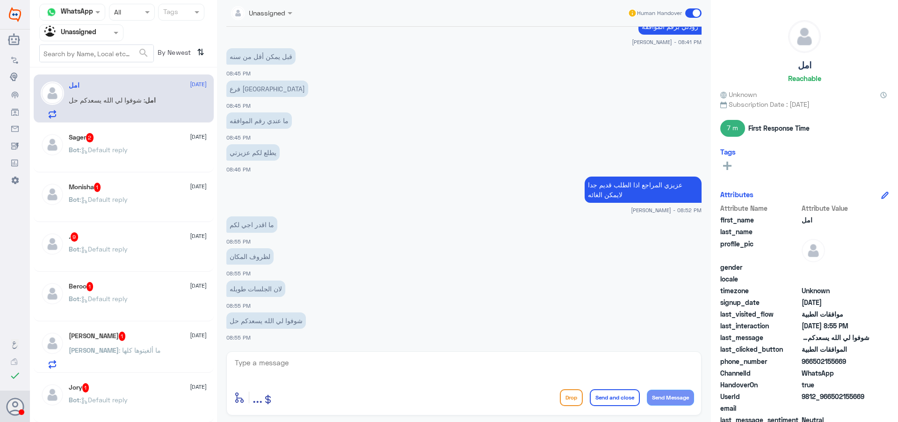
click at [255, 11] on input "text" at bounding box center [251, 12] width 40 height 11
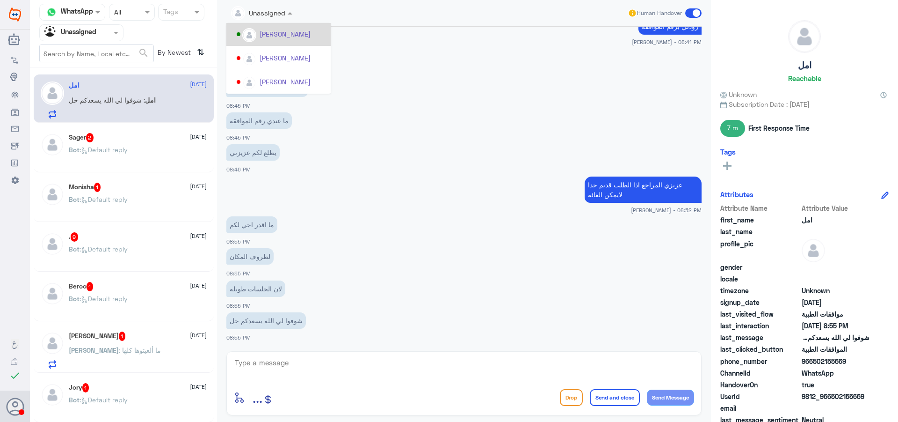
click at [298, 36] on div "[PERSON_NAME]" at bounding box center [285, 34] width 51 height 10
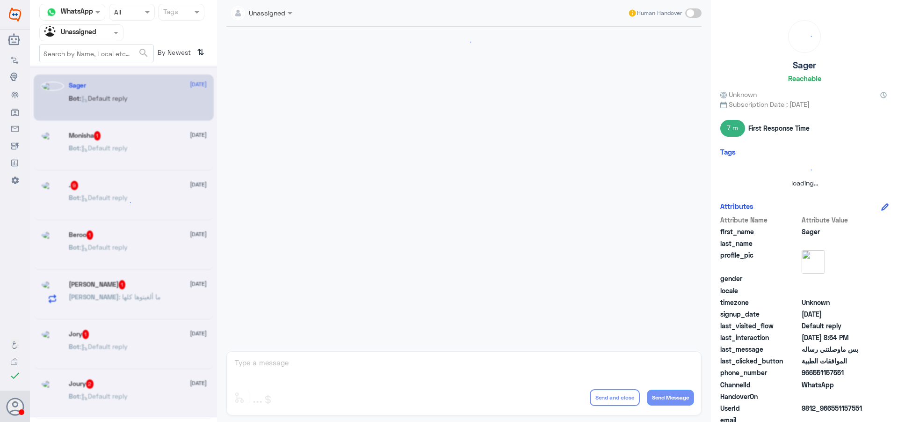
scroll to position [0, 0]
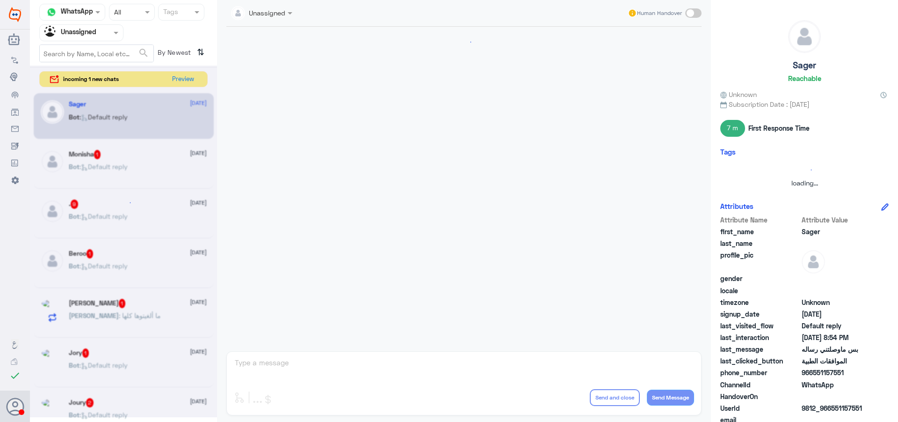
click at [131, 160] on div at bounding box center [123, 241] width 187 height 351
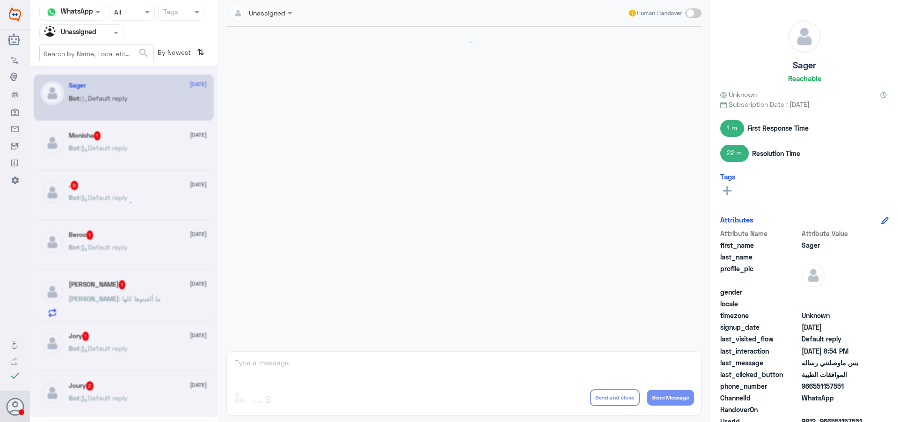
scroll to position [690, 0]
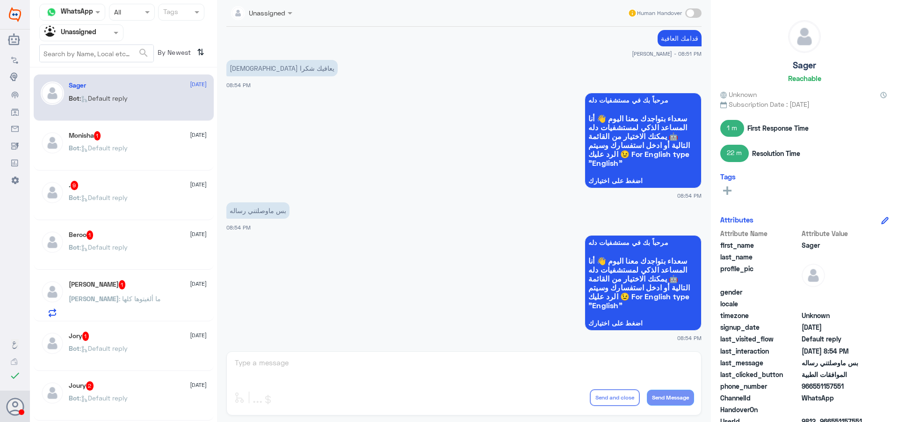
click at [90, 35] on input "text" at bounding box center [69, 32] width 51 height 11
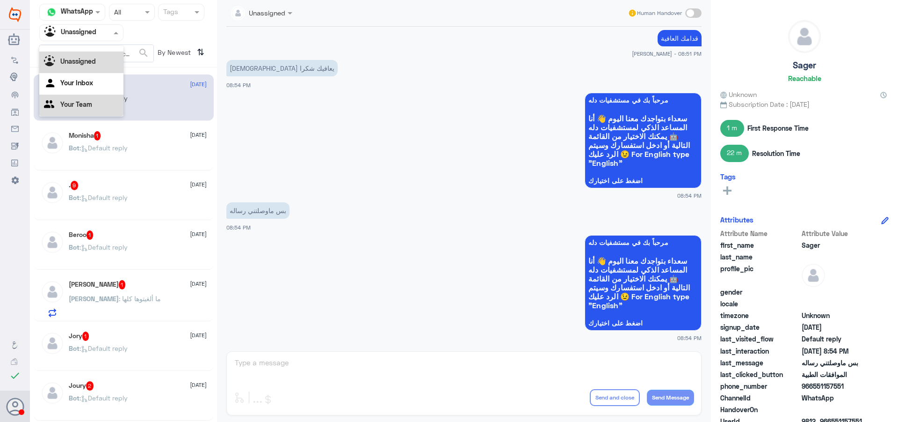
click at [82, 107] on Team "Your Team" at bounding box center [76, 104] width 32 height 8
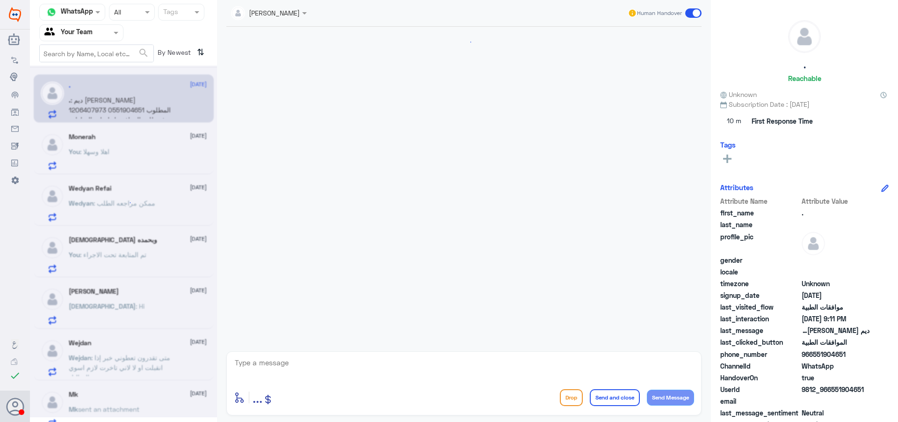
scroll to position [289, 0]
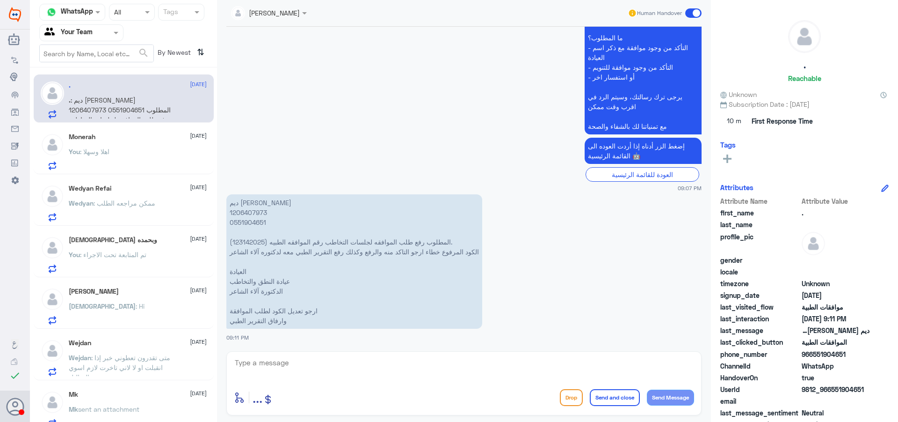
click at [71, 360] on span "Wejdan" at bounding box center [80, 357] width 22 height 8
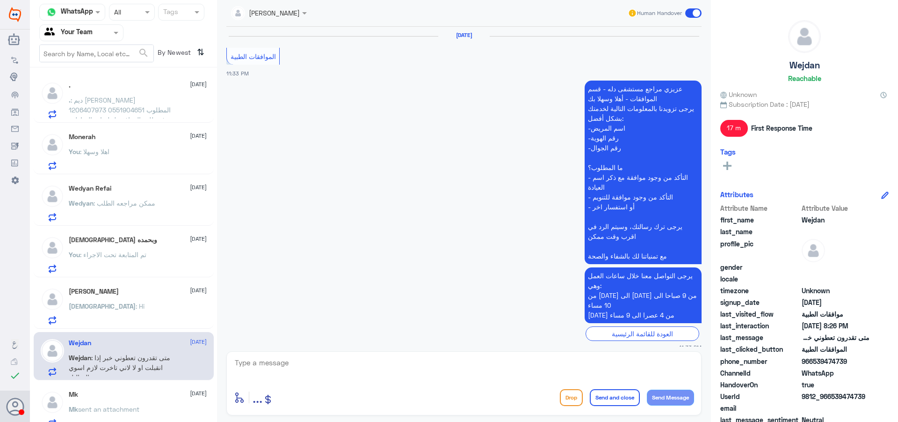
scroll to position [925, 0]
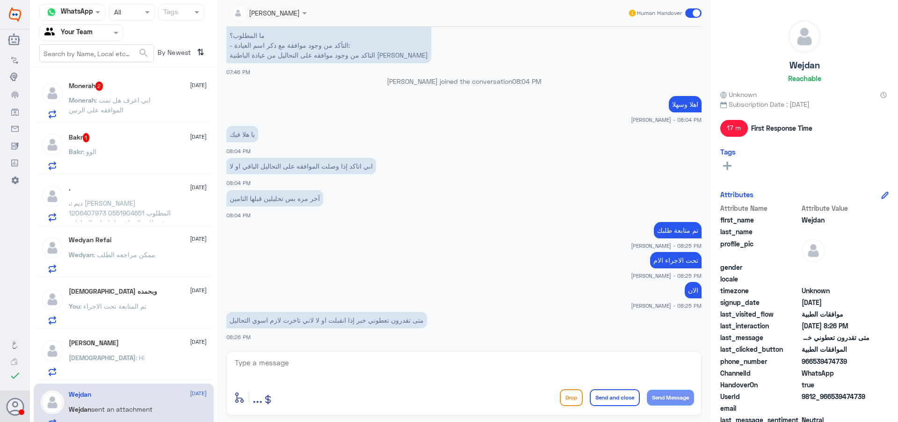
click at [108, 138] on div "Bakr 1 [DATE]" at bounding box center [138, 137] width 138 height 9
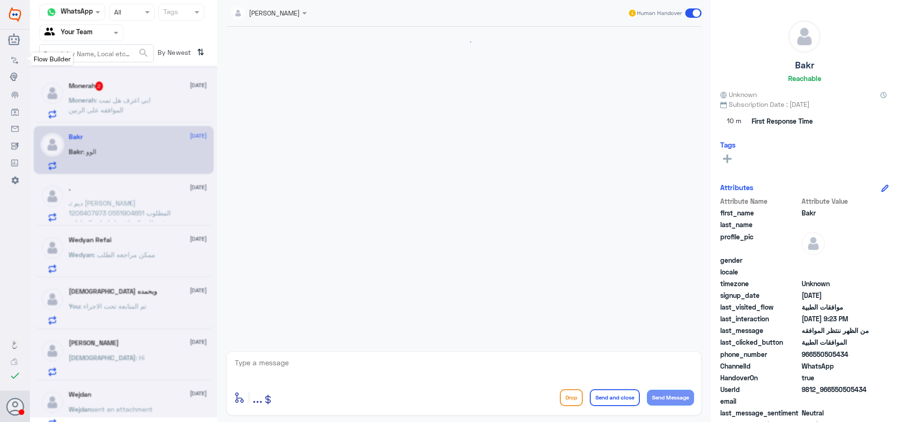
scroll to position [942, 0]
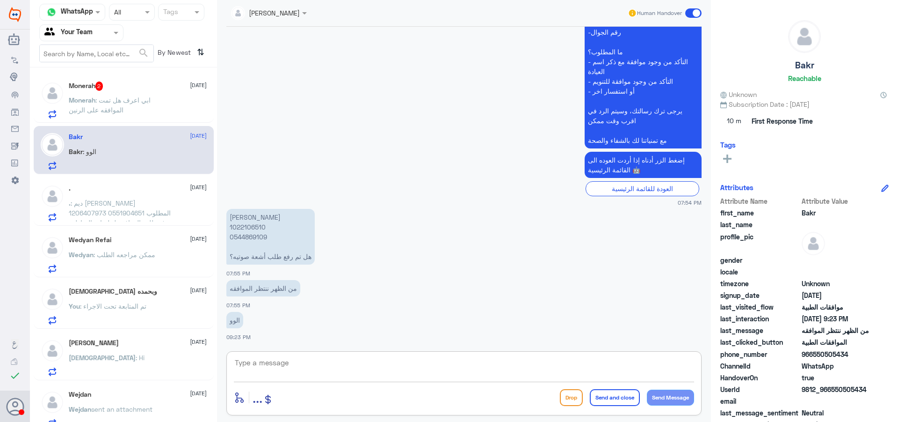
click at [282, 363] on textarea at bounding box center [464, 367] width 460 height 23
drag, startPoint x: 285, startPoint y: 373, endPoint x: 302, endPoint y: 382, distance: 19.5
click at [286, 373] on textarea at bounding box center [464, 367] width 460 height 23
type textarea "اهلا وسهلا"
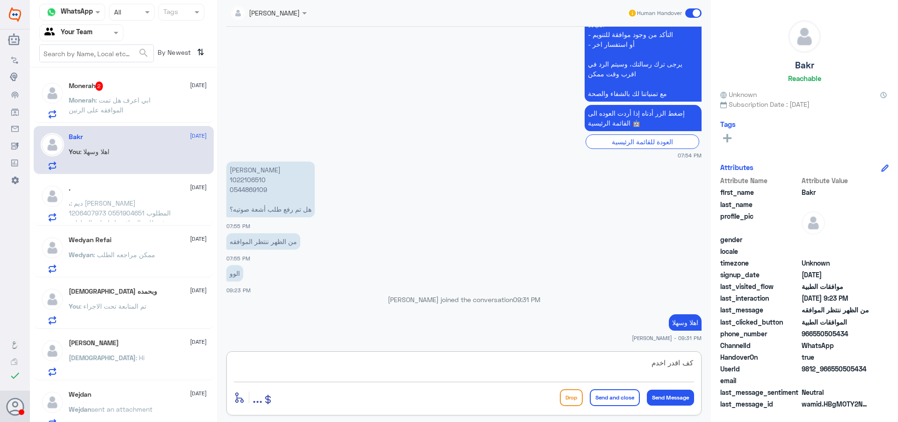
type textarea "كف اقدر اخدمك"
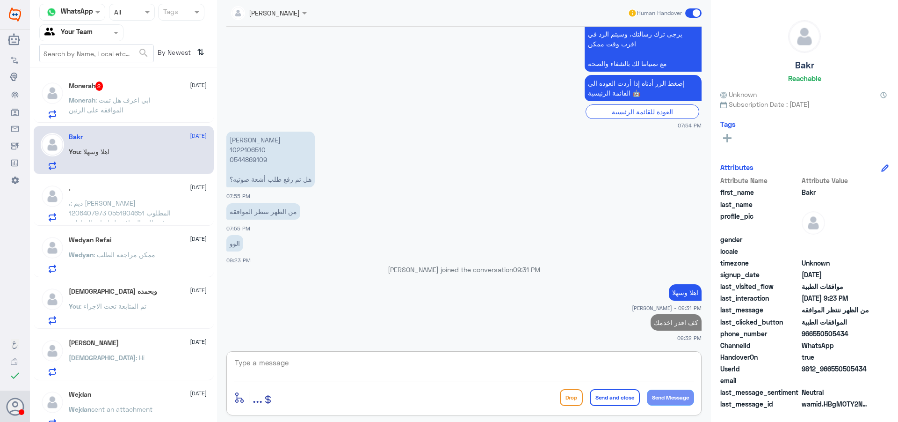
click at [102, 101] on span ": ابي اعرف هل تمت الموافقه على الرنين" at bounding box center [110, 105] width 82 height 18
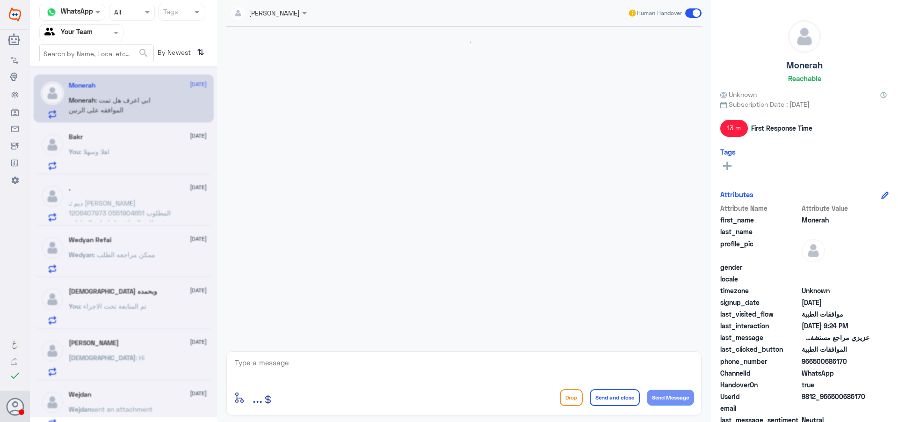
scroll to position [410, 0]
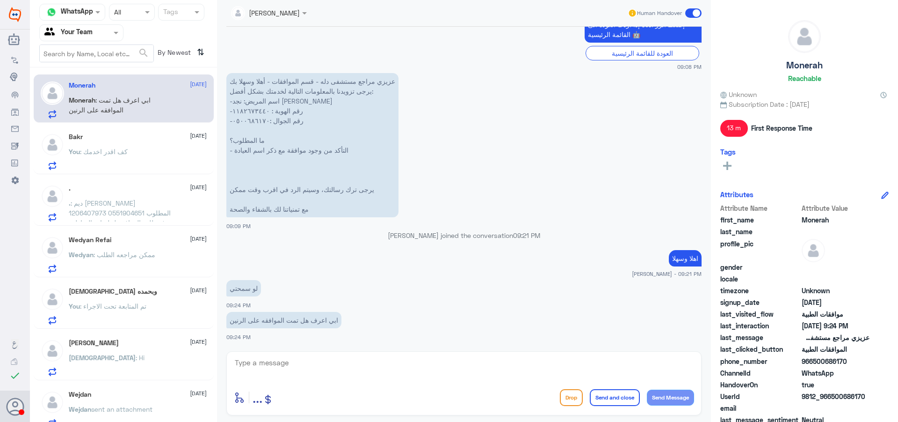
drag, startPoint x: 263, startPoint y: 205, endPoint x: 203, endPoint y: 194, distance: 61.3
click at [262, 205] on p "عزيزي مراجع مستشفى دله - قسم الموافقات - أهلا وسهلا بك يرجى تزويدنا بالمعلومات …" at bounding box center [312, 145] width 172 height 144
click at [97, 36] on div at bounding box center [81, 32] width 83 height 11
click at [115, 78] on div "Your Inbox" at bounding box center [81, 84] width 84 height 22
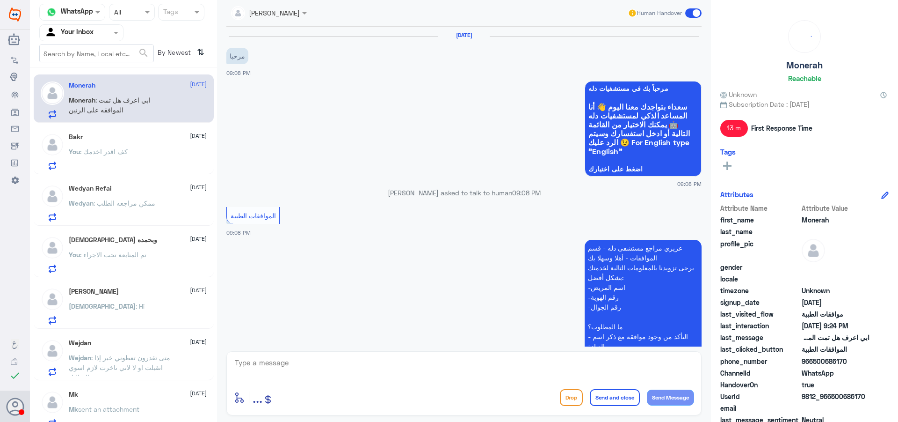
scroll to position [410, 0]
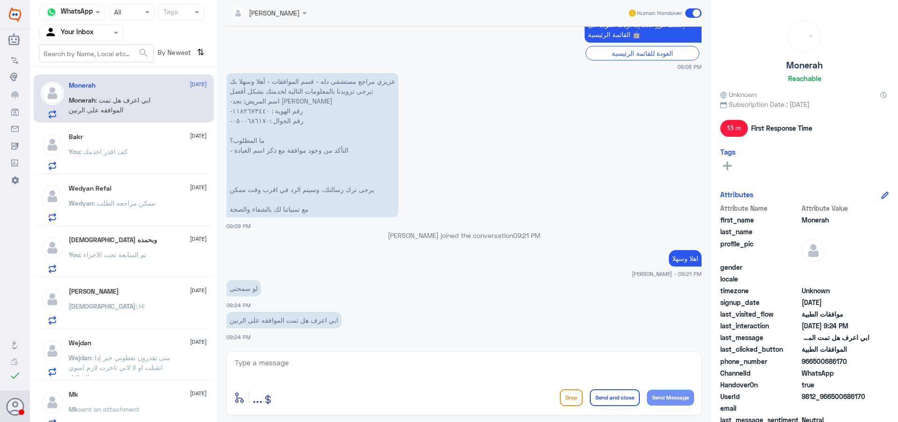
click at [134, 157] on div "You : كف اقدر اخدمك" at bounding box center [138, 159] width 138 height 21
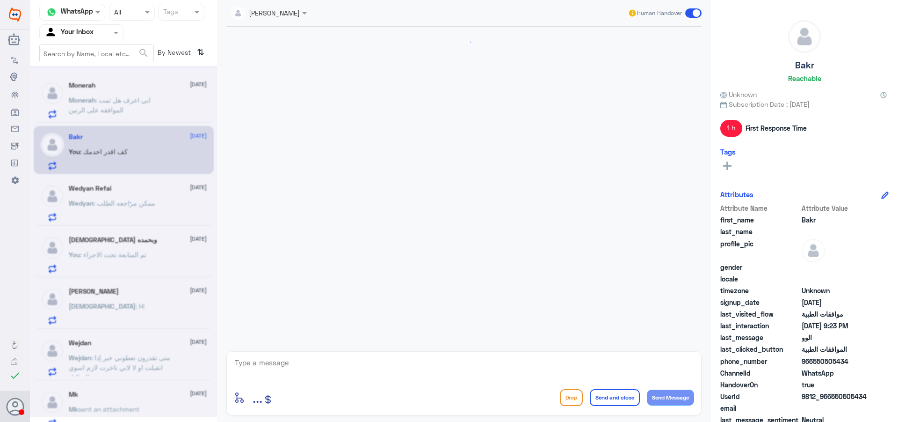
scroll to position [603, 0]
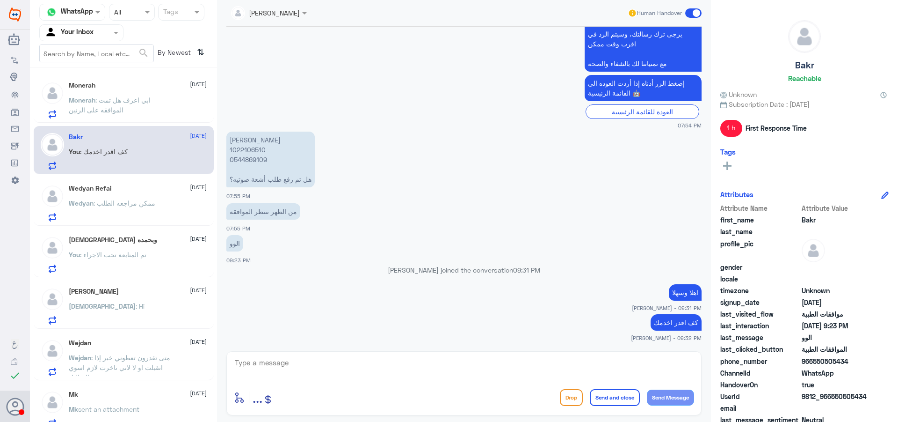
click at [145, 111] on p "Monerah : ابي اعرف هل تمت الموافقه على الرنين" at bounding box center [121, 106] width 105 height 23
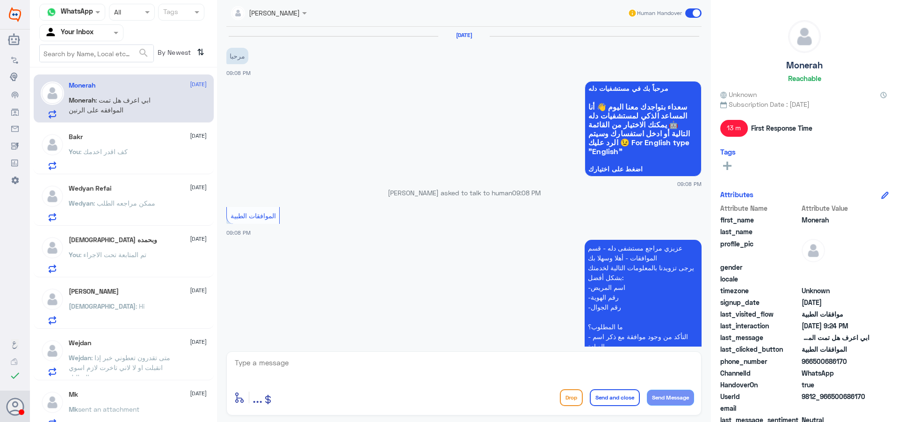
scroll to position [410, 0]
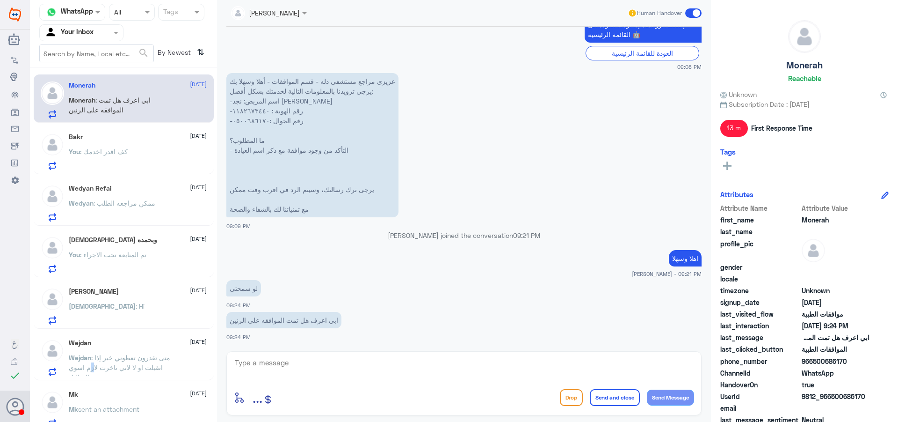
click at [95, 365] on span ": متى تقدرون تعطوني خبر إذا انقبلت او لا لاني تاخرت لازم اسوي التحاليل" at bounding box center [120, 367] width 102 height 28
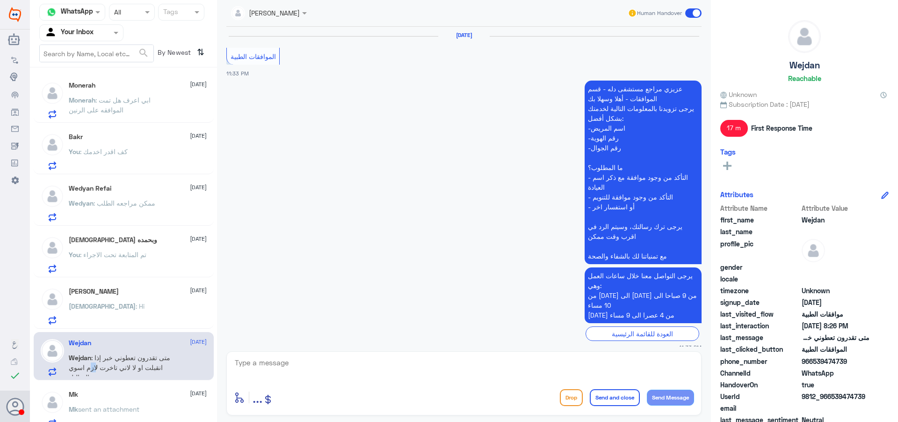
scroll to position [925, 0]
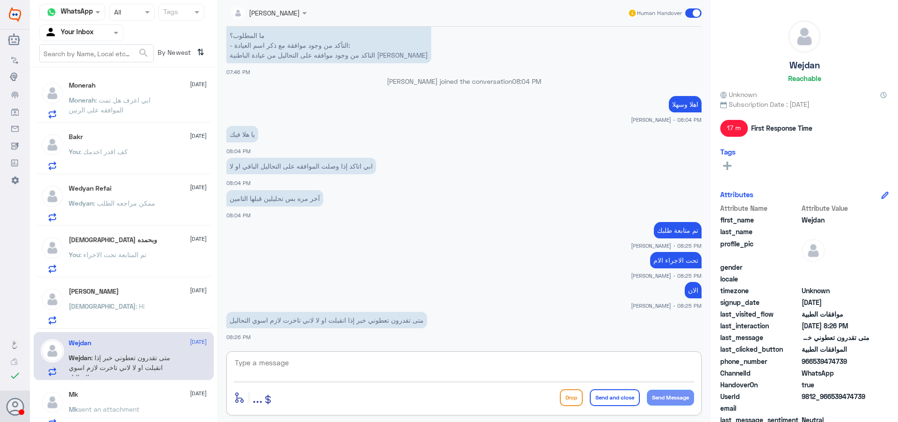
click at [328, 373] on textarea at bounding box center [464, 367] width 460 height 23
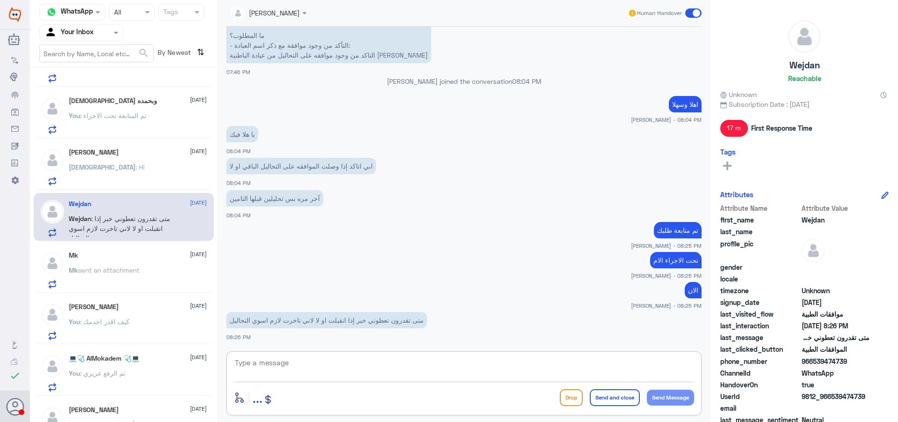
scroll to position [140, 0]
click at [697, 13] on span at bounding box center [693, 12] width 16 height 9
click at [0, 0] on input "checkbox" at bounding box center [0, 0] width 0 height 0
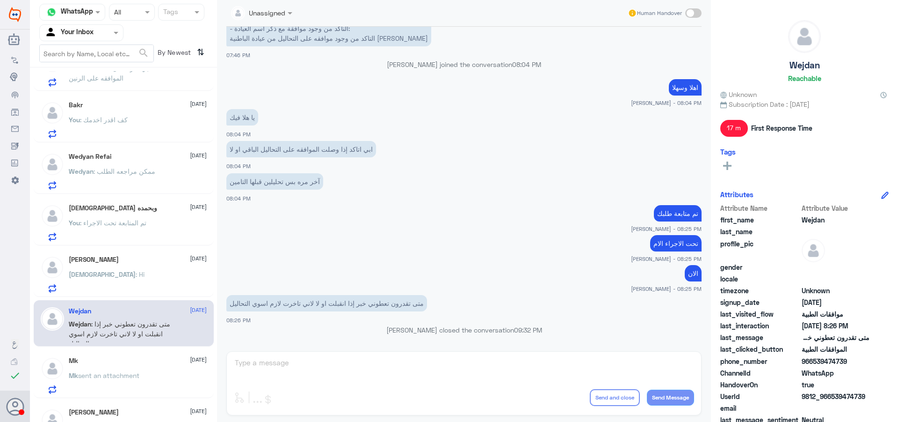
scroll to position [47, 0]
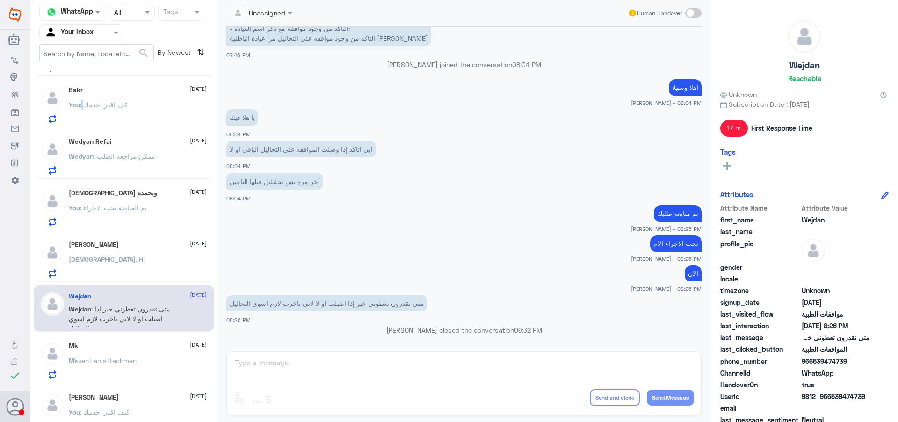
click at [85, 105] on span ": كف اقدر اخدمك" at bounding box center [104, 105] width 48 height 8
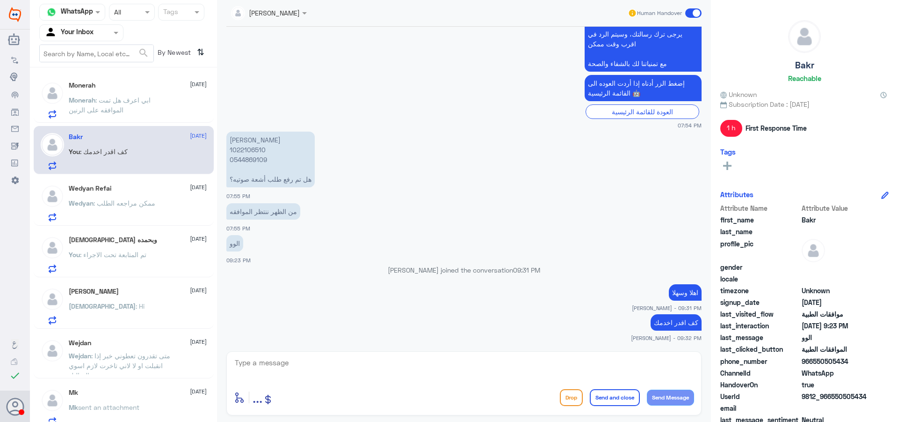
drag, startPoint x: 146, startPoint y: 79, endPoint x: 140, endPoint y: 87, distance: 10.0
click at [146, 82] on div "Monerah [DATE] Monerah : ابي اعرف هل تمت الموافقه على الرنين" at bounding box center [124, 98] width 180 height 48
click at [128, 194] on div "Wedyan Refai [DATE] Wedyan : ممكن مراجعه الطلب" at bounding box center [138, 202] width 138 height 37
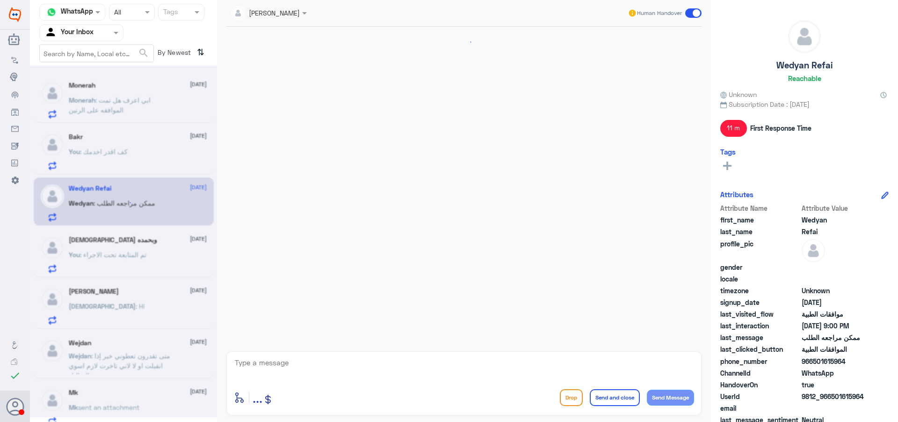
scroll to position [571, 0]
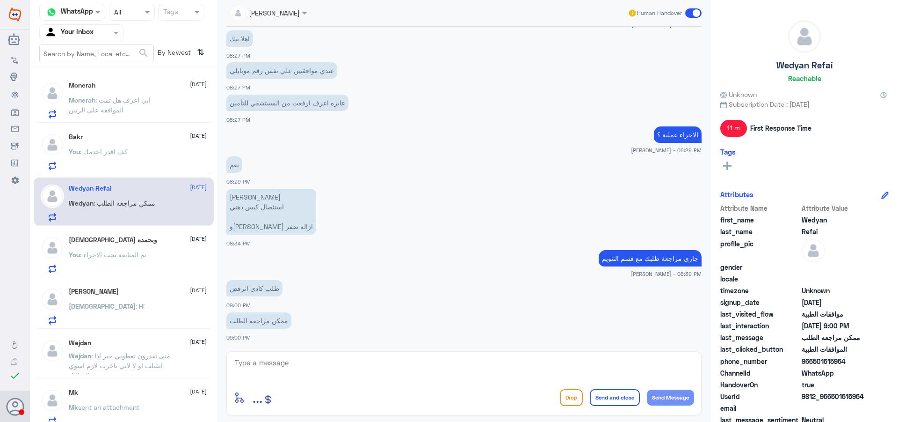
click at [139, 245] on div "[DEMOGRAPHIC_DATA] وبحمده [DATE] You : تم المتابعة تحت الاجراء" at bounding box center [138, 254] width 138 height 37
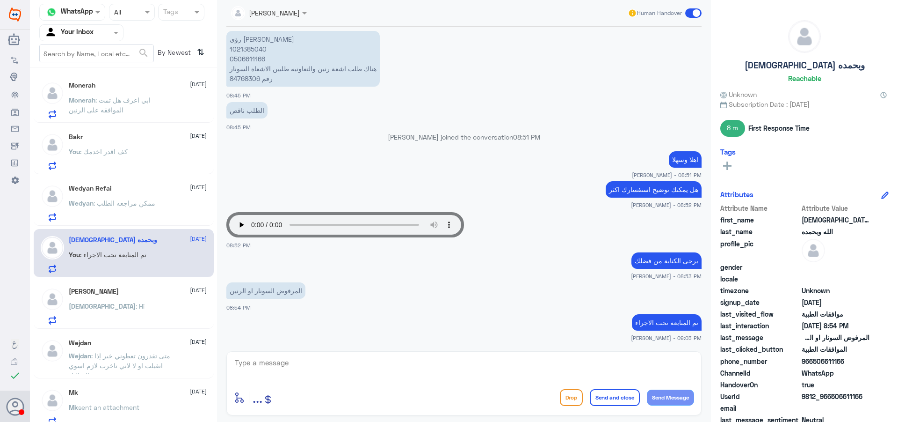
scroll to position [47, 0]
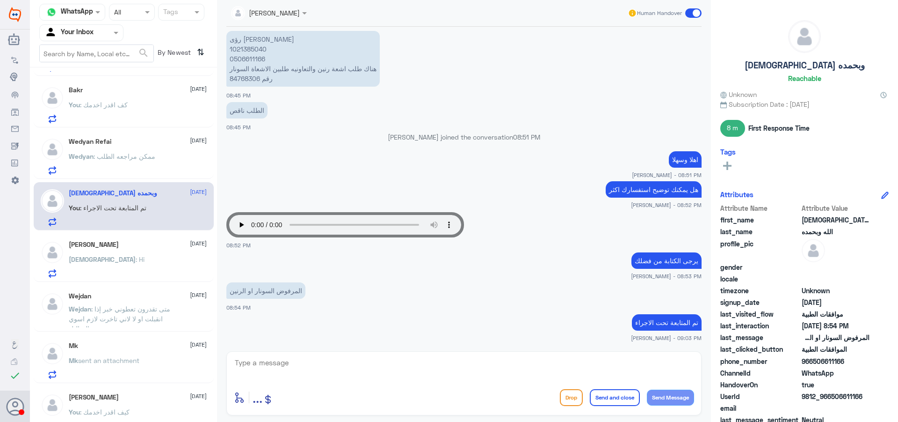
click at [170, 400] on div "[PERSON_NAME] [DATE] You : كيف اقدر اخدمك" at bounding box center [138, 411] width 138 height 37
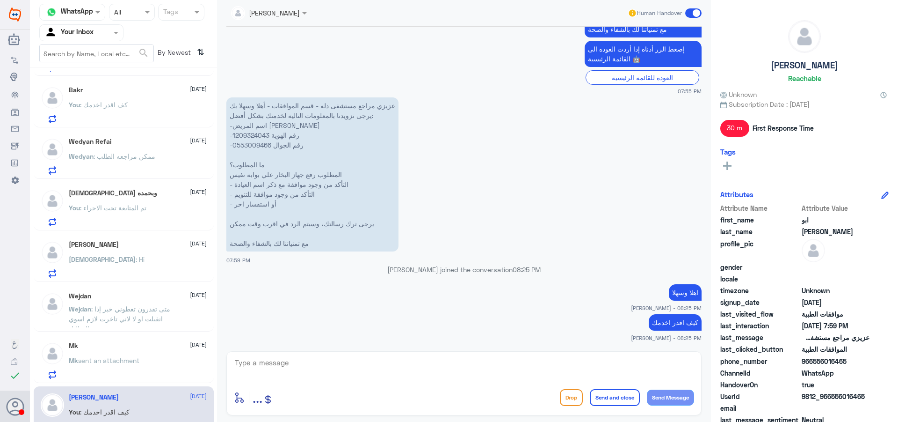
click at [162, 313] on p "Wejdan : متى تقدرون تعطوني خبر إذا انقبلت او لا لاني تاخرت لازم اسوي التحاليل" at bounding box center [121, 315] width 105 height 23
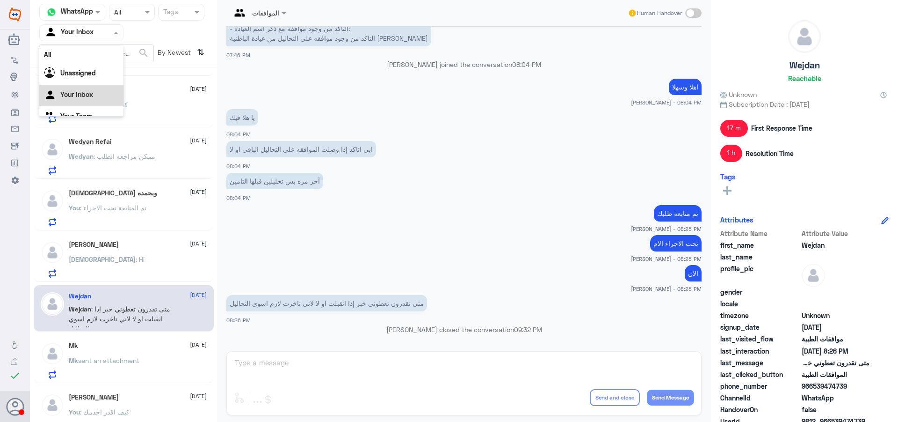
click at [87, 31] on input "text" at bounding box center [69, 32] width 51 height 11
click at [86, 110] on div "Your Team" at bounding box center [81, 106] width 84 height 22
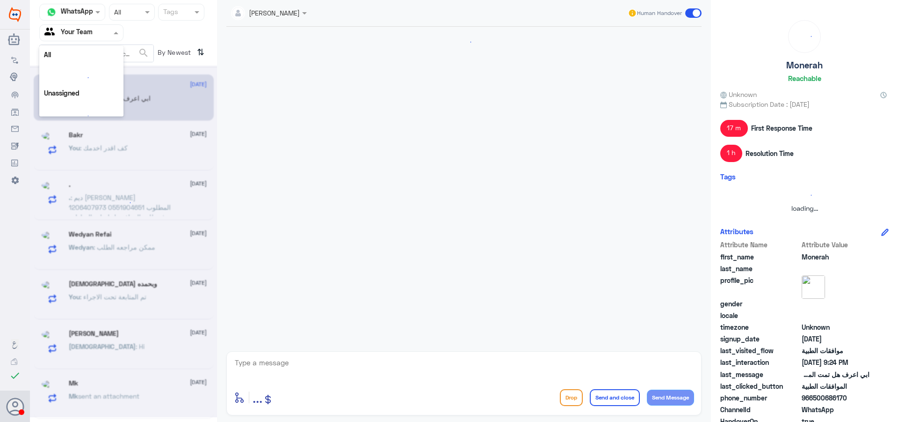
click at [88, 35] on input "text" at bounding box center [69, 32] width 51 height 11
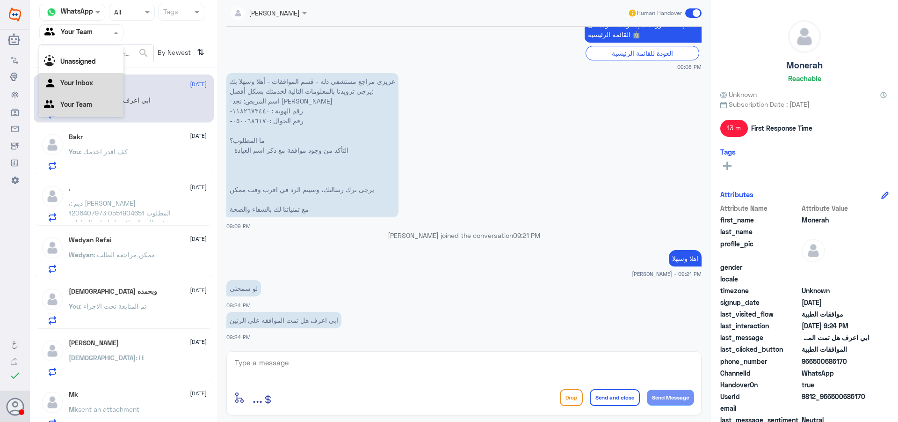
click at [95, 84] on div "Your Inbox" at bounding box center [81, 84] width 84 height 22
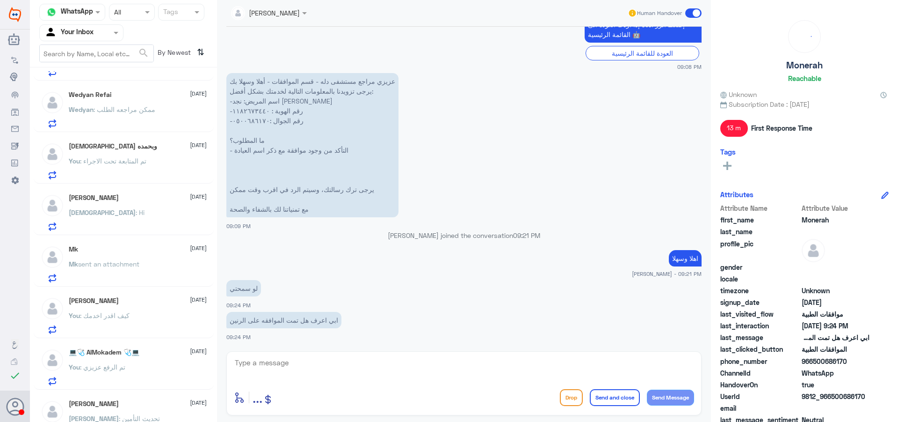
click at [160, 283] on div "Mk [DATE] Mk sent an attachment" at bounding box center [124, 262] width 180 height 48
click at [140, 368] on div "You : تم الرفع عزيزي" at bounding box center [138, 374] width 138 height 21
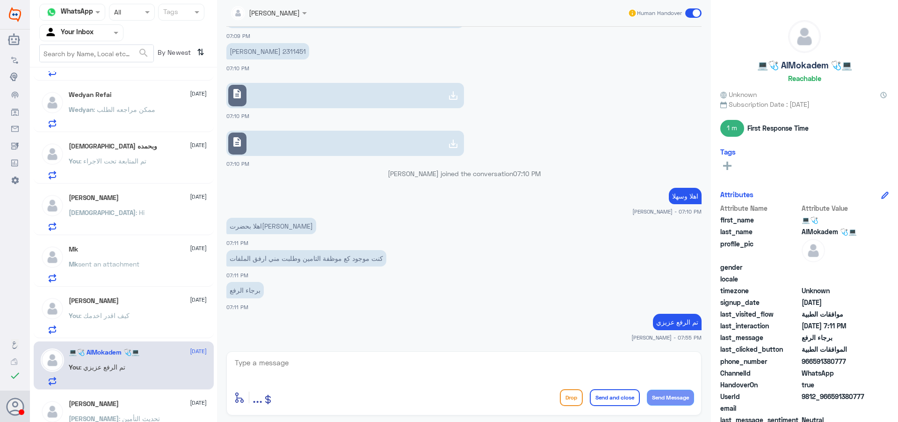
click at [133, 406] on div "[PERSON_NAME] [DATE]" at bounding box center [138, 404] width 138 height 8
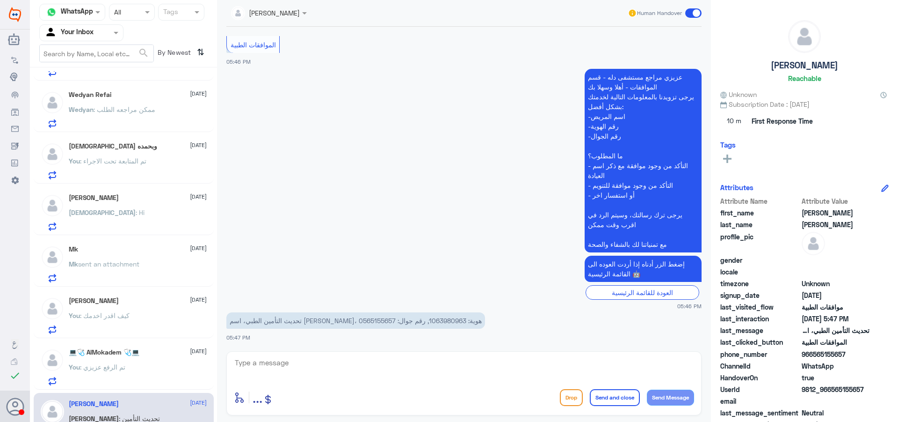
click at [133, 313] on div "You : كيف اقدر اخدمك" at bounding box center [138, 323] width 138 height 21
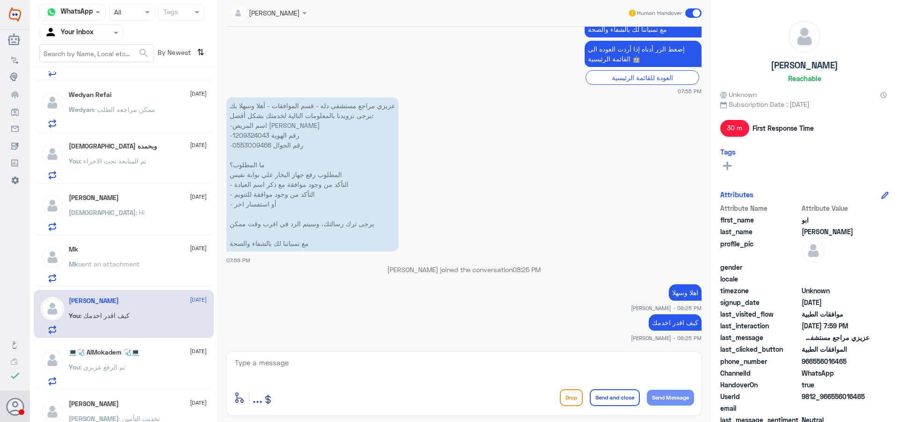
click at [130, 414] on p "[PERSON_NAME] : تحديث التأمين الطبي، اسم [PERSON_NAME]، هوية: 1063980963, رقم ج…" at bounding box center [121, 424] width 105 height 23
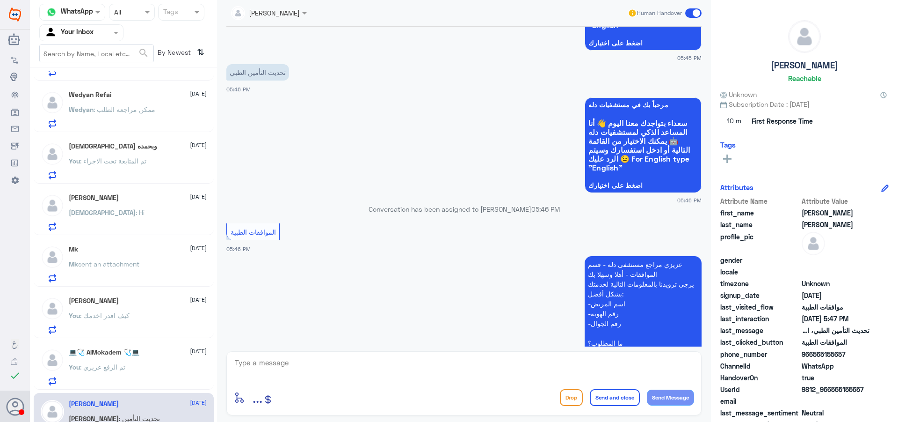
click at [255, 18] on input "text" at bounding box center [257, 12] width 53 height 11
click at [267, 36] on div "Unassigned" at bounding box center [267, 35] width 36 height 10
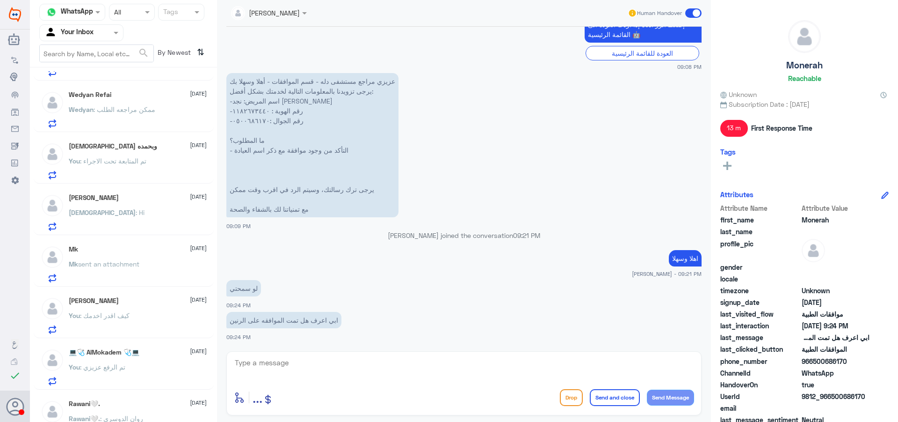
click at [120, 363] on span ": تم الرفع عزيزي" at bounding box center [102, 367] width 45 height 8
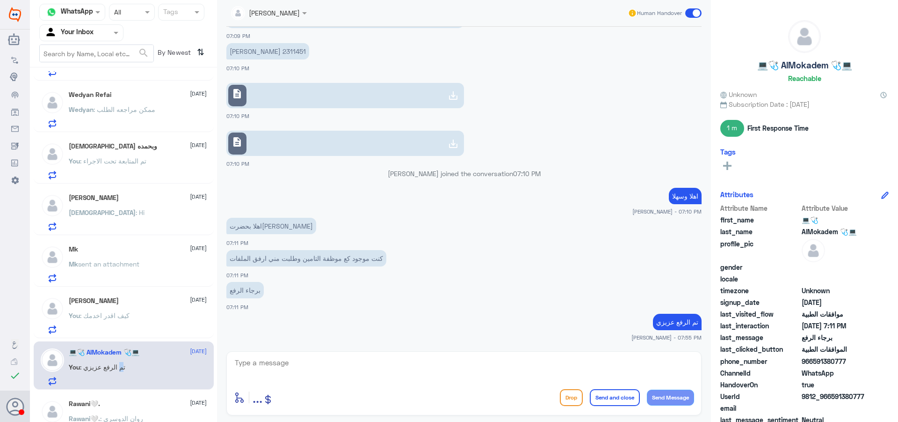
click at [102, 32] on div at bounding box center [81, 32] width 83 height 11
click at [146, 329] on div "You : كيف اقدر اخدمك" at bounding box center [138, 323] width 138 height 21
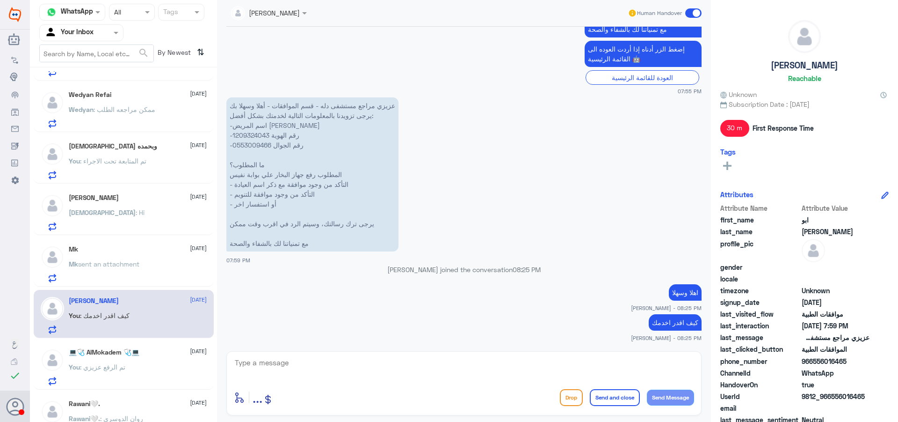
click at [117, 220] on div "[DEMOGRAPHIC_DATA] : Hi" at bounding box center [138, 220] width 138 height 21
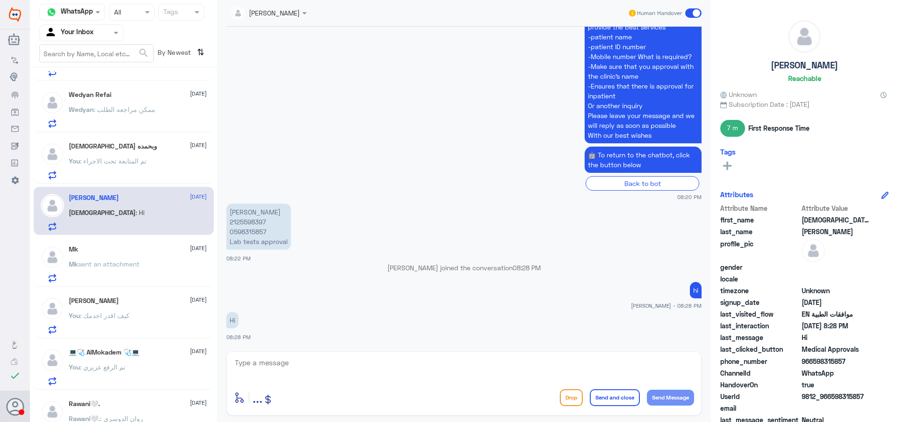
click at [116, 168] on p "You : تم المتابعة تحت الاجراء" at bounding box center [108, 167] width 78 height 23
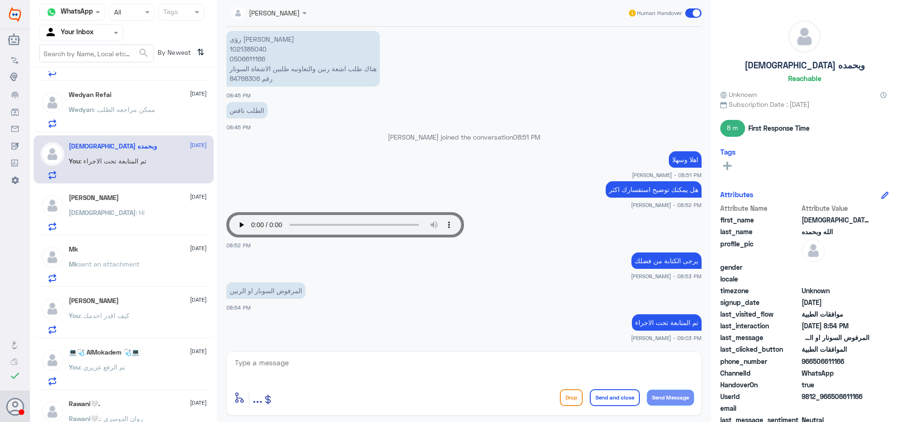
click at [128, 102] on div "Wedyan Refai [DATE] Wedyan : ممكن مراجعه الطلب" at bounding box center [138, 109] width 138 height 37
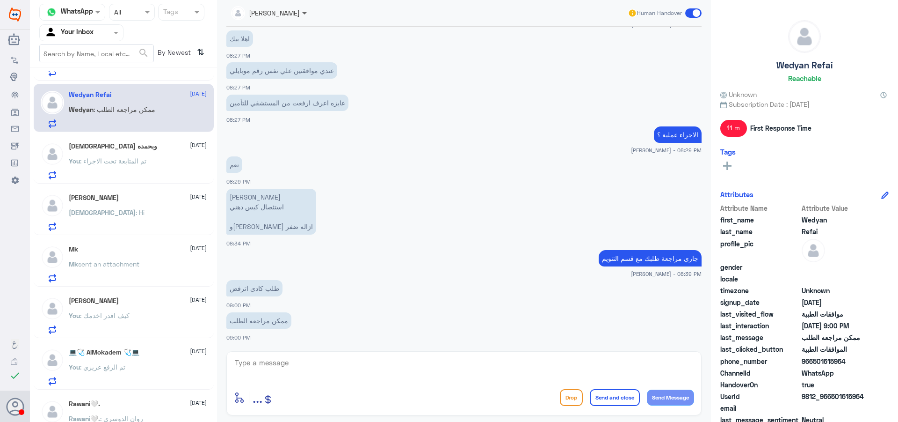
click at [302, 15] on span at bounding box center [304, 13] width 5 height 3
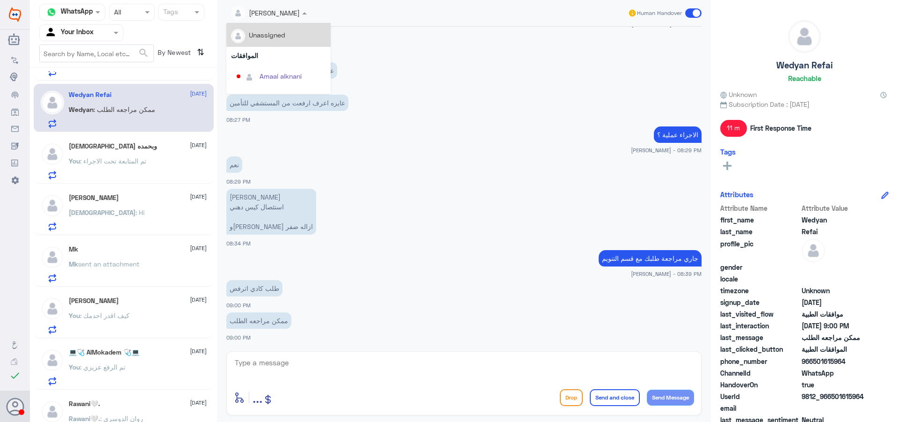
click at [290, 36] on div "Unassigned" at bounding box center [278, 35] width 95 height 16
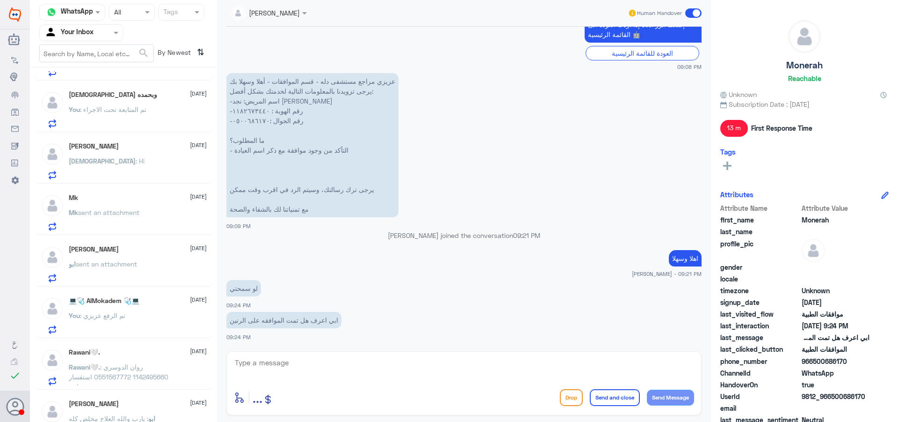
click at [154, 90] on div "[DEMOGRAPHIC_DATA] وبحمده [DATE] You : تم المتابعة تحت الاجراء" at bounding box center [124, 108] width 180 height 48
click at [154, 98] on div "[DEMOGRAPHIC_DATA] وبحمده [DATE]" at bounding box center [138, 95] width 138 height 8
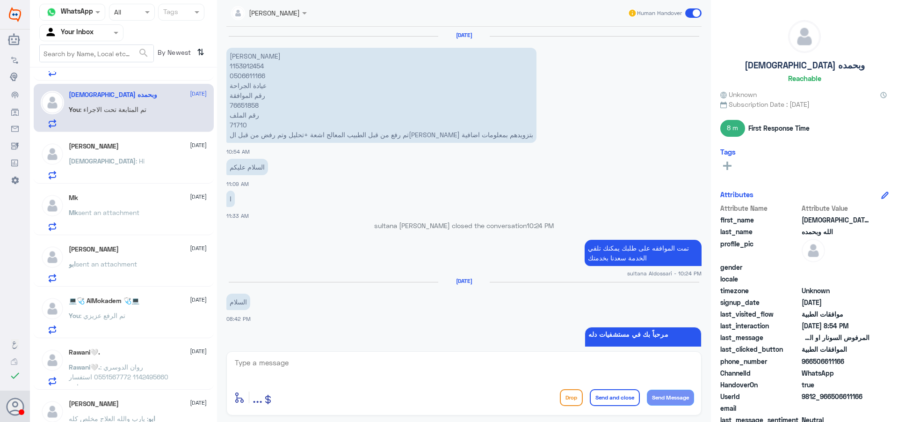
scroll to position [698, 0]
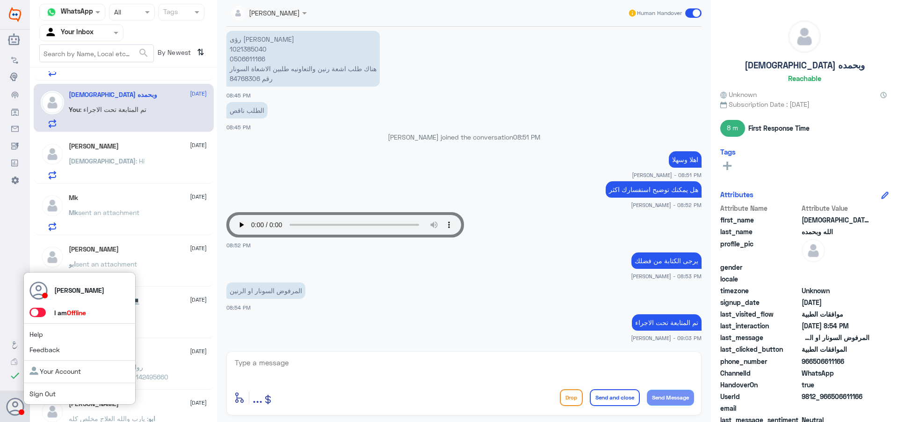
click at [58, 389] on span "Sign Out" at bounding box center [58, 393] width 58 height 10
